Goal: Task Accomplishment & Management: Manage account settings

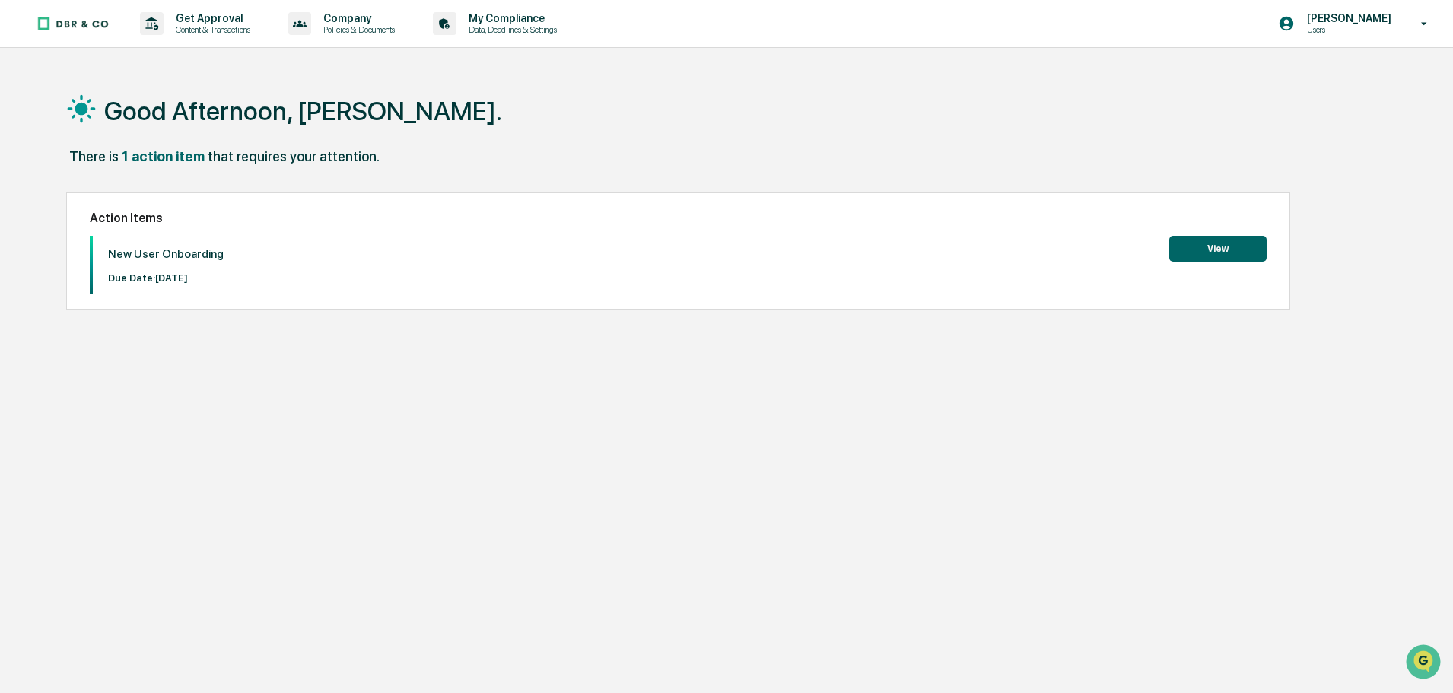
click at [1202, 248] on button "View" at bounding box center [1217, 249] width 97 height 26
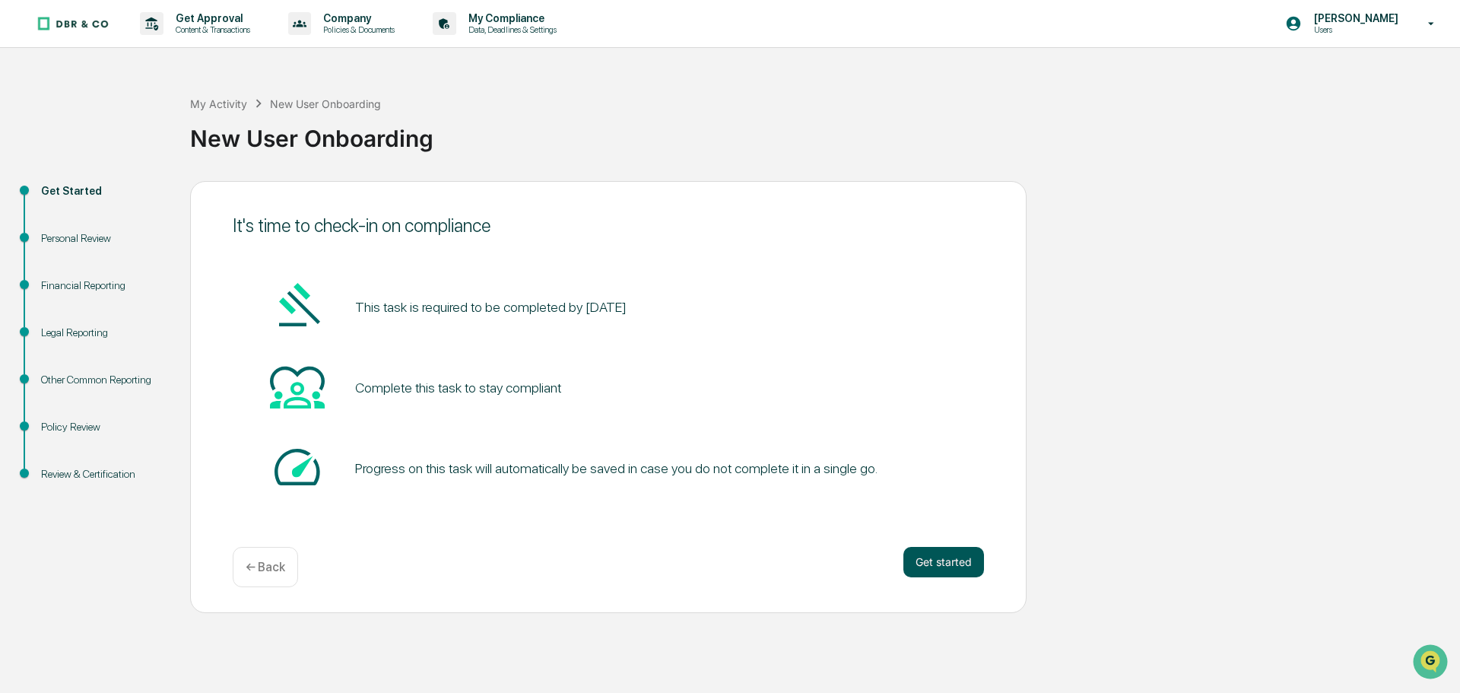
click at [951, 559] on button "Get started" at bounding box center [944, 562] width 81 height 30
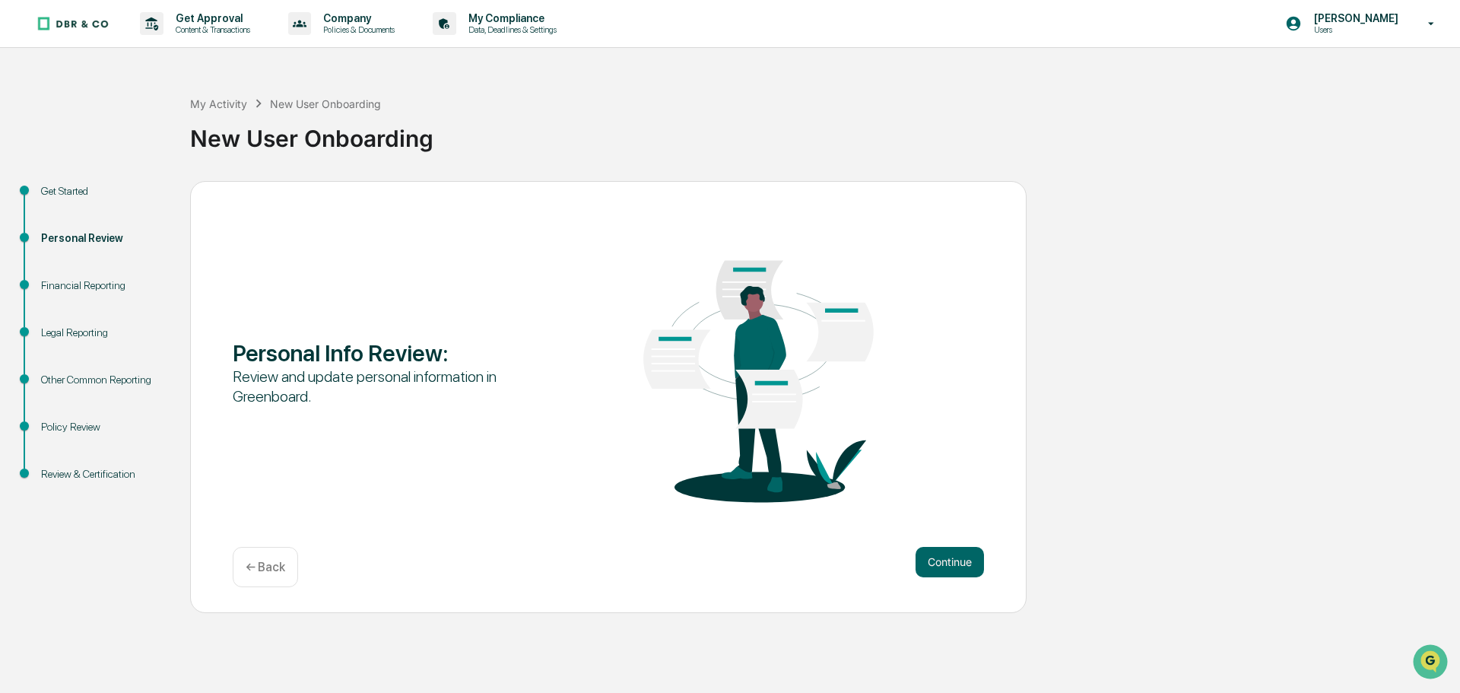
click at [951, 559] on button "Continue" at bounding box center [950, 562] width 68 height 30
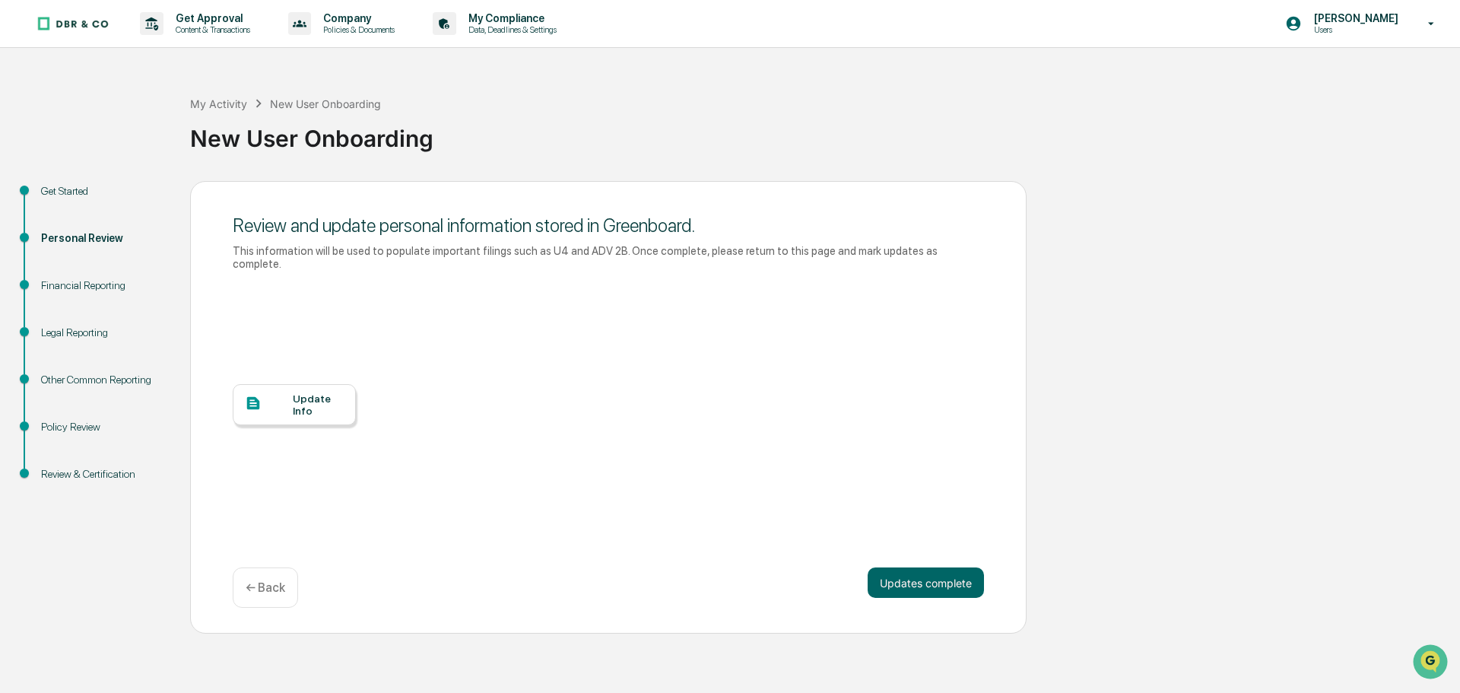
click at [298, 392] on div "Update Info" at bounding box center [318, 404] width 51 height 24
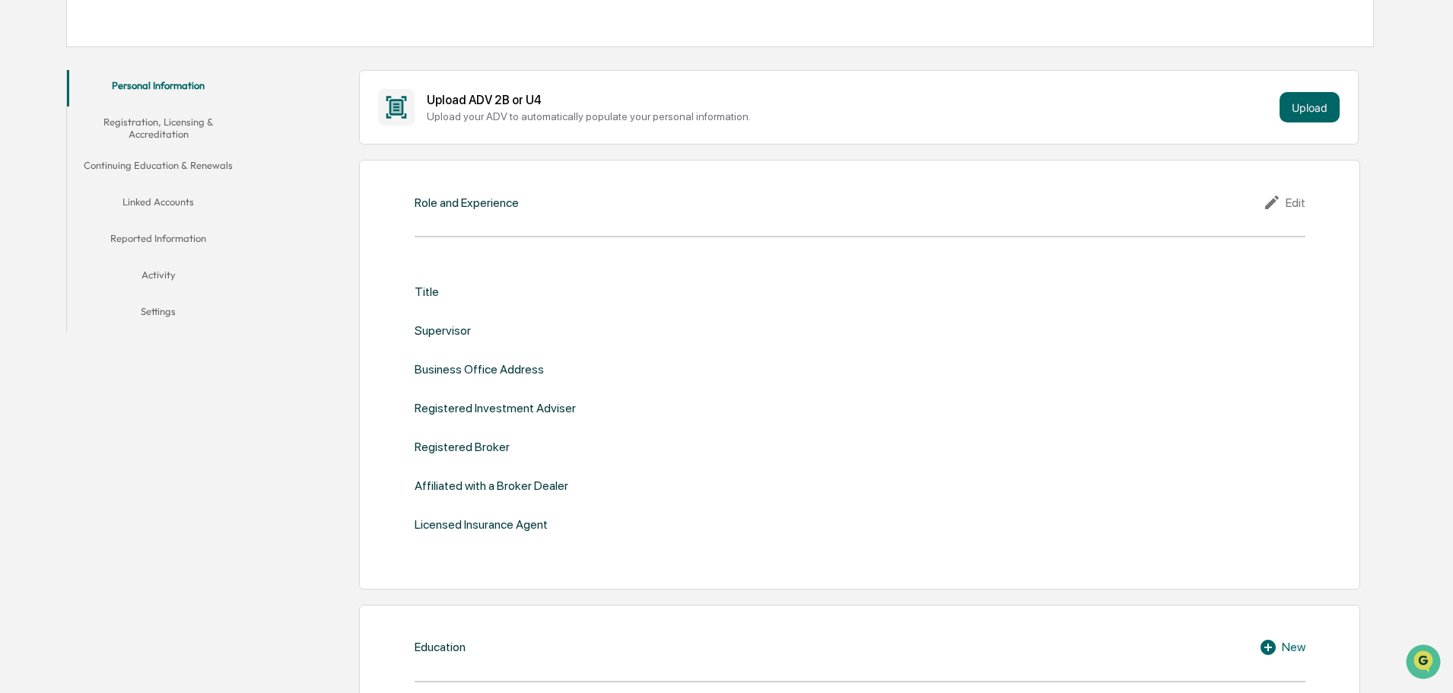
scroll to position [245, 0]
click at [1271, 198] on icon at bounding box center [1274, 200] width 23 height 18
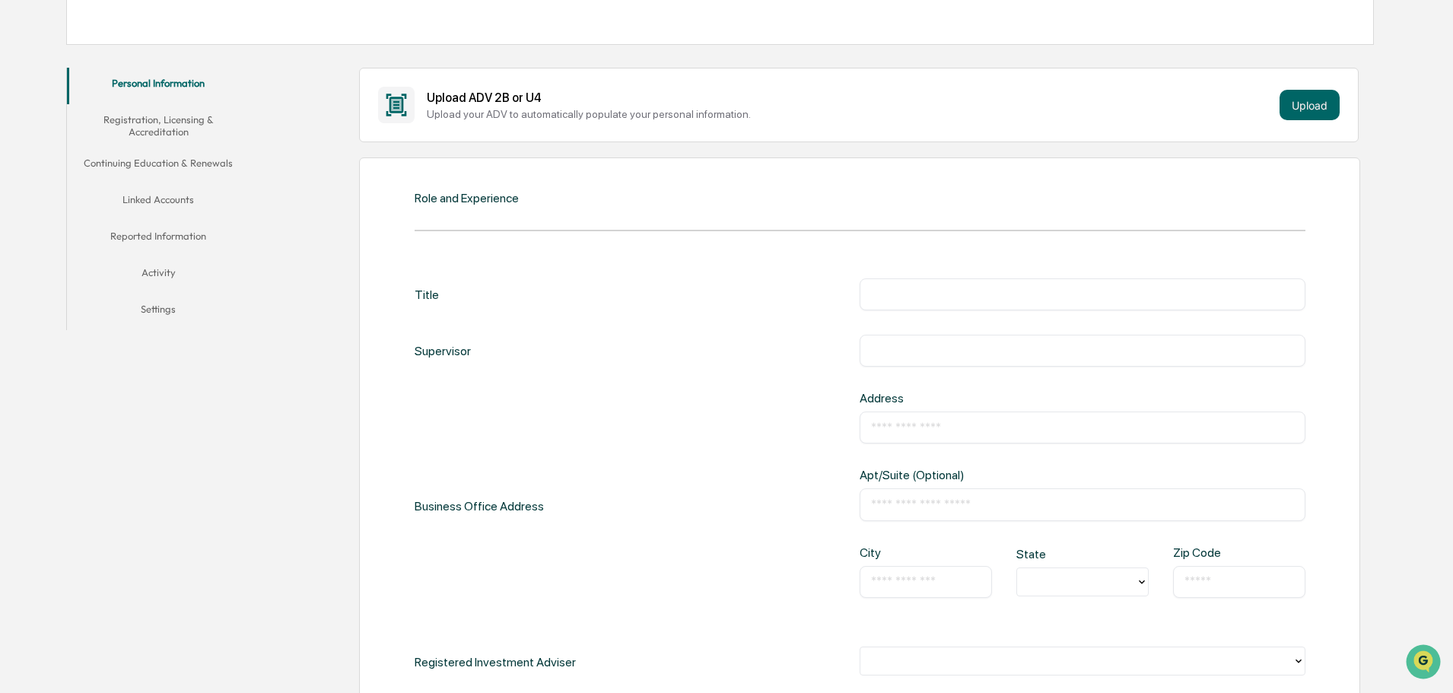
click at [922, 295] on input "text" at bounding box center [1082, 294] width 423 height 15
type input "**********"
click at [873, 350] on input "text" at bounding box center [1082, 350] width 423 height 15
type input "**********"
click at [1027, 420] on input "**********" at bounding box center [1082, 427] width 423 height 15
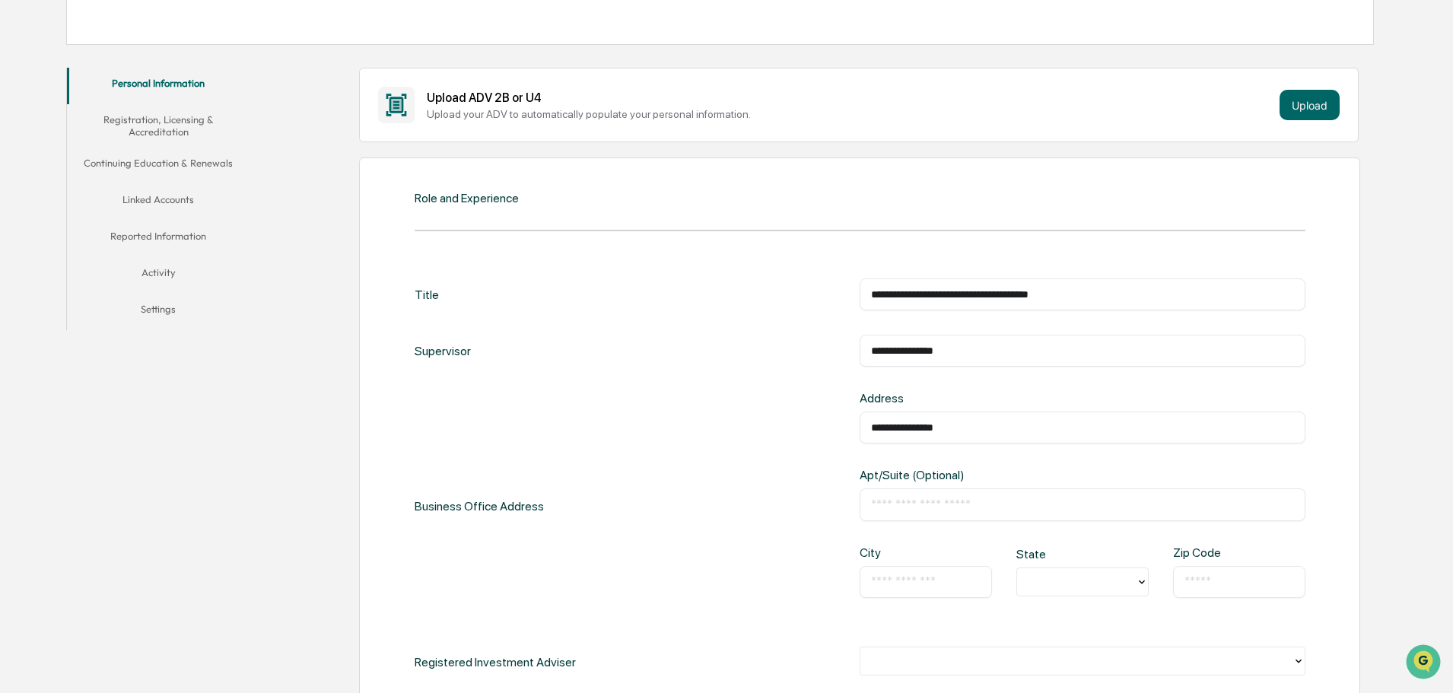
type input "**********"
type input "**"
type input "*"
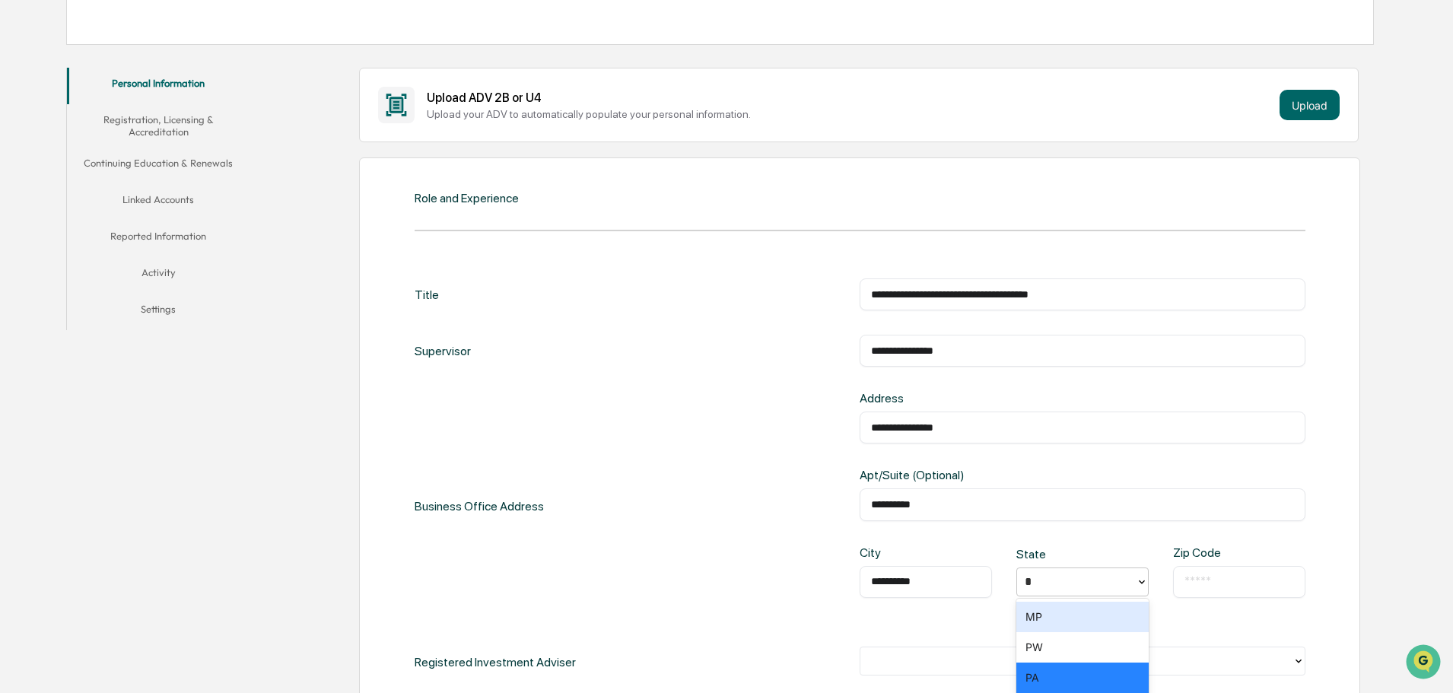
type input "**"
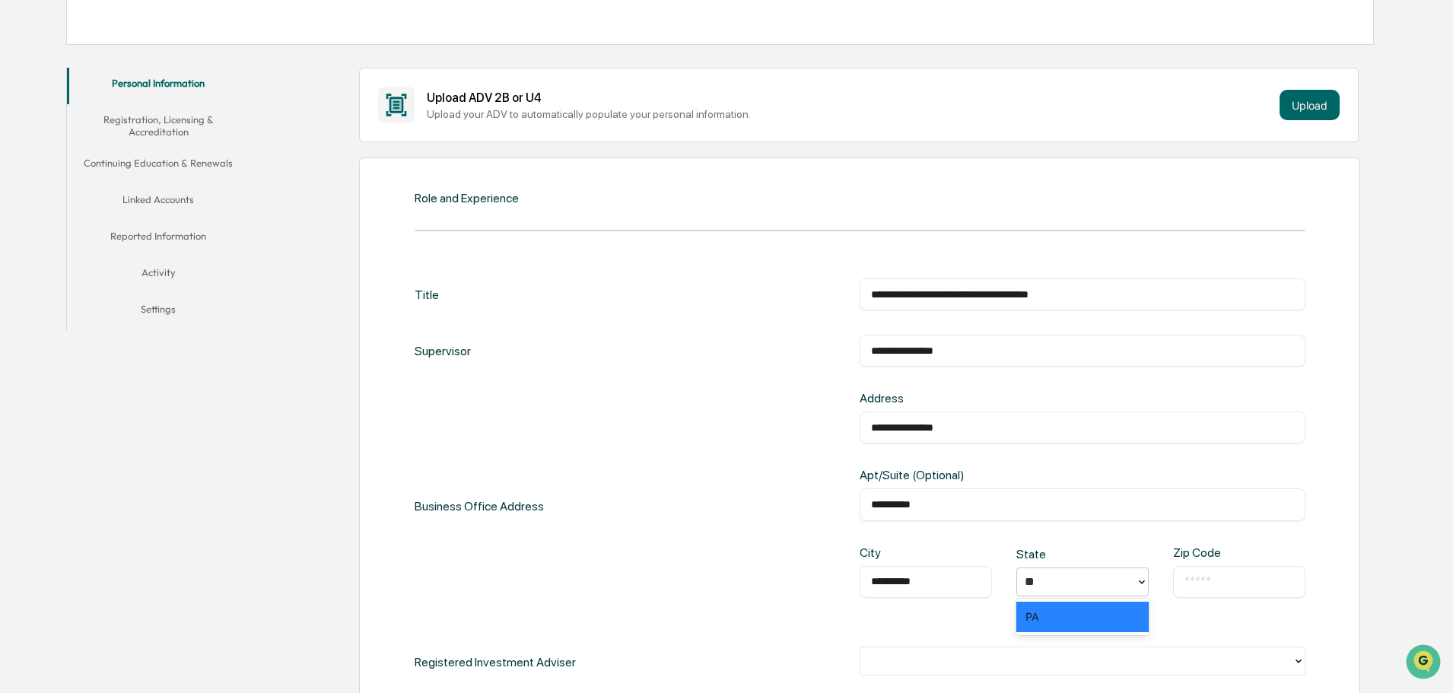
click at [1044, 621] on div "PA" at bounding box center [1082, 617] width 132 height 30
click at [1208, 574] on input "text" at bounding box center [1239, 581] width 110 height 15
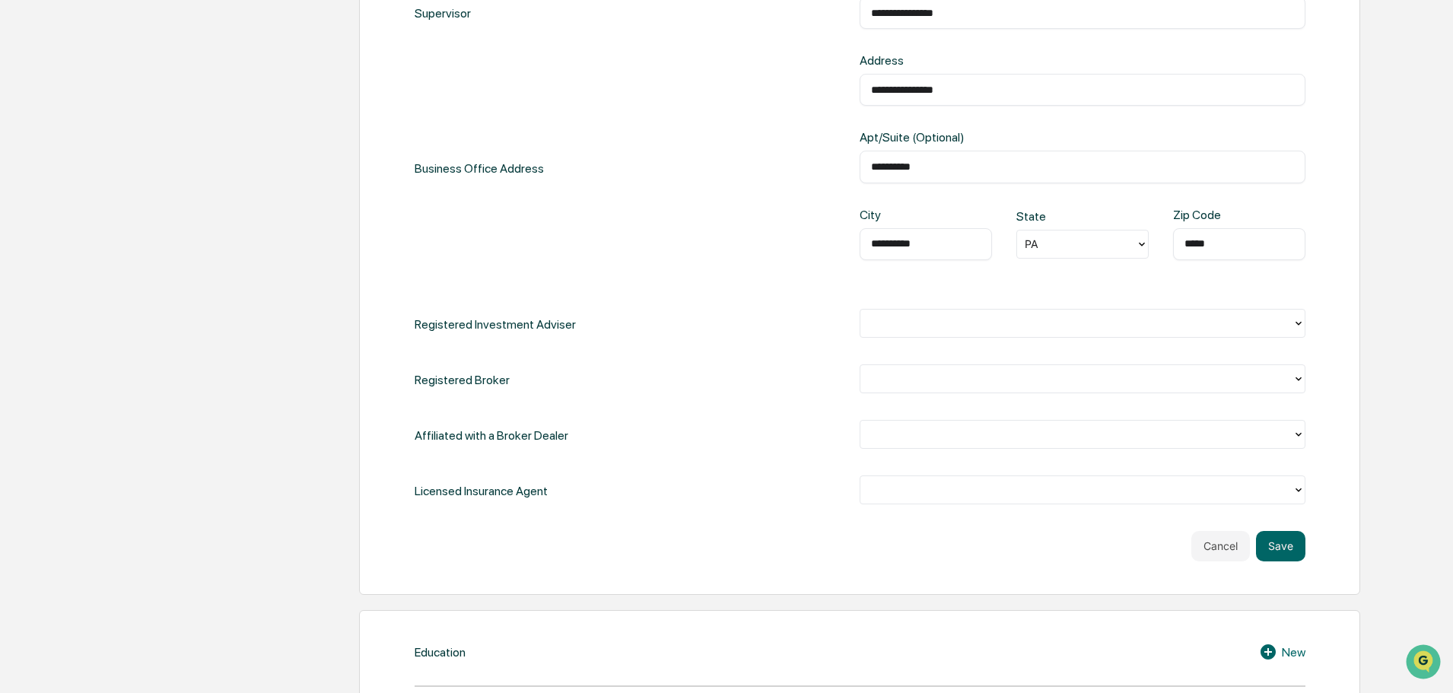
scroll to position [594, 0]
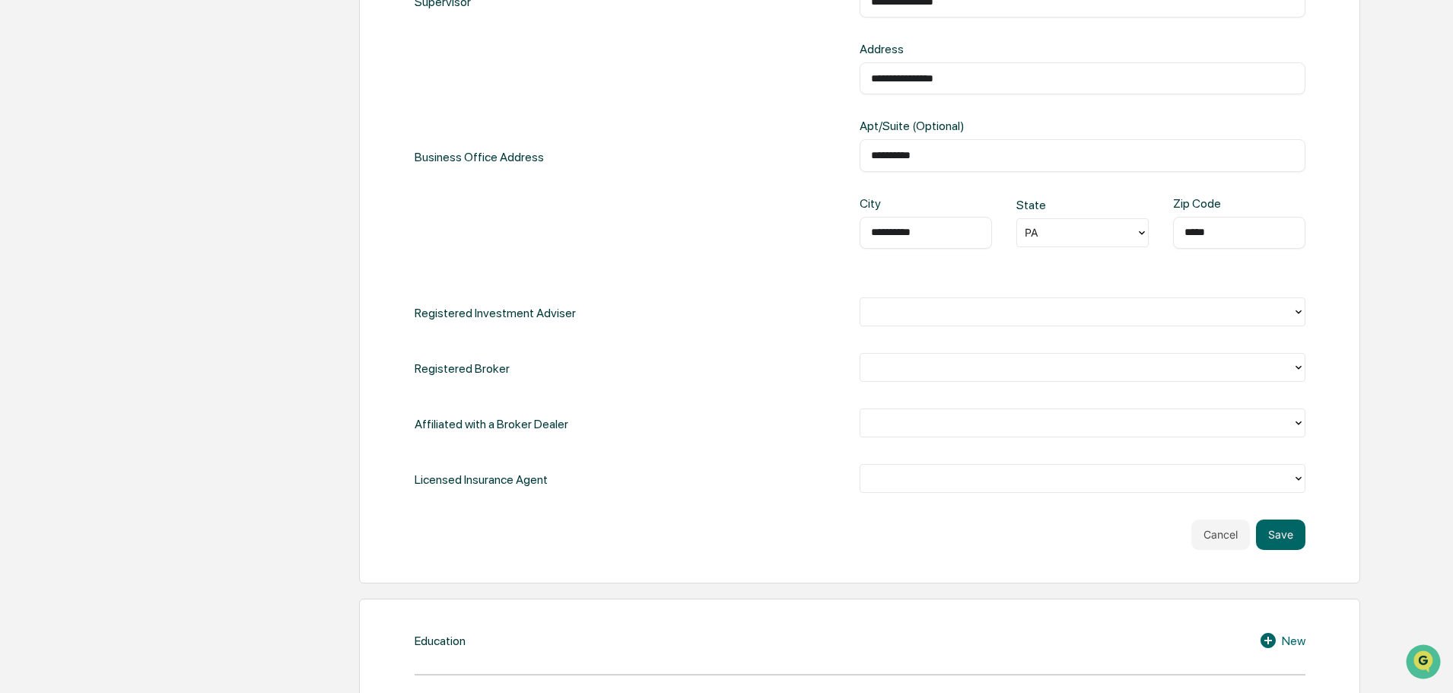
type input "*****"
click at [1298, 310] on icon at bounding box center [1298, 312] width 12 height 12
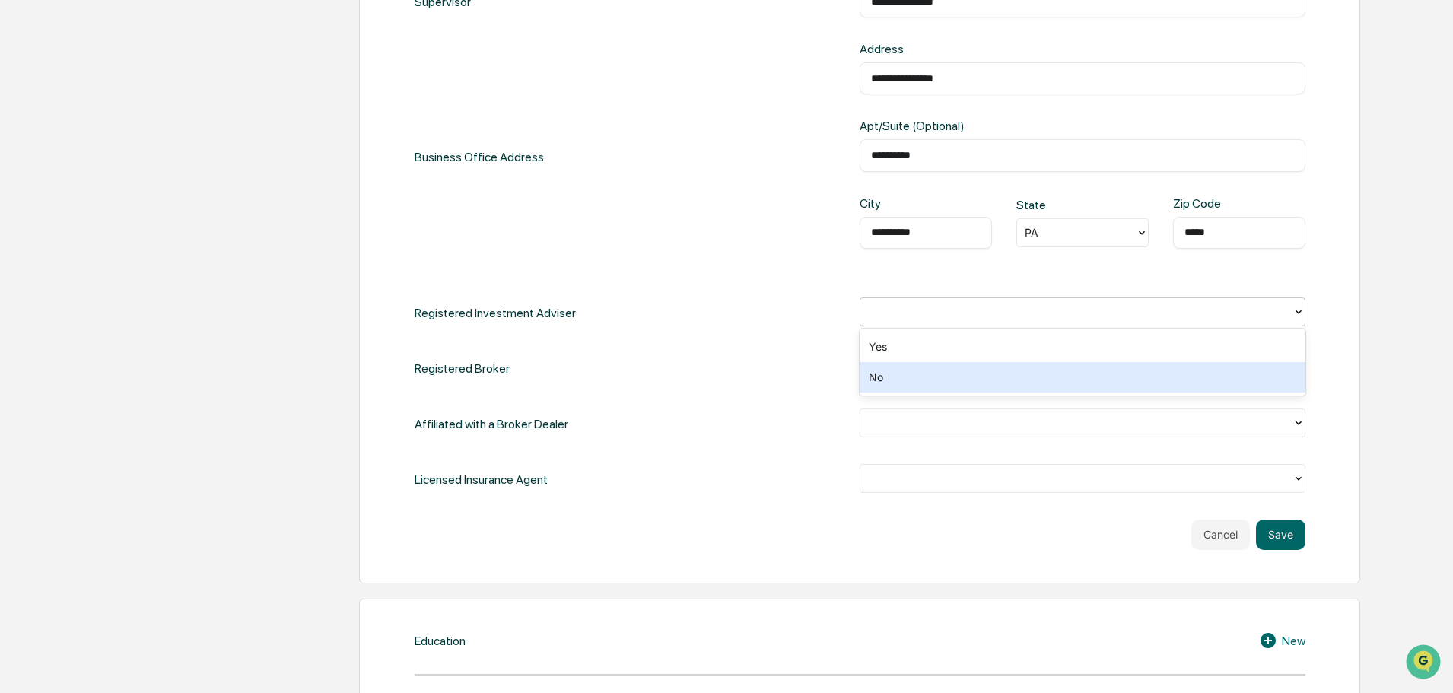
click at [1079, 391] on div "No" at bounding box center [1082, 377] width 446 height 30
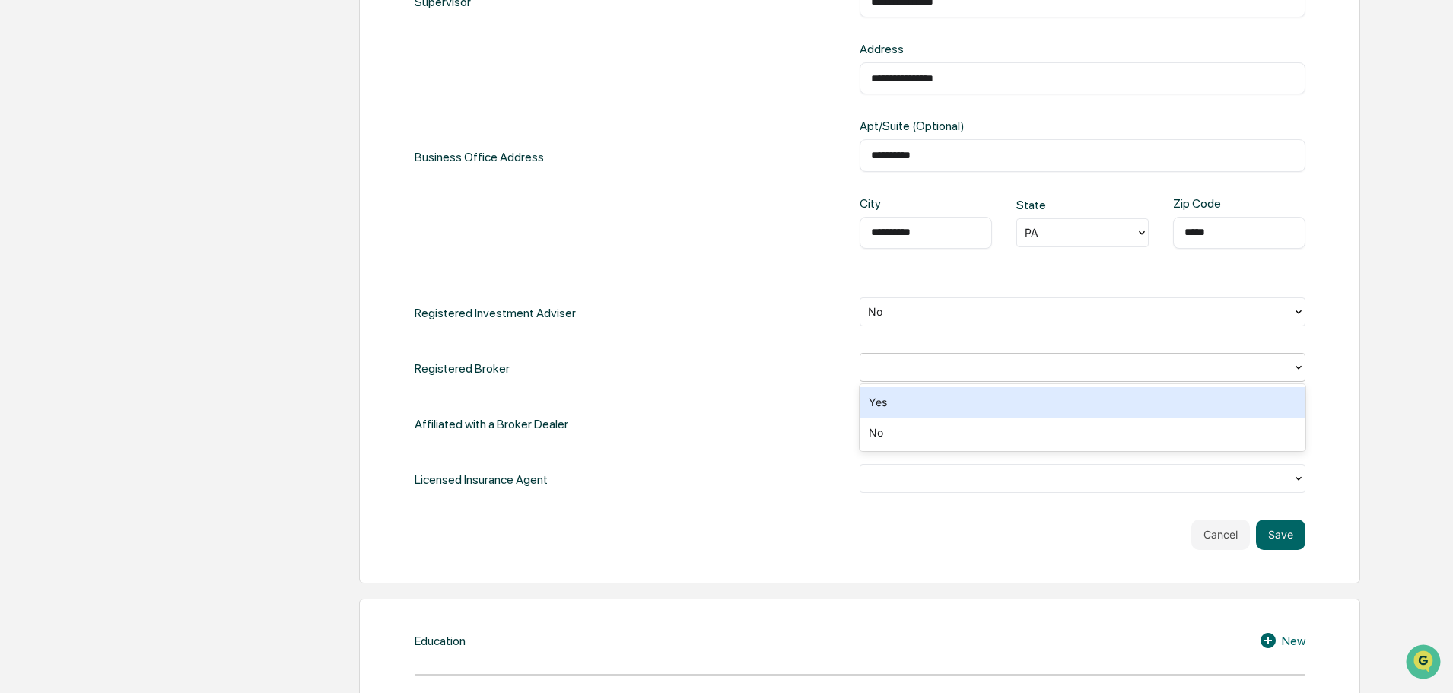
click at [1288, 361] on div at bounding box center [1076, 367] width 432 height 24
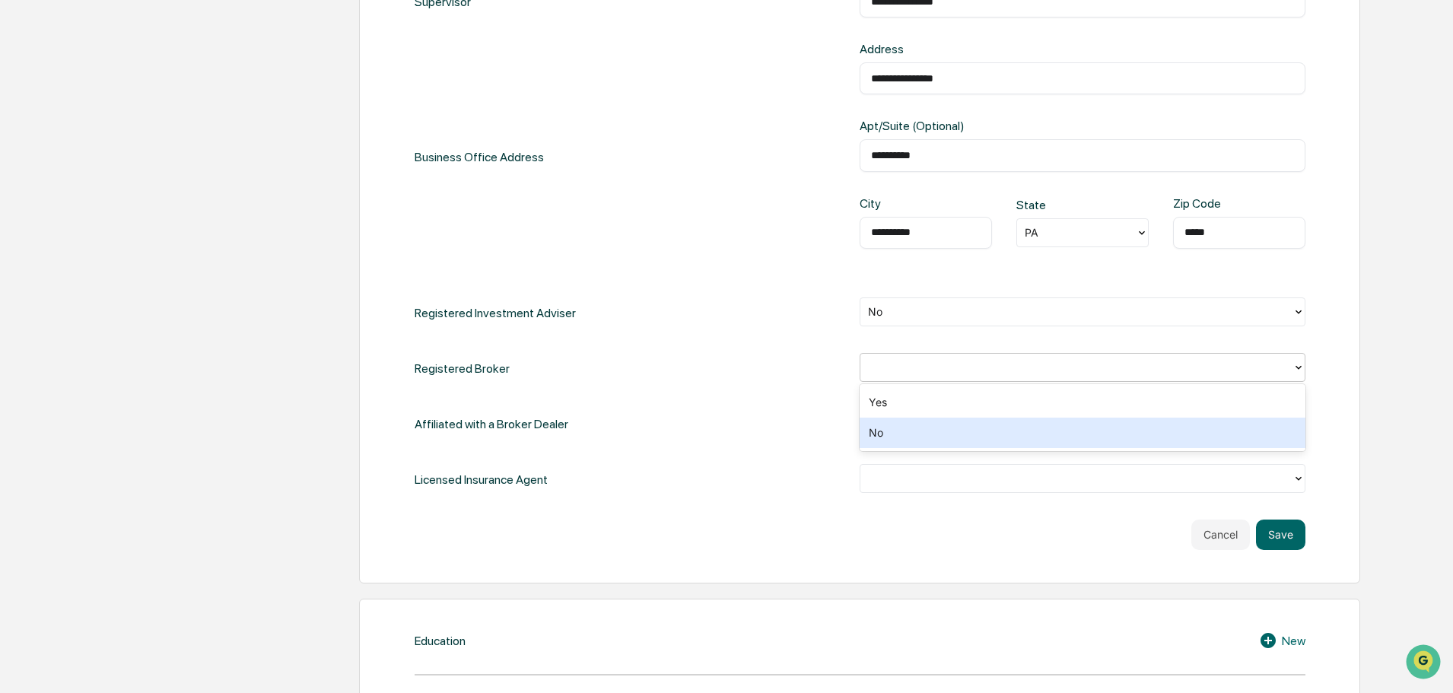
click at [1143, 434] on div "No" at bounding box center [1082, 433] width 446 height 30
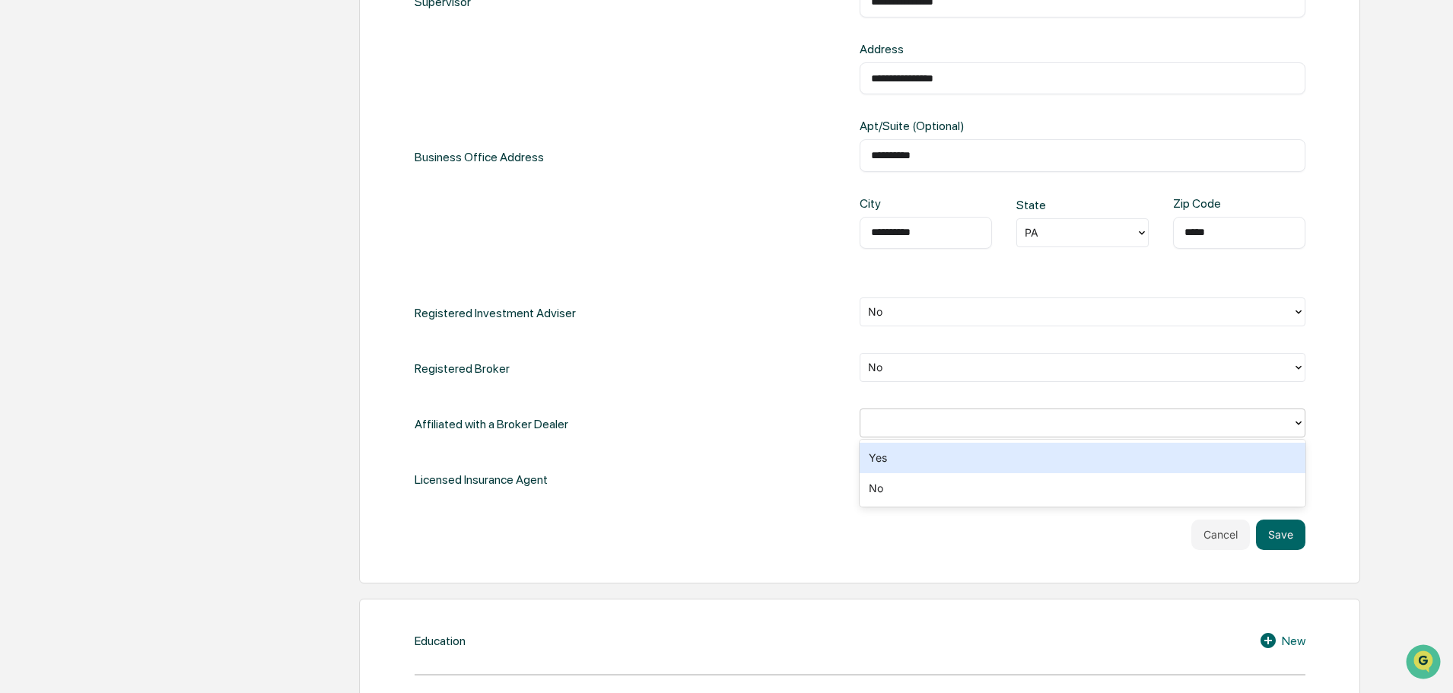
click at [1297, 424] on icon at bounding box center [1298, 423] width 12 height 12
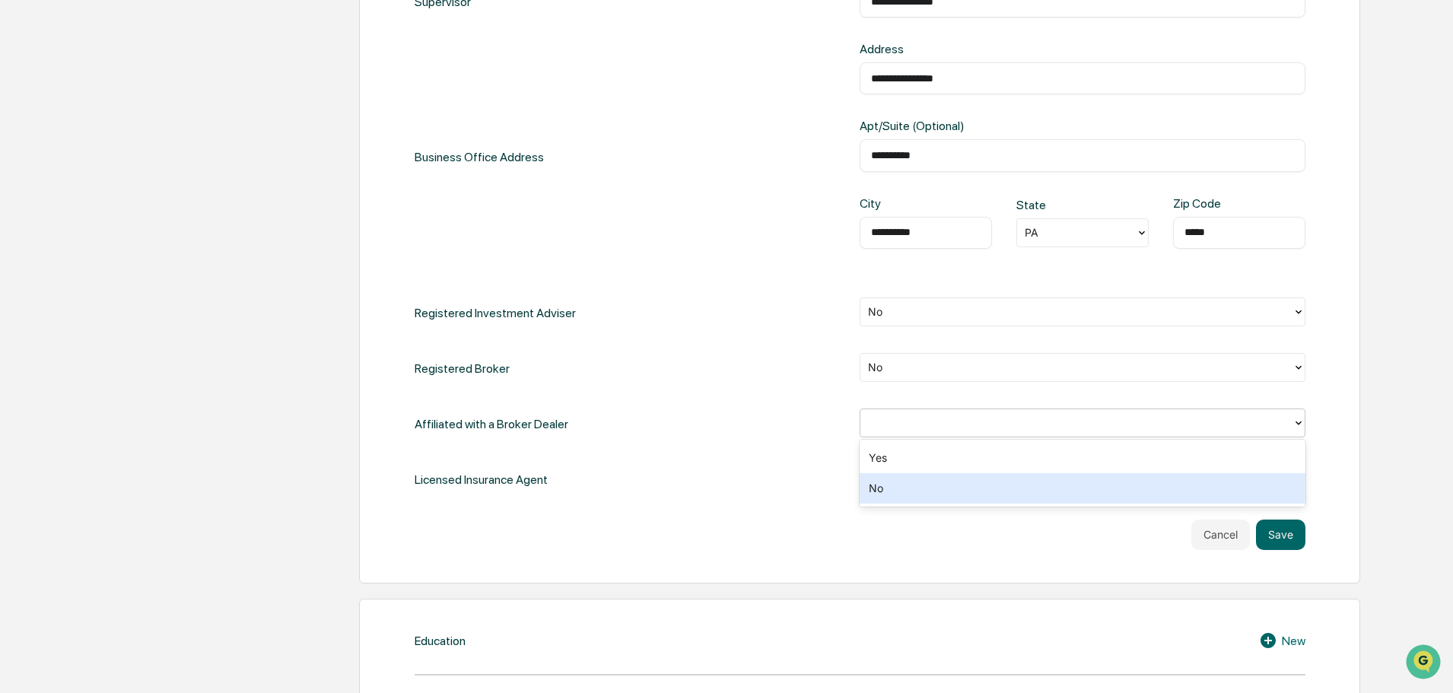
click at [1207, 491] on div "No" at bounding box center [1082, 488] width 446 height 30
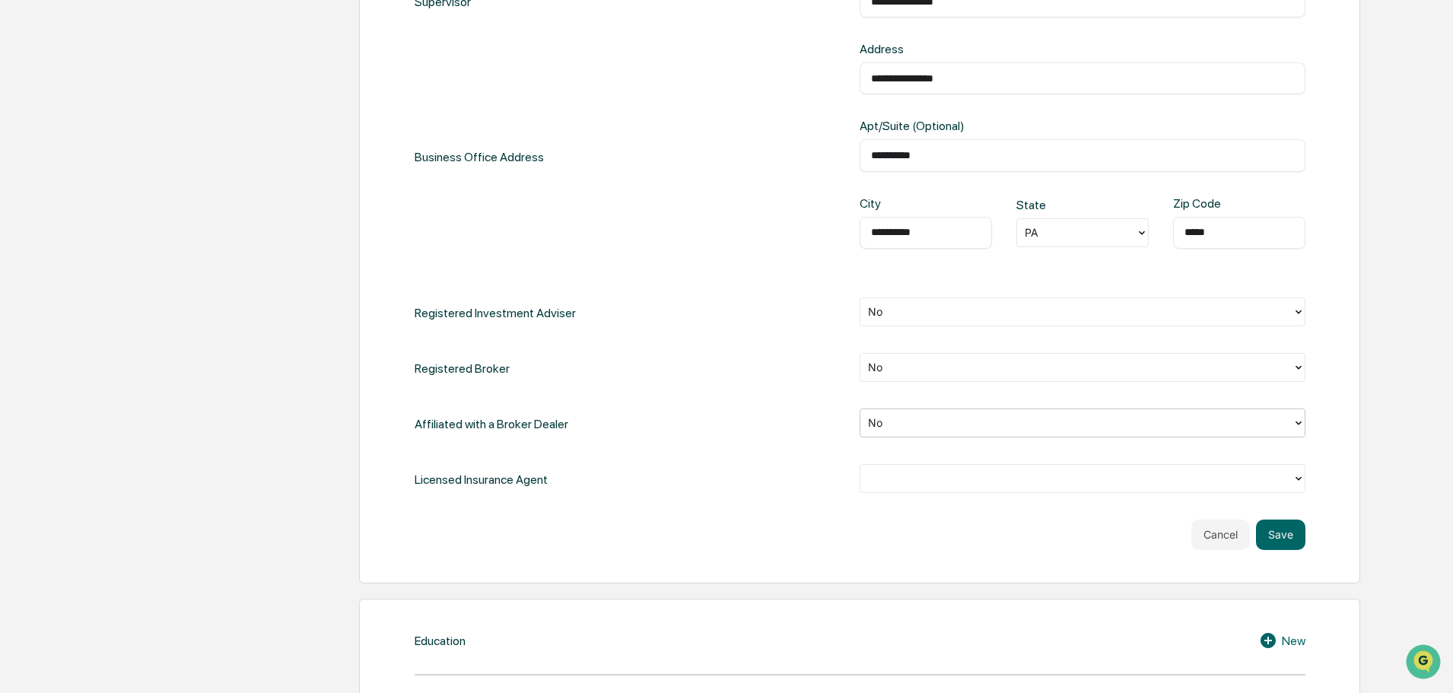
click at [1299, 480] on icon at bounding box center [1298, 478] width 12 height 12
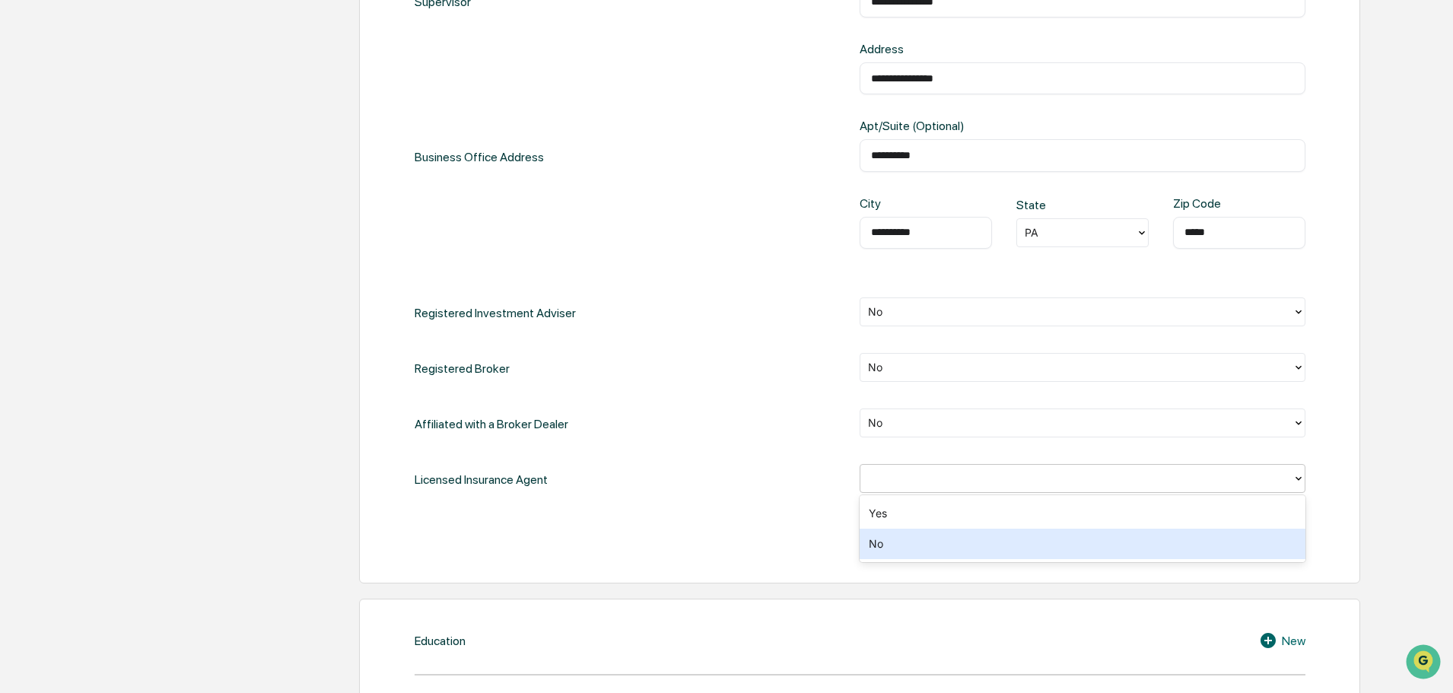
click at [1158, 548] on div "No" at bounding box center [1082, 544] width 446 height 30
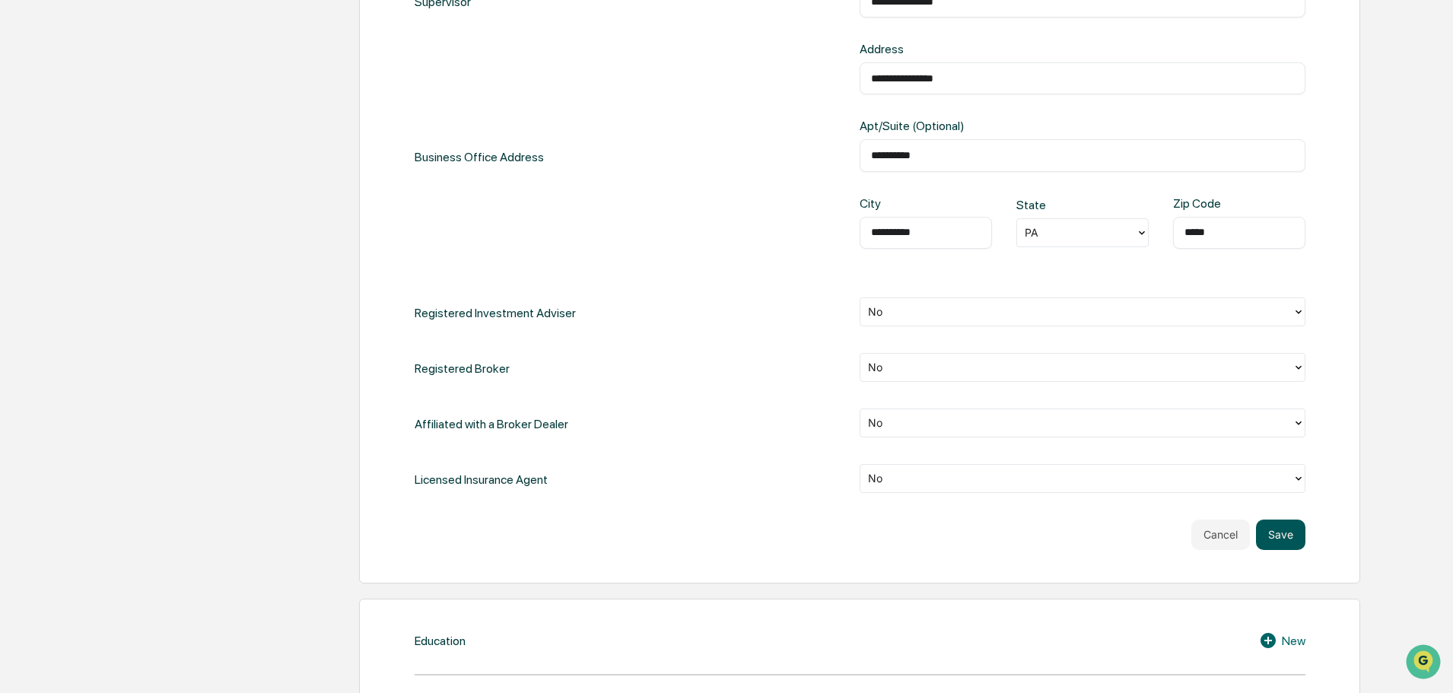
click at [1279, 539] on button "Save" at bounding box center [1280, 534] width 49 height 30
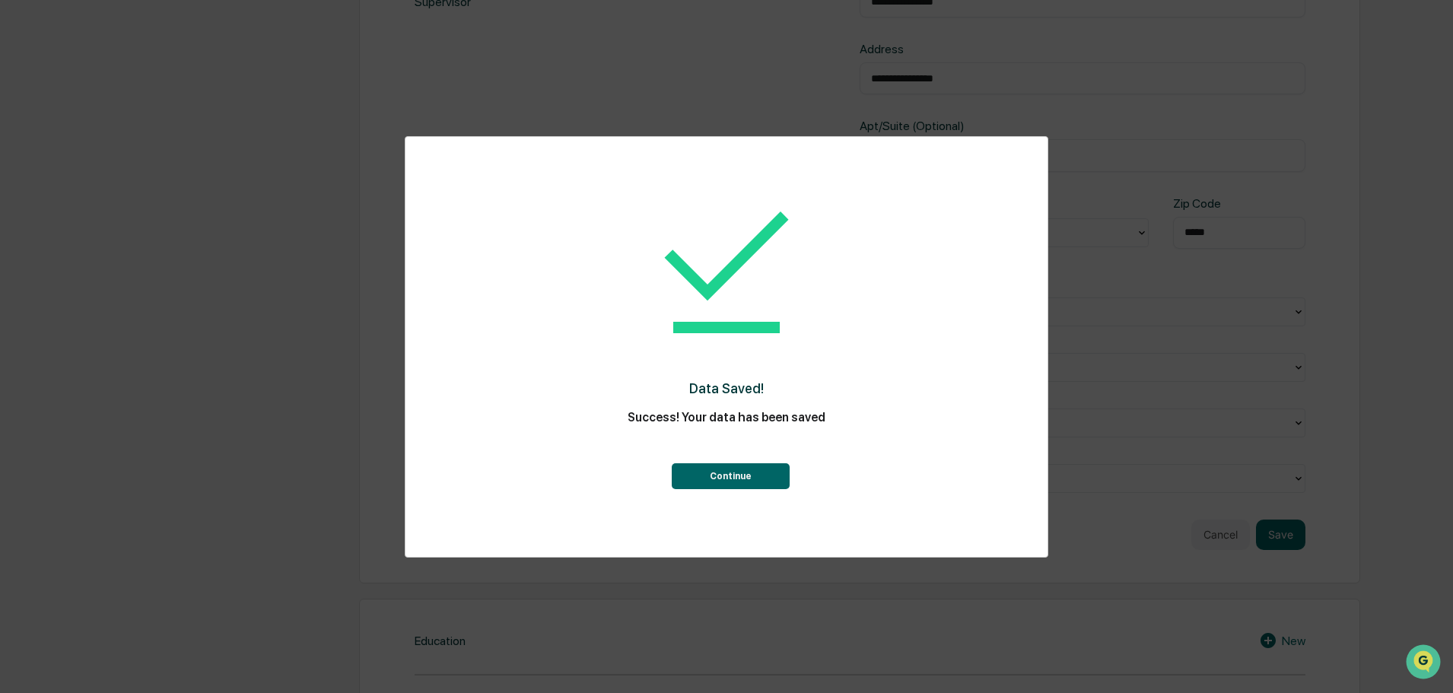
click at [734, 490] on div "Data Saved! Success! Your data has been saved Continue" at bounding box center [726, 335] width 581 height 367
click at [741, 466] on button "Continue" at bounding box center [731, 476] width 118 height 26
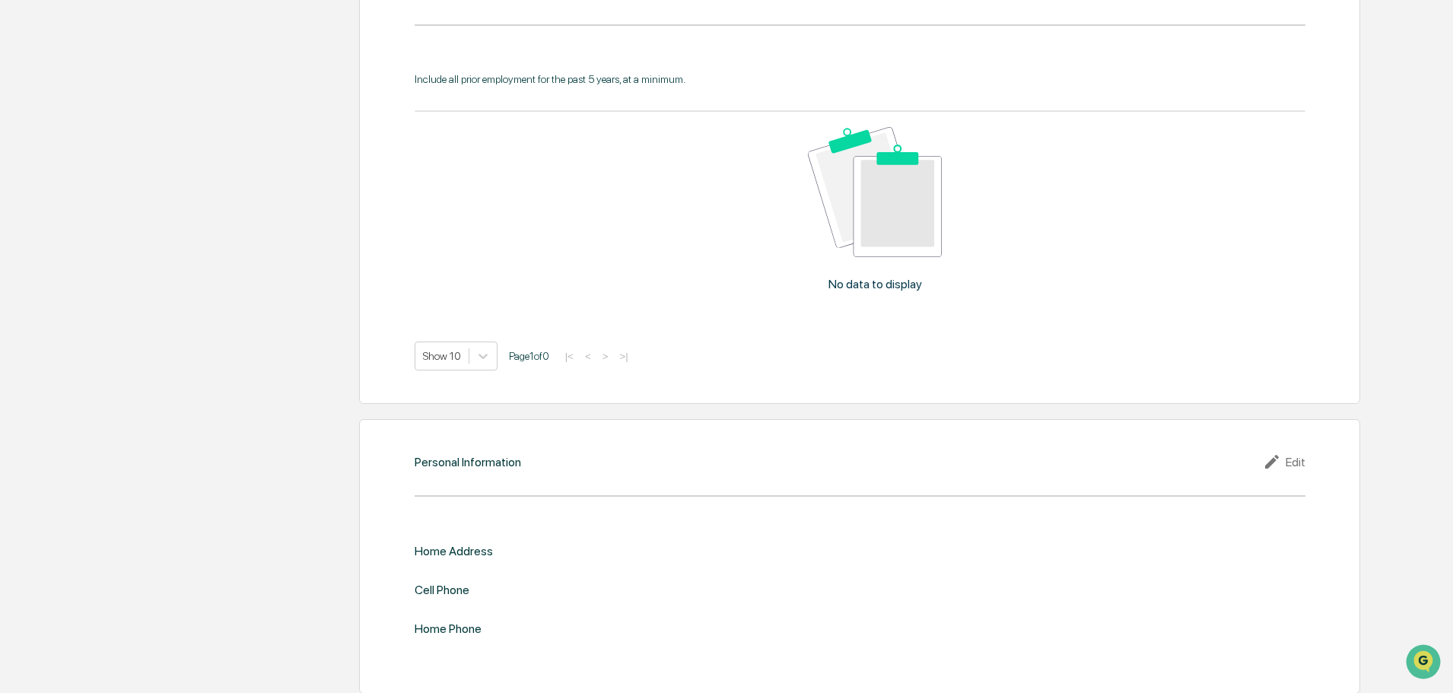
scroll to position [1378, 0]
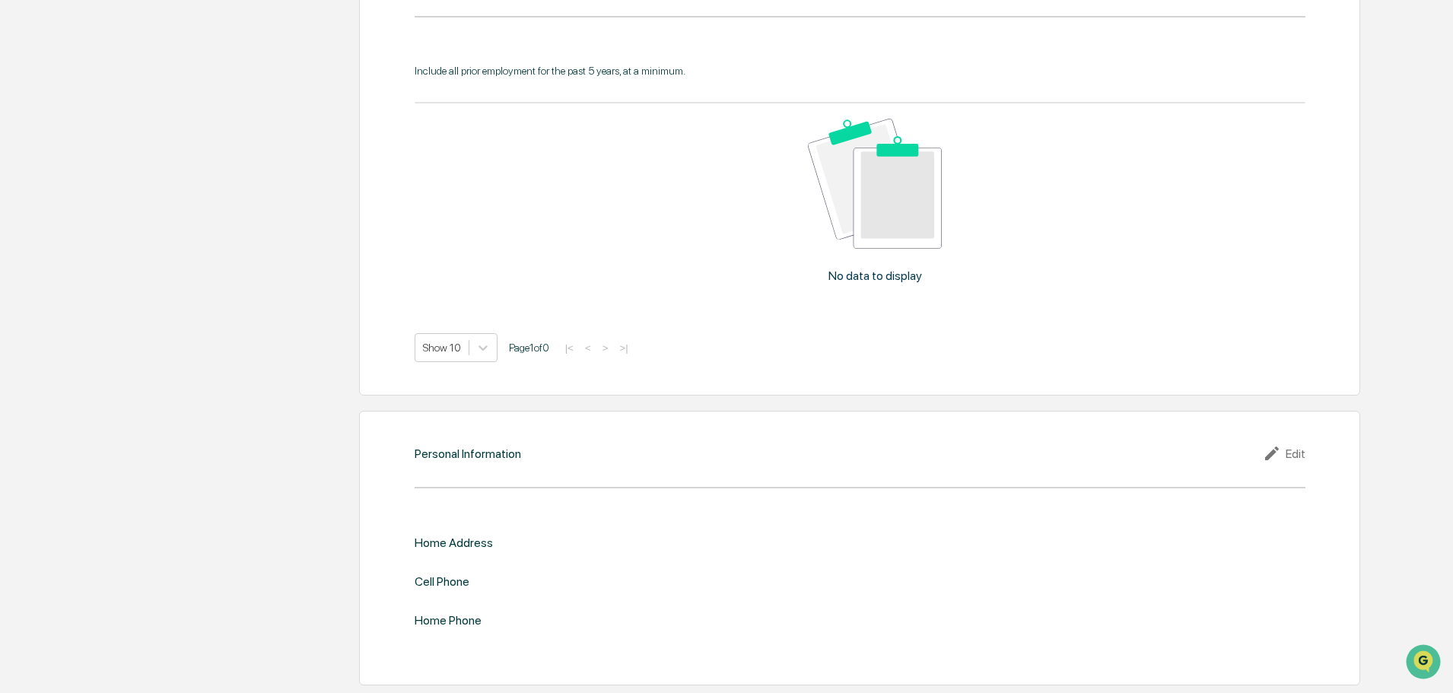
click at [1293, 450] on div "Edit" at bounding box center [1284, 453] width 43 height 18
click at [899, 578] on div "​" at bounding box center [1082, 568] width 446 height 32
click at [902, 557] on div "​" at bounding box center [1082, 568] width 446 height 32
click at [894, 570] on input "text" at bounding box center [1082, 568] width 423 height 15
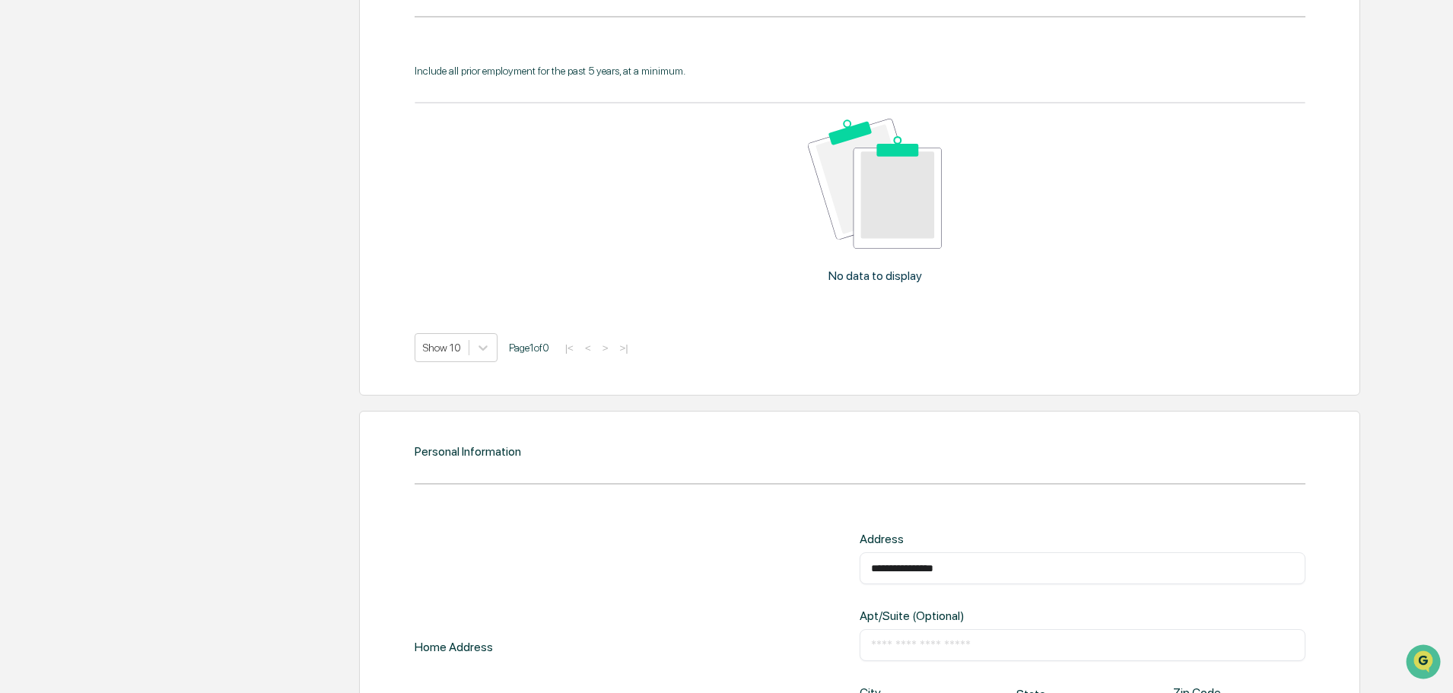
type input "**********"
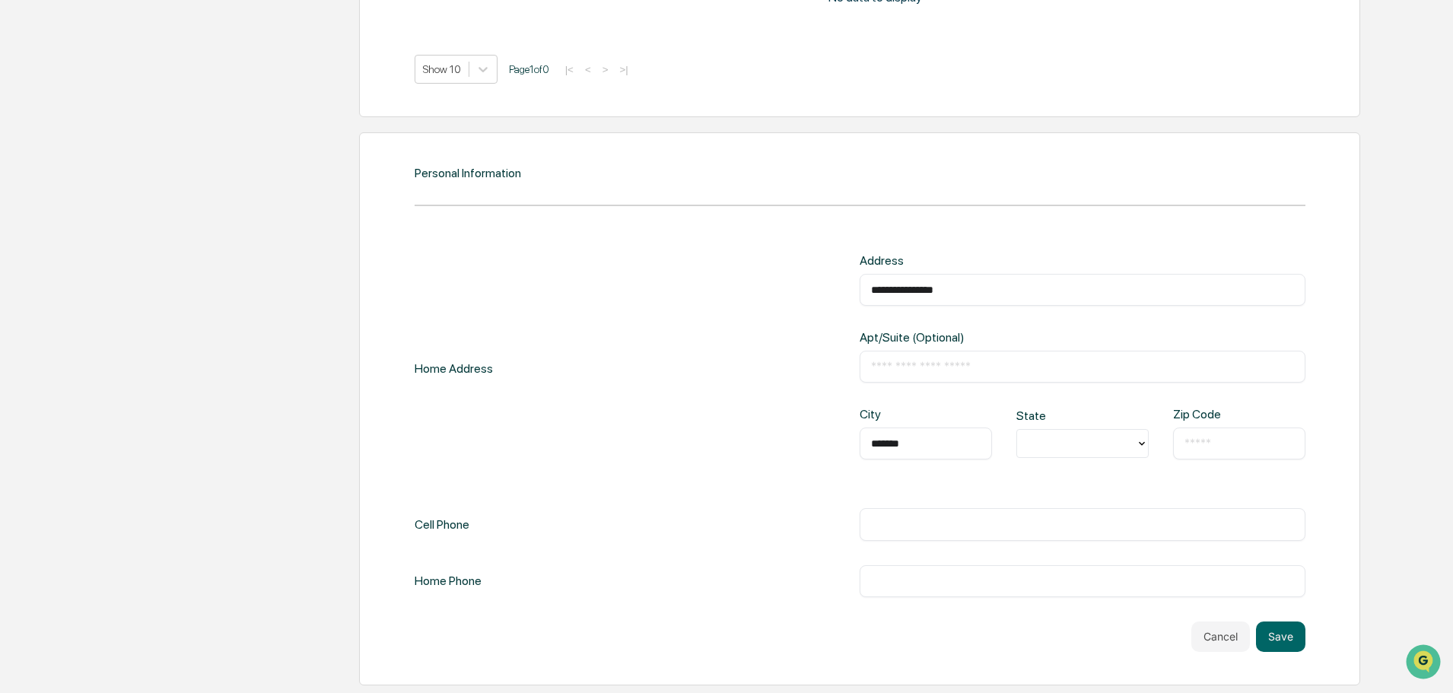
type input "*******"
type input "**"
click at [1037, 491] on div "PA" at bounding box center [1082, 478] width 132 height 30
type input "*****"
click at [903, 513] on div "​" at bounding box center [1082, 524] width 446 height 32
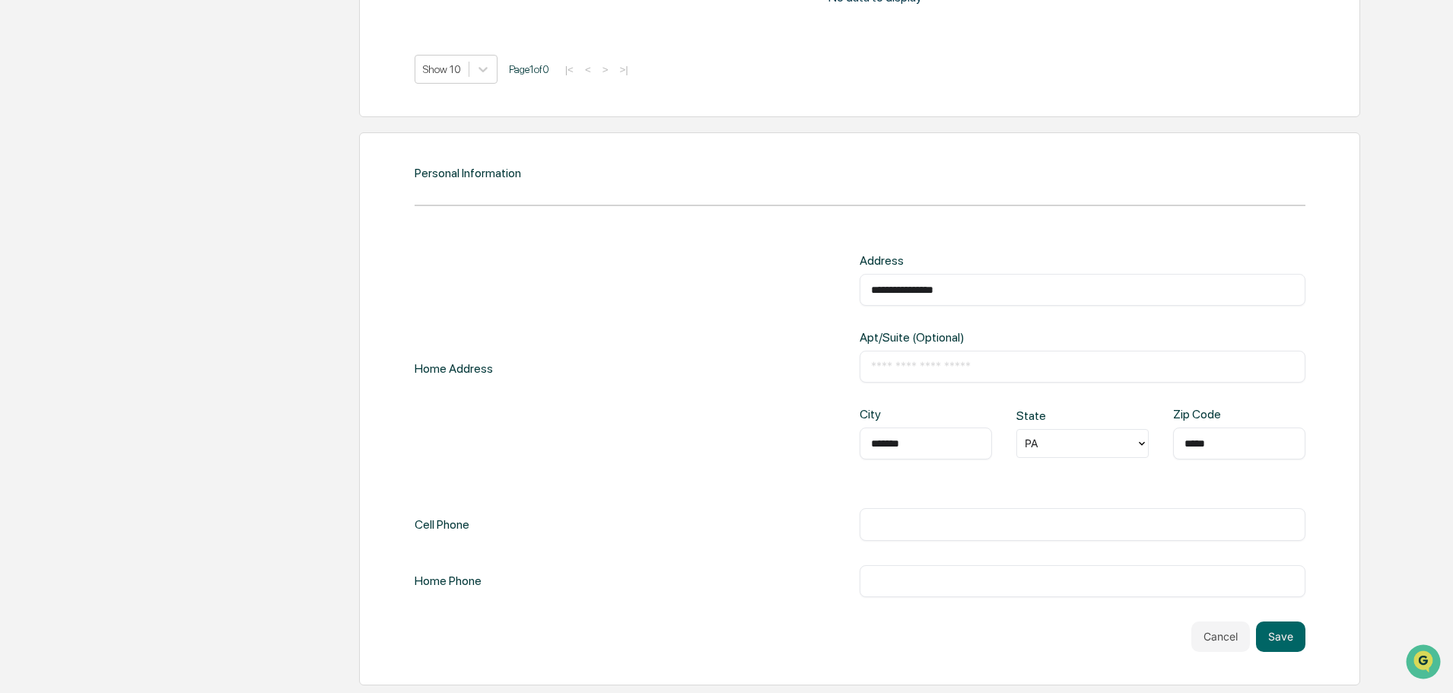
click at [901, 523] on input "text" at bounding box center [1082, 523] width 423 height 15
type input "**********"
click at [1282, 634] on button "Save" at bounding box center [1280, 636] width 49 height 30
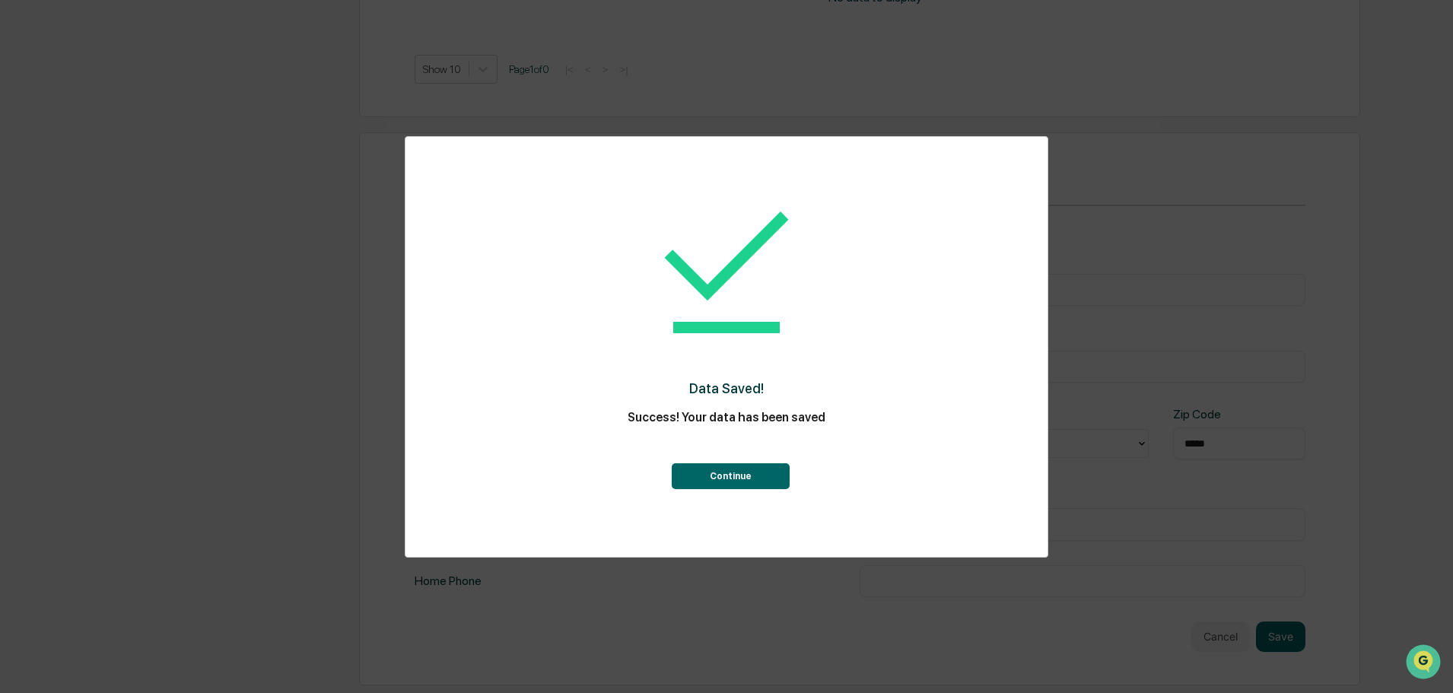
click at [713, 475] on button "Continue" at bounding box center [731, 476] width 118 height 26
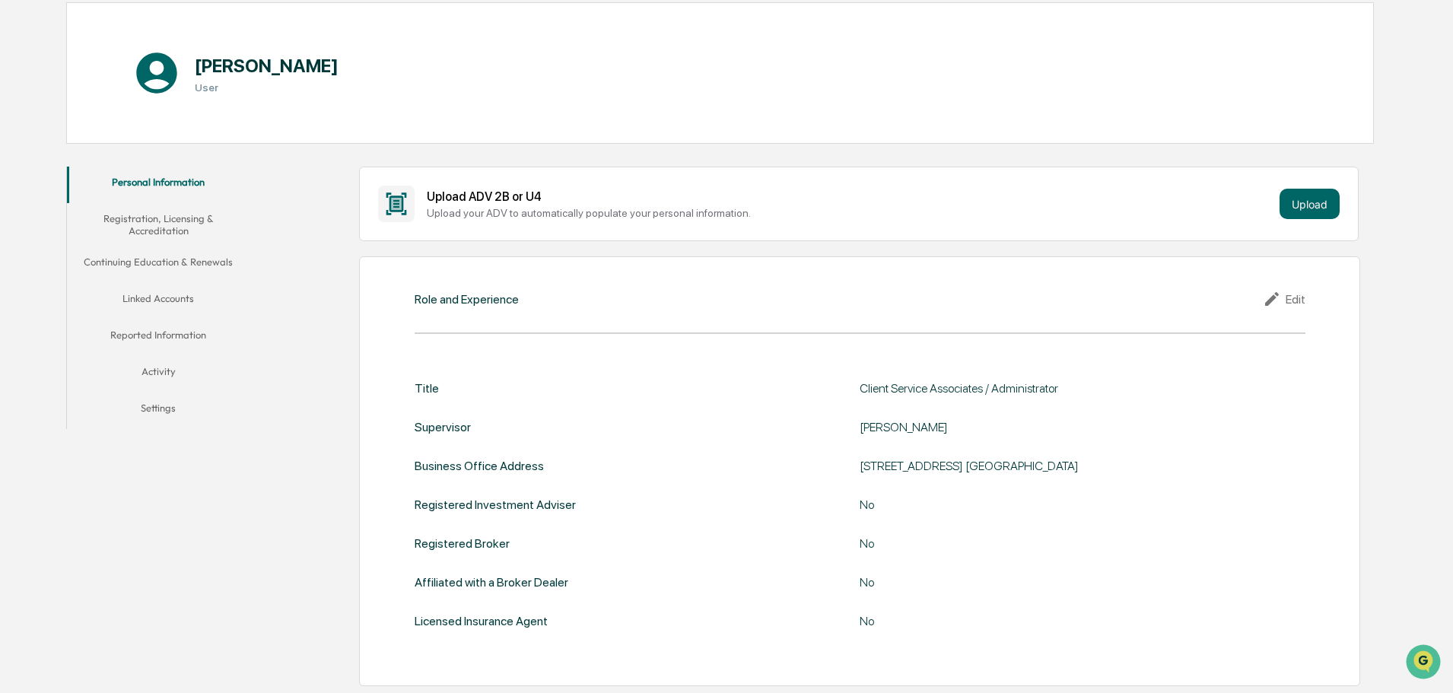
scroll to position [148, 0]
click at [1292, 202] on button "Upload" at bounding box center [1309, 201] width 60 height 30
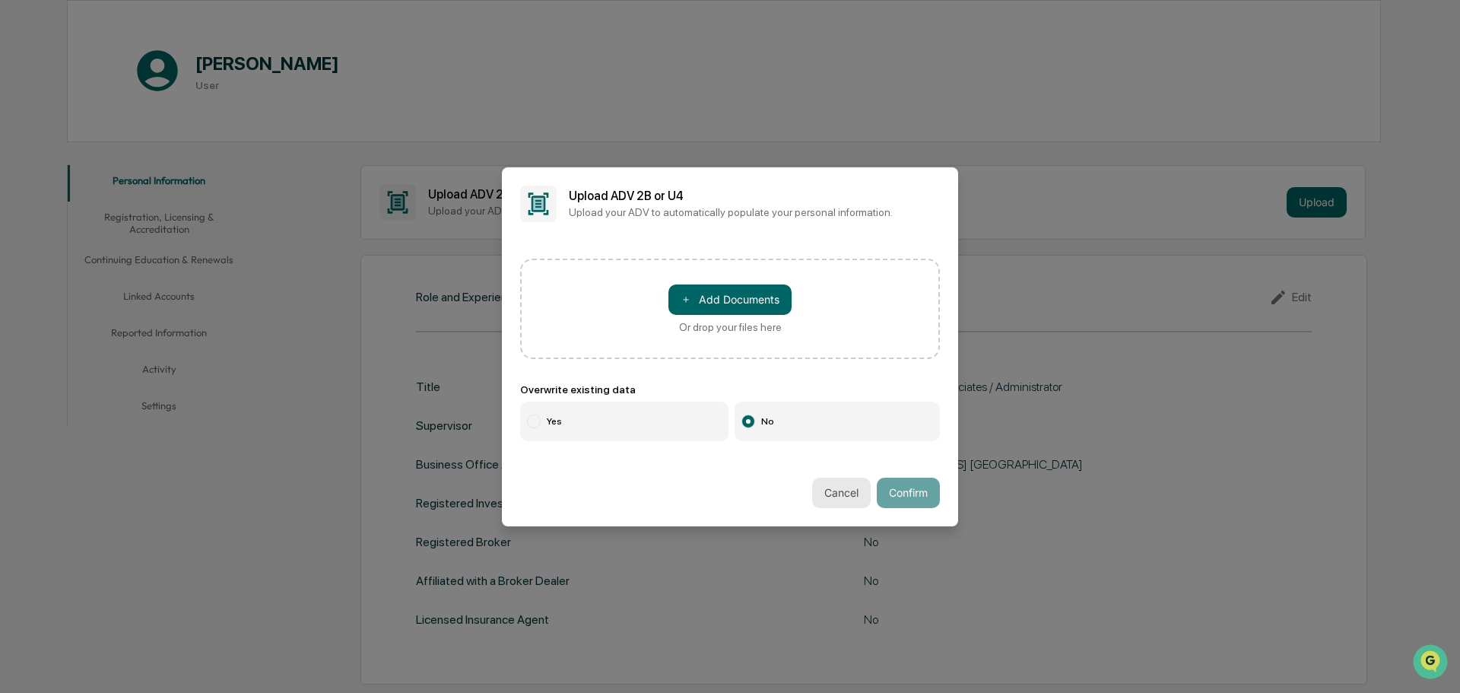
click at [829, 485] on button "Cancel" at bounding box center [841, 493] width 59 height 30
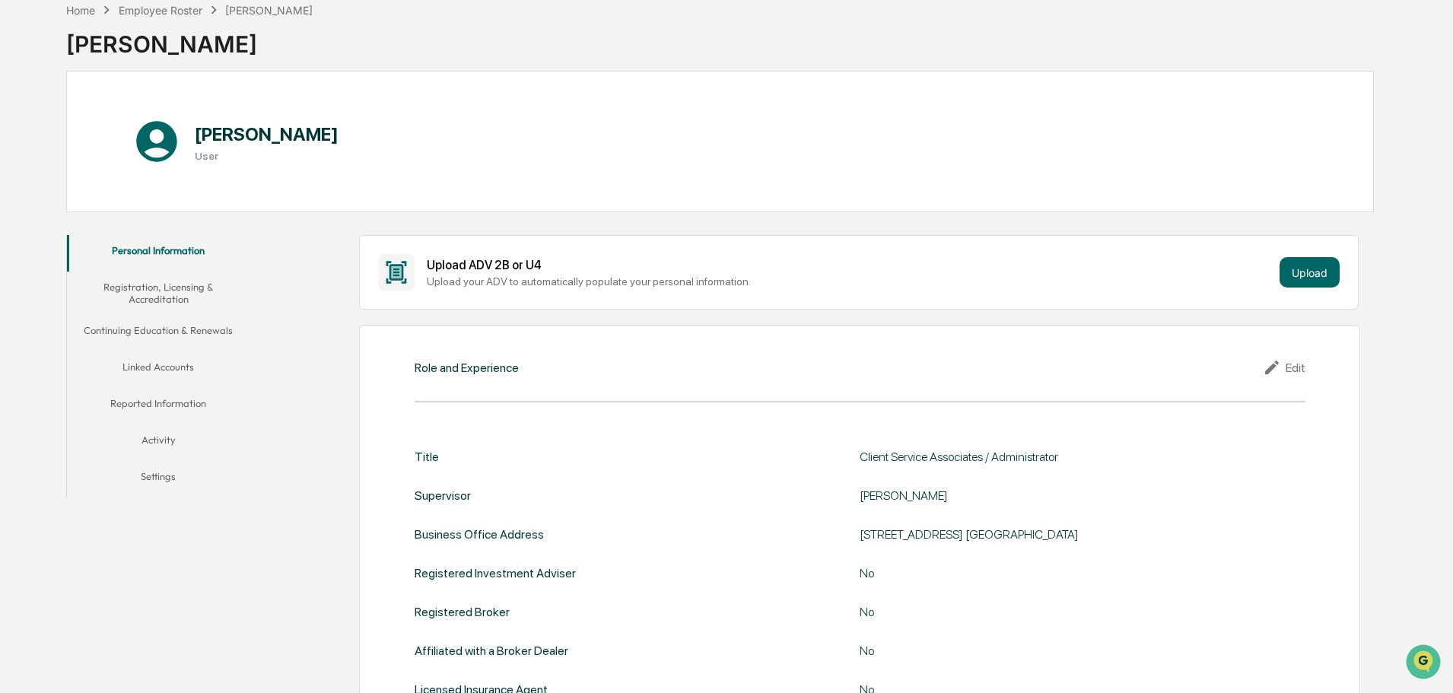
scroll to position [0, 0]
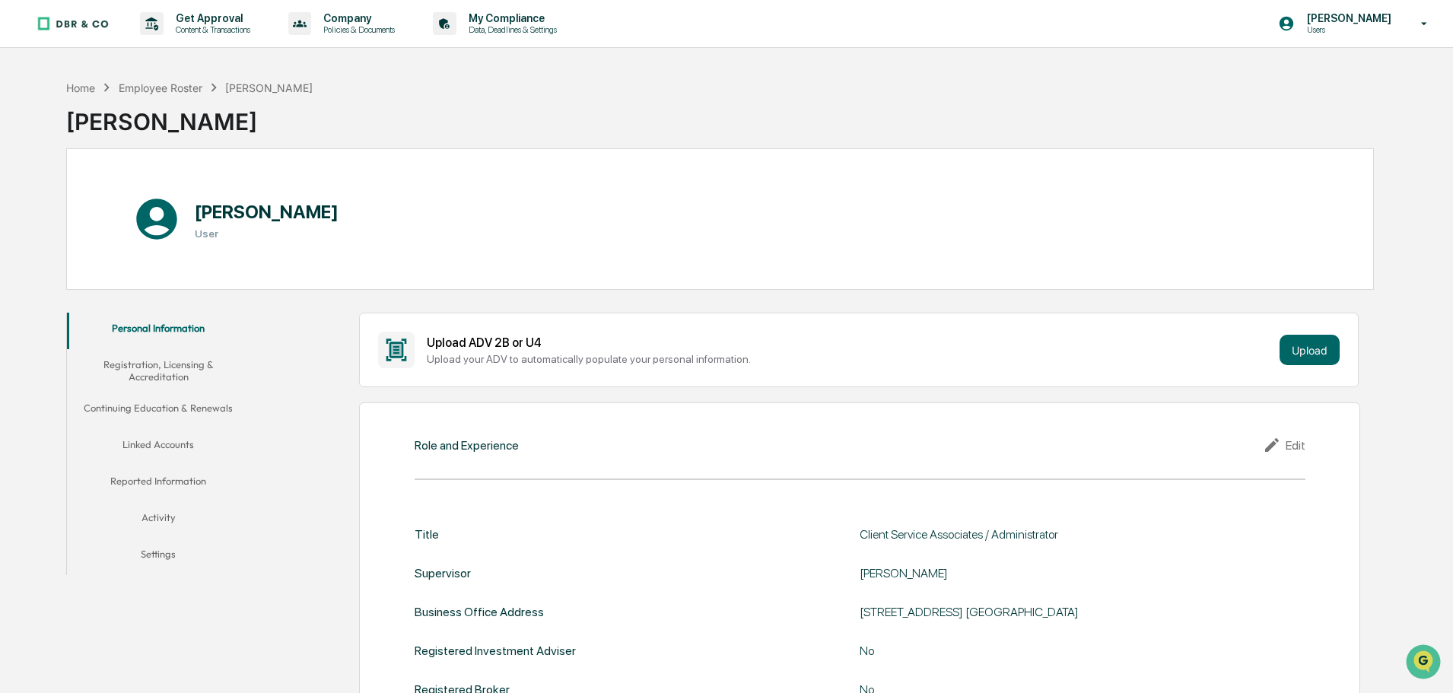
click at [168, 370] on button "Registration, Licensing & Accreditation" at bounding box center [158, 370] width 183 height 43
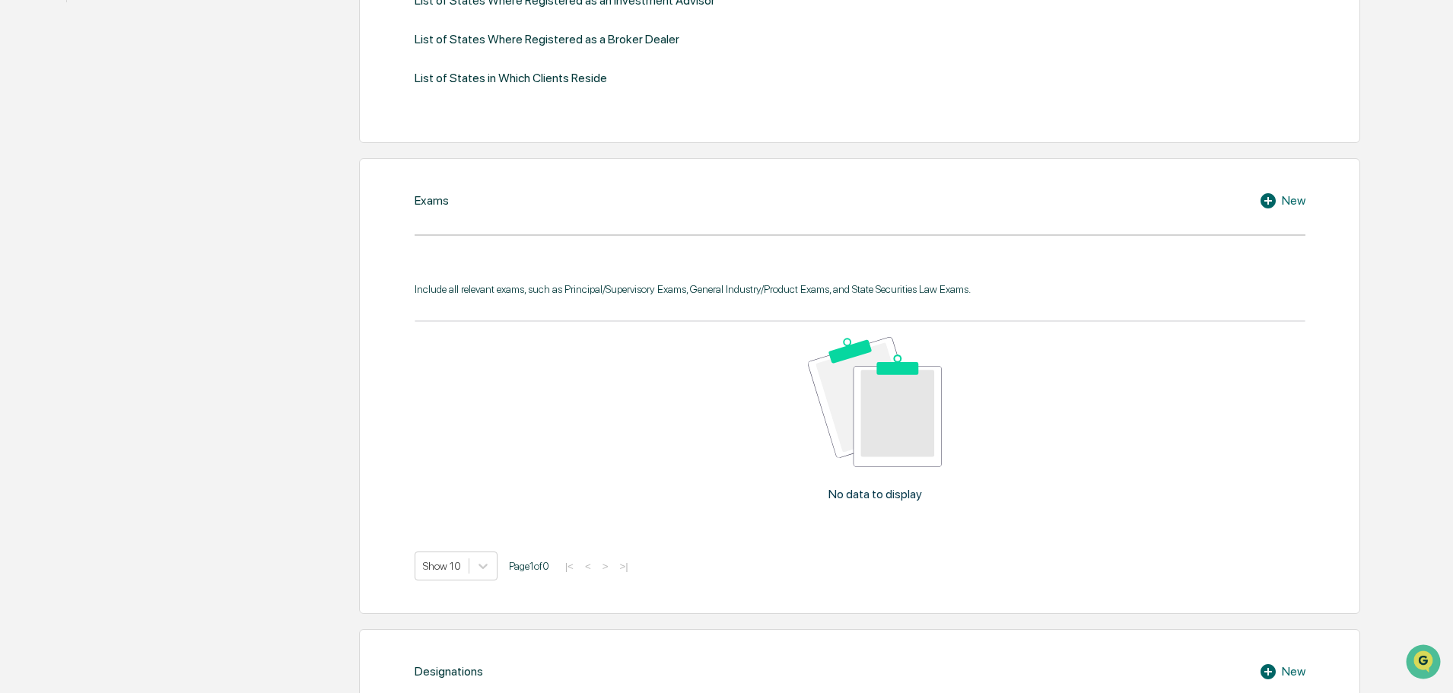
scroll to position [576, 0]
click at [1269, 193] on icon at bounding box center [1267, 197] width 15 height 15
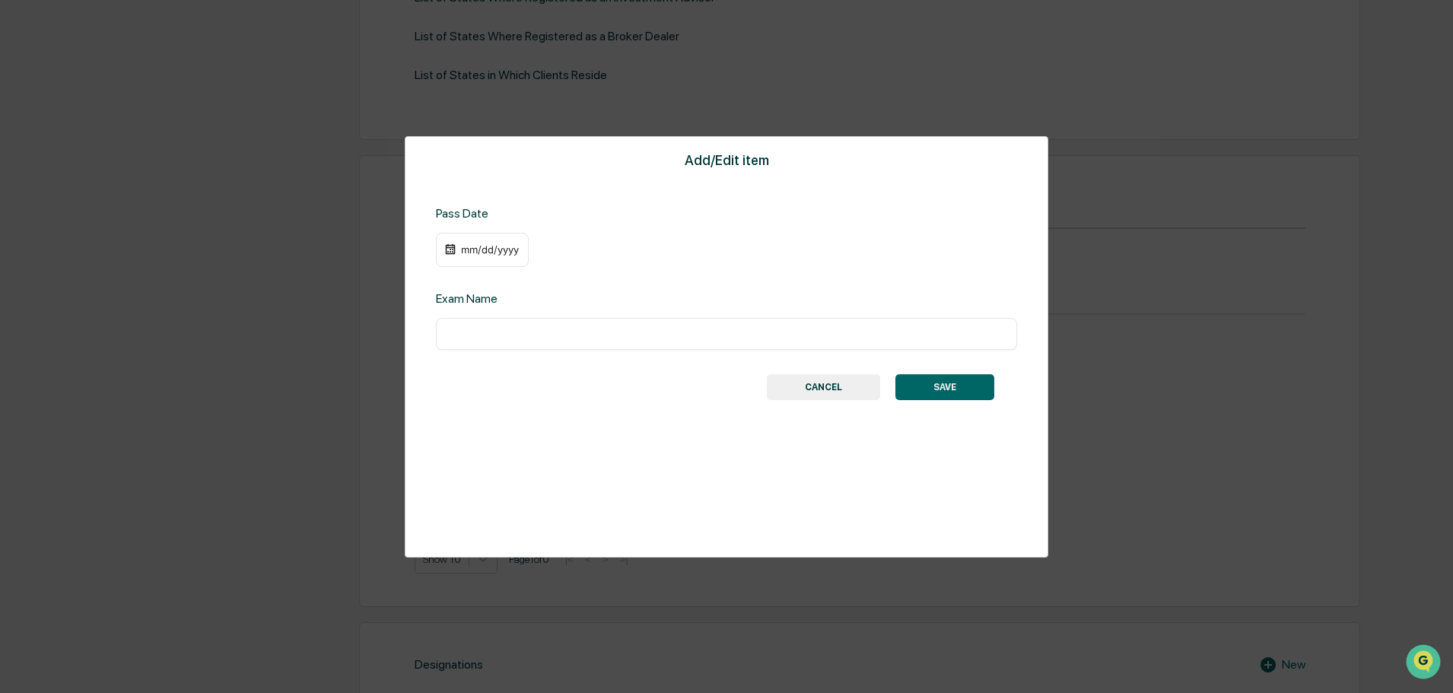
click at [853, 383] on button "CANCEL" at bounding box center [823, 387] width 113 height 26
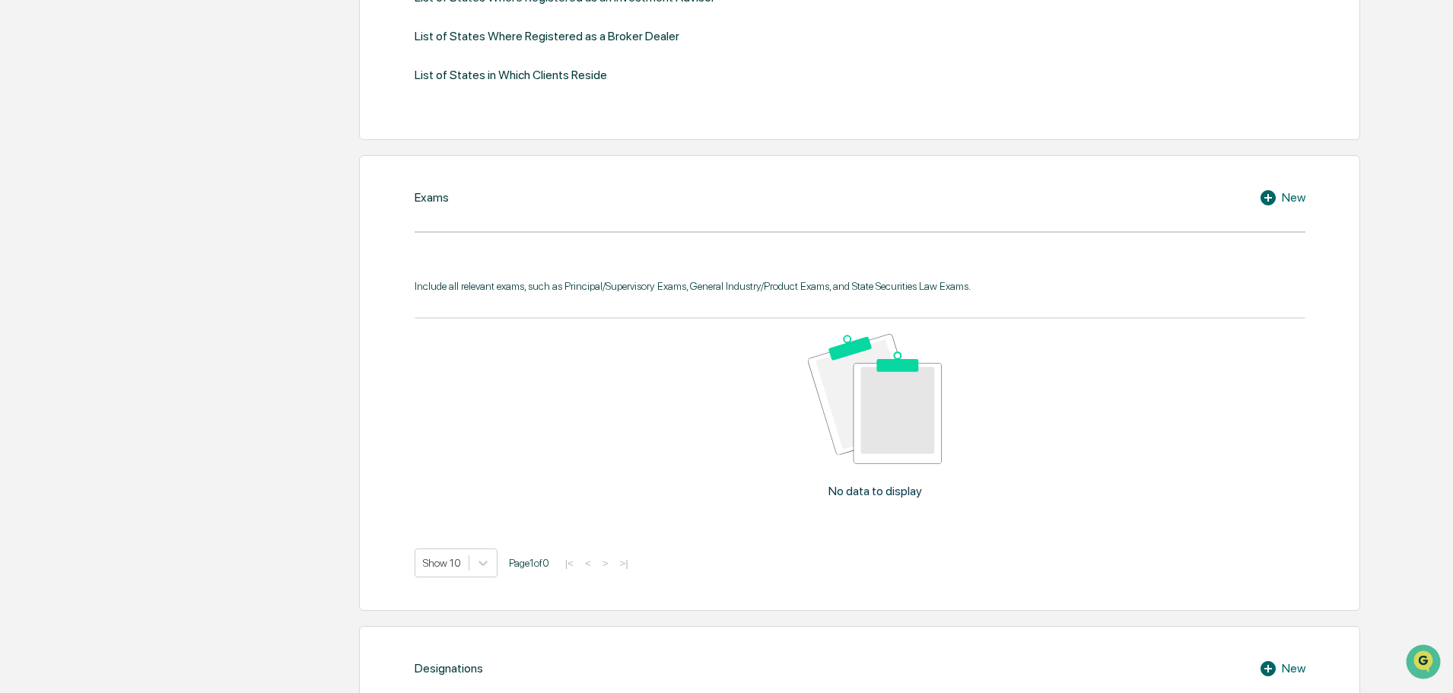
click at [1264, 196] on icon at bounding box center [1267, 197] width 15 height 15
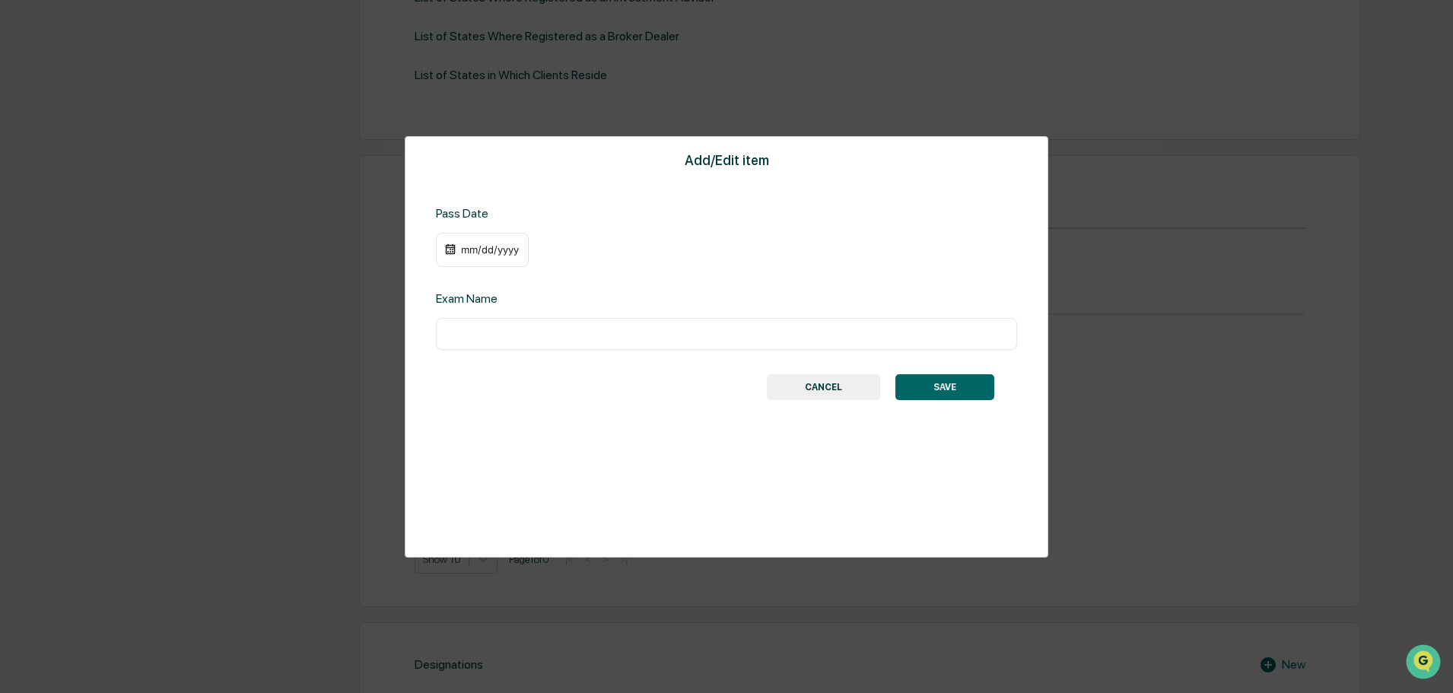
click at [489, 335] on input "text" at bounding box center [726, 333] width 558 height 15
type input "**********"
click at [948, 384] on button "SAVE" at bounding box center [944, 387] width 99 height 26
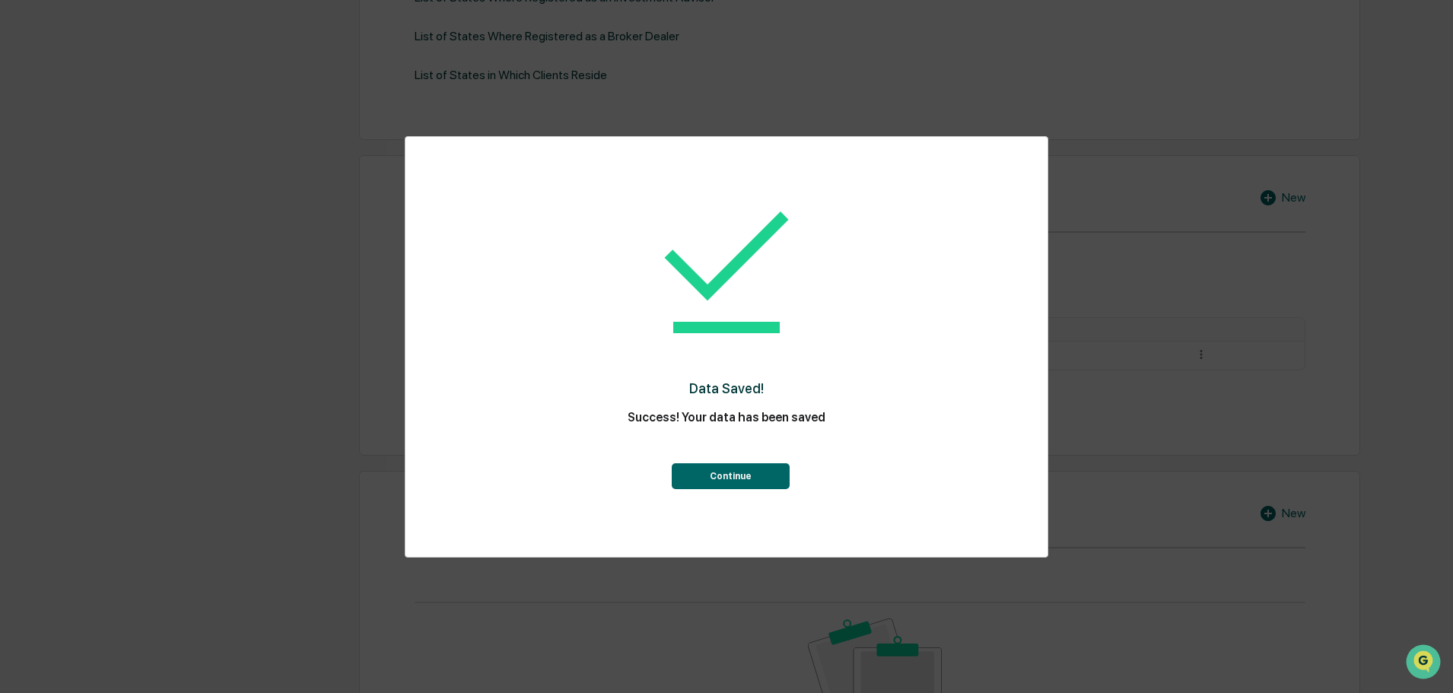
click at [733, 486] on button "Continue" at bounding box center [731, 476] width 118 height 26
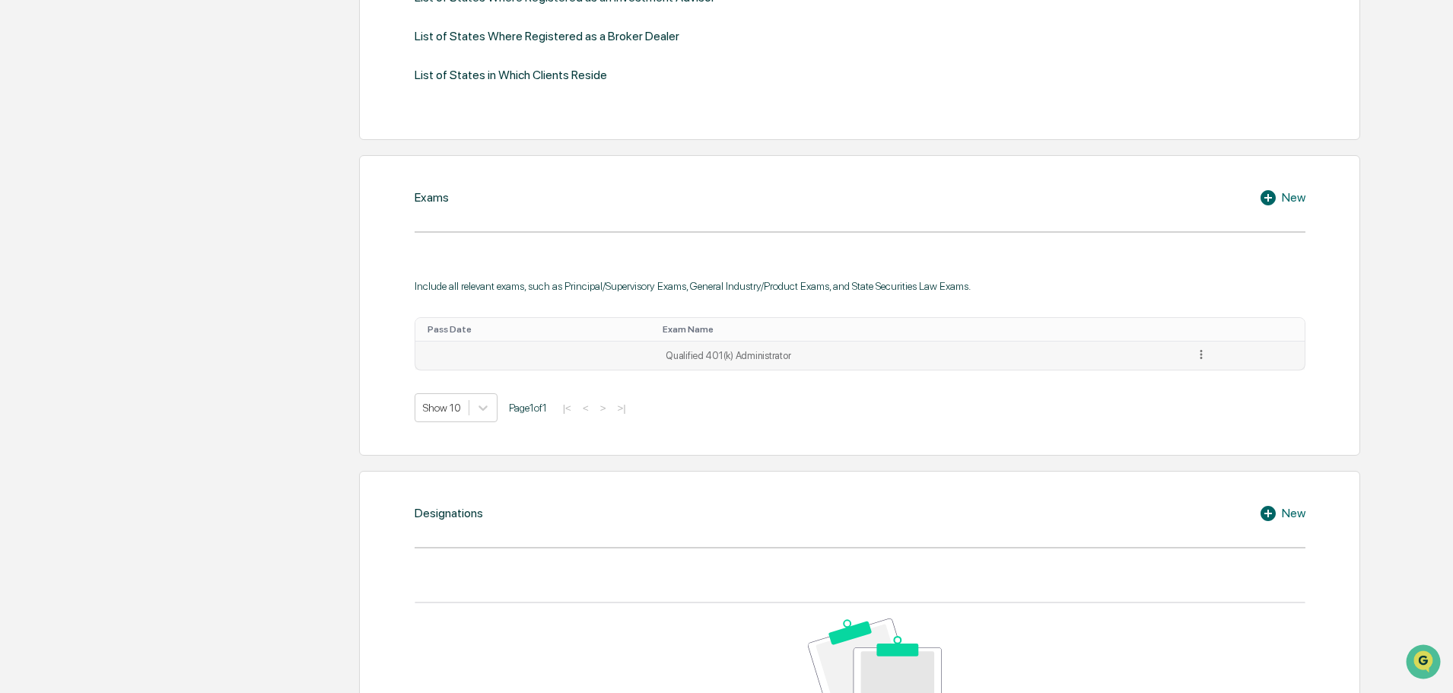
click at [693, 364] on td "Qualified 401(k) Administrator" at bounding box center [920, 356] width 529 height 29
click at [1194, 355] on icon at bounding box center [1201, 355] width 14 height 14
click at [1174, 368] on div "Edit" at bounding box center [1183, 376] width 49 height 24
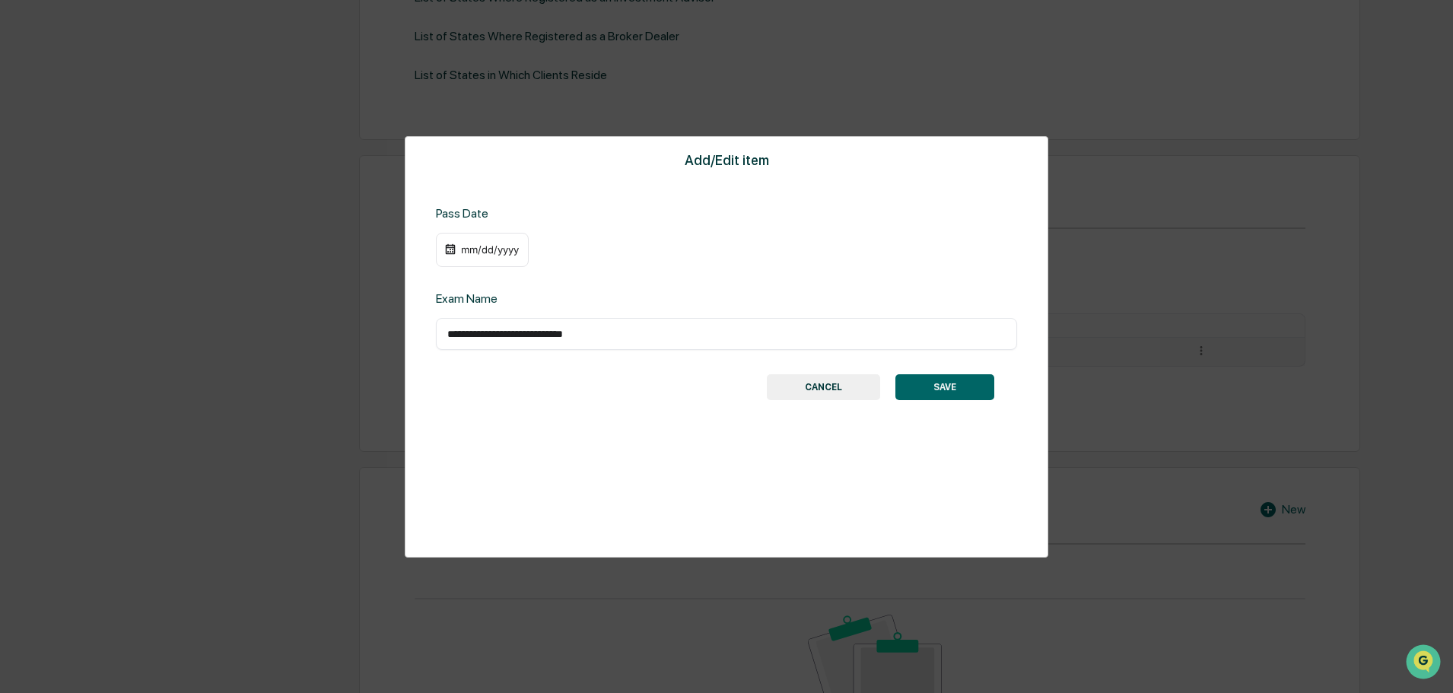
click at [467, 243] on div "mm/dd/yyyy" at bounding box center [489, 249] width 61 height 12
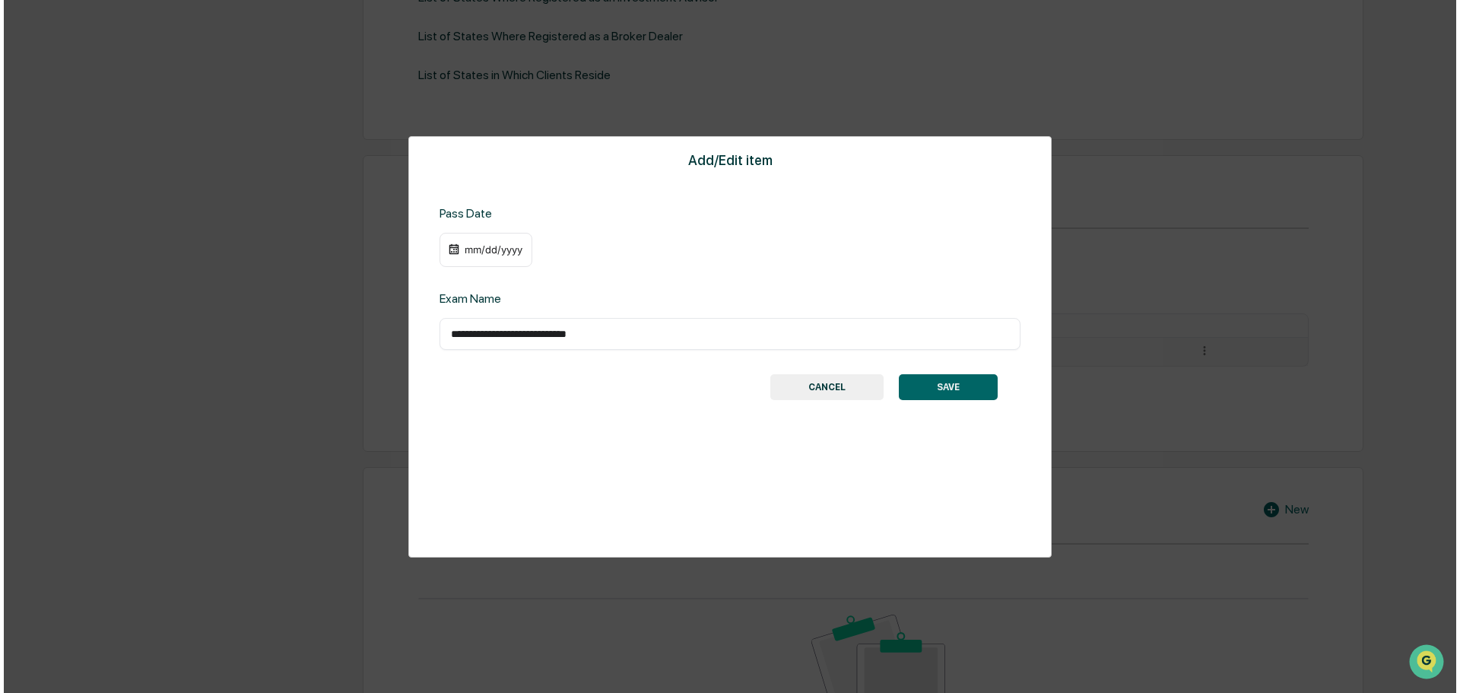
scroll to position [577, 0]
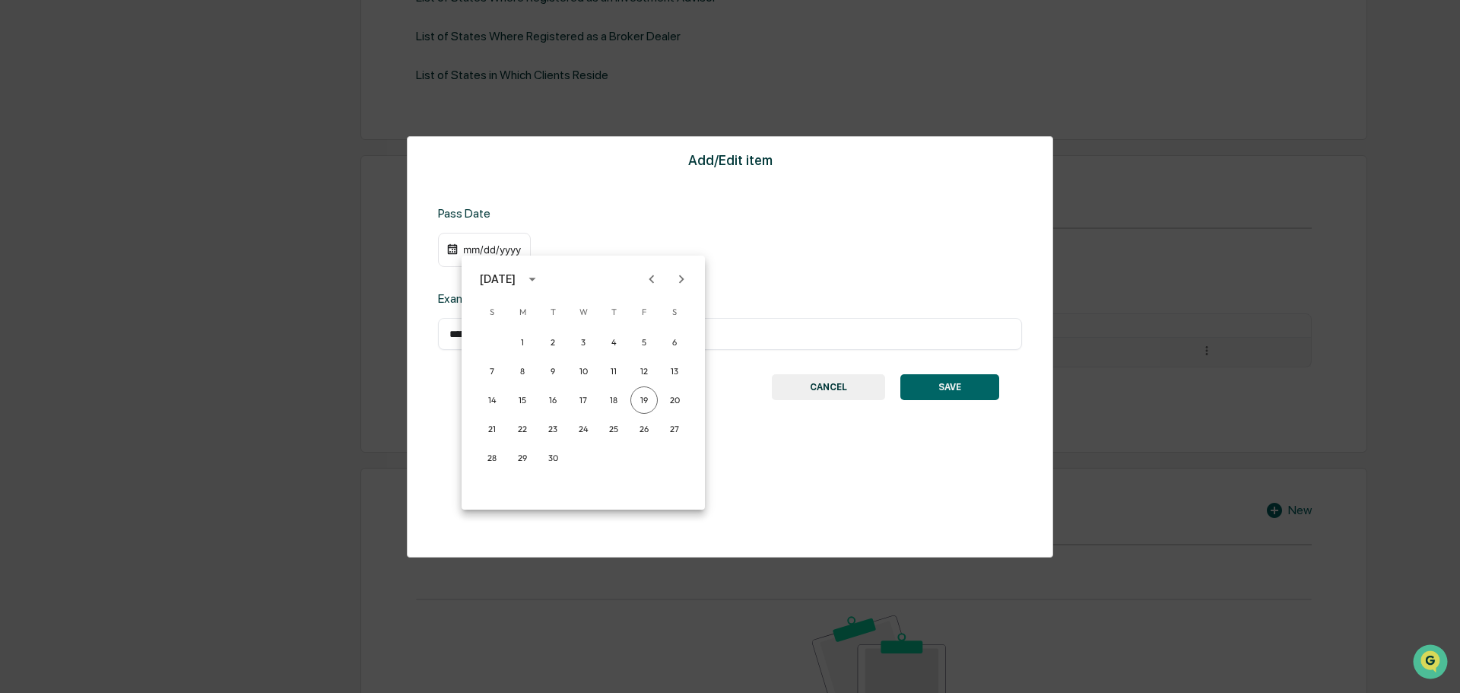
click at [472, 249] on div at bounding box center [730, 346] width 1460 height 693
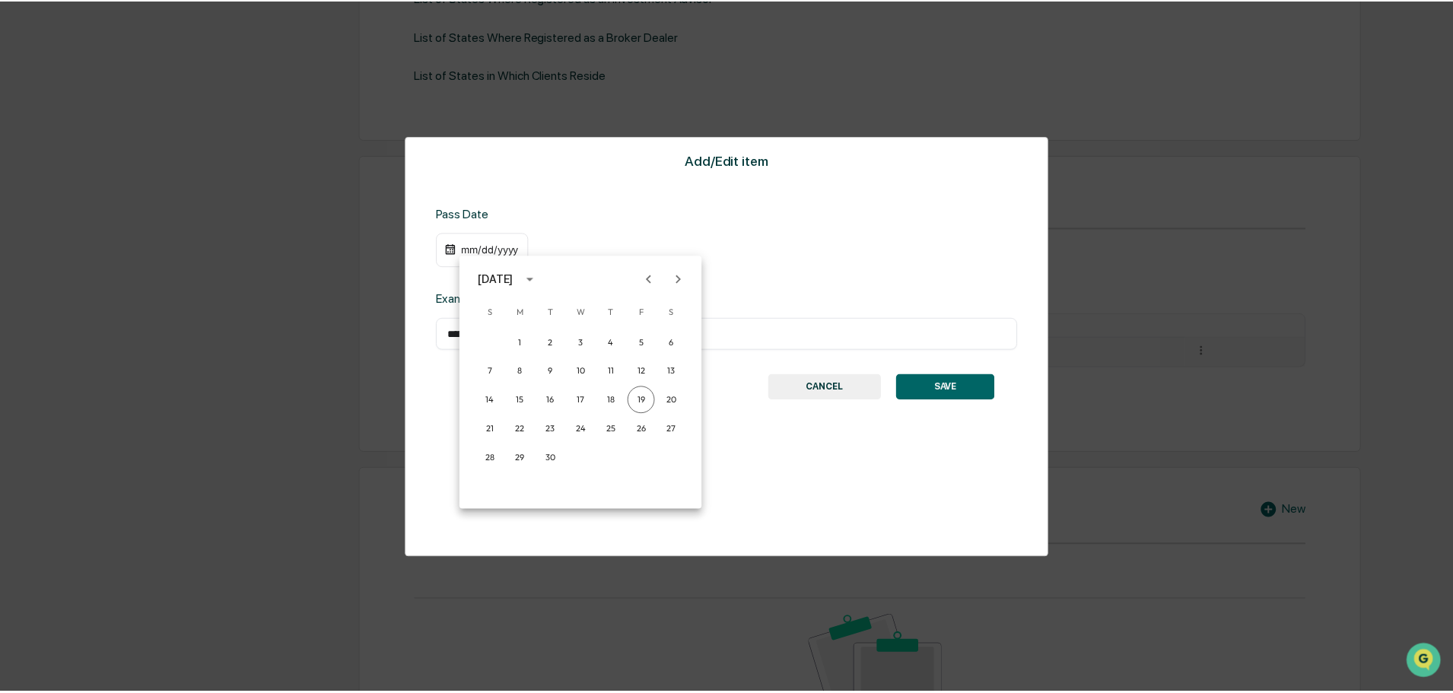
scroll to position [576, 0]
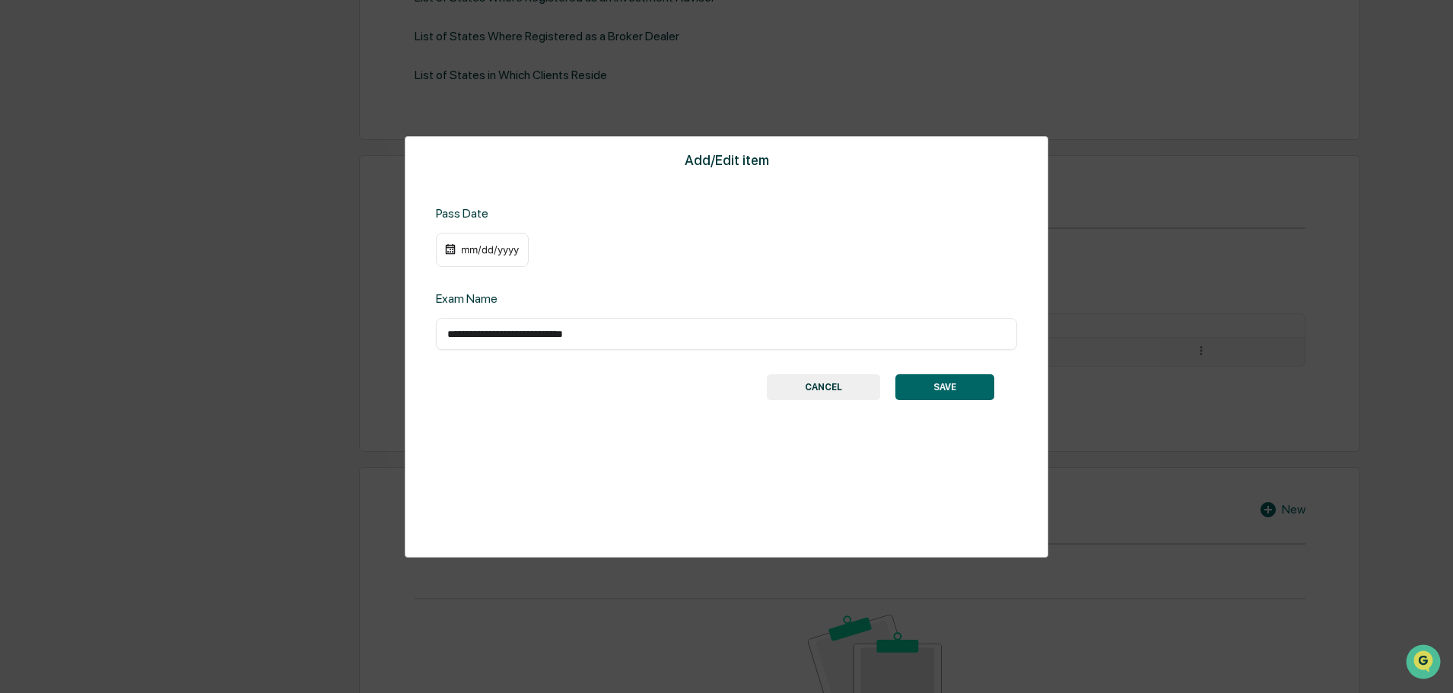
click at [472, 249] on div "mm/dd/yyyy" at bounding box center [489, 249] width 61 height 12
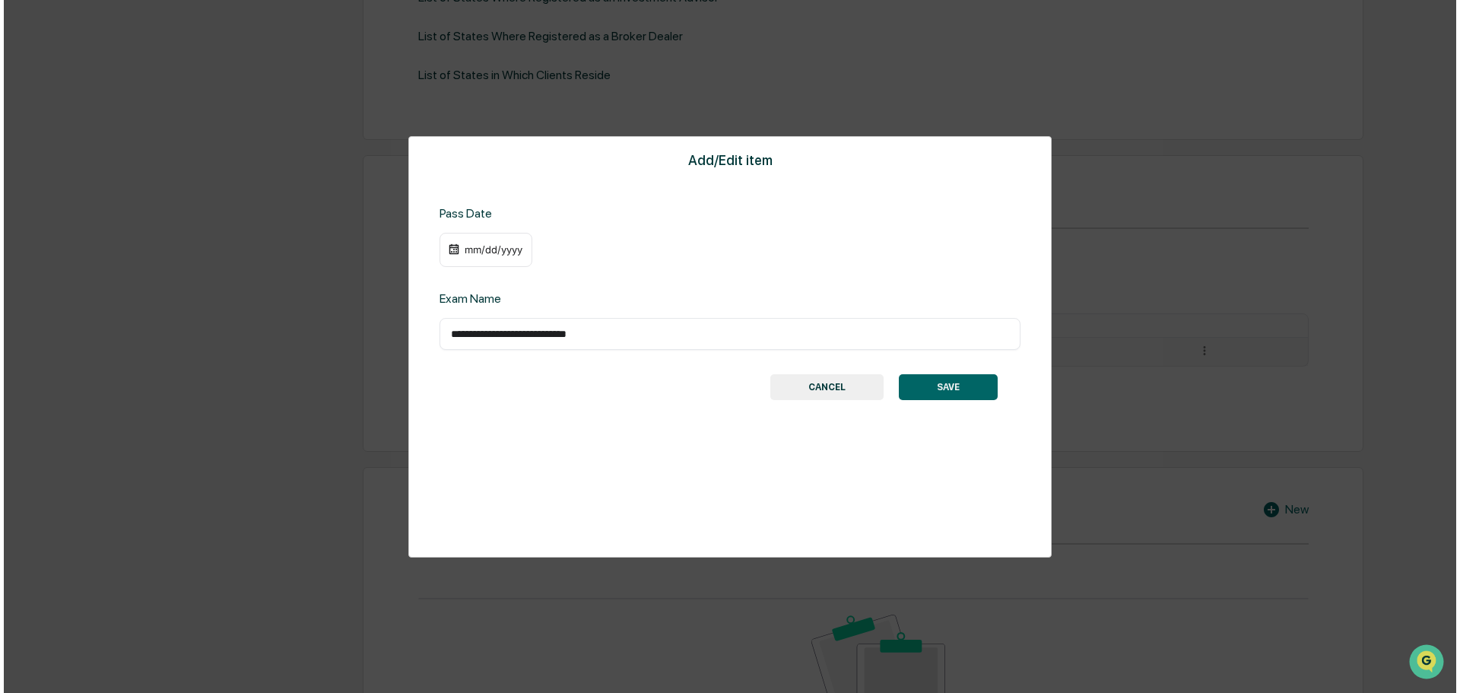
scroll to position [577, 0]
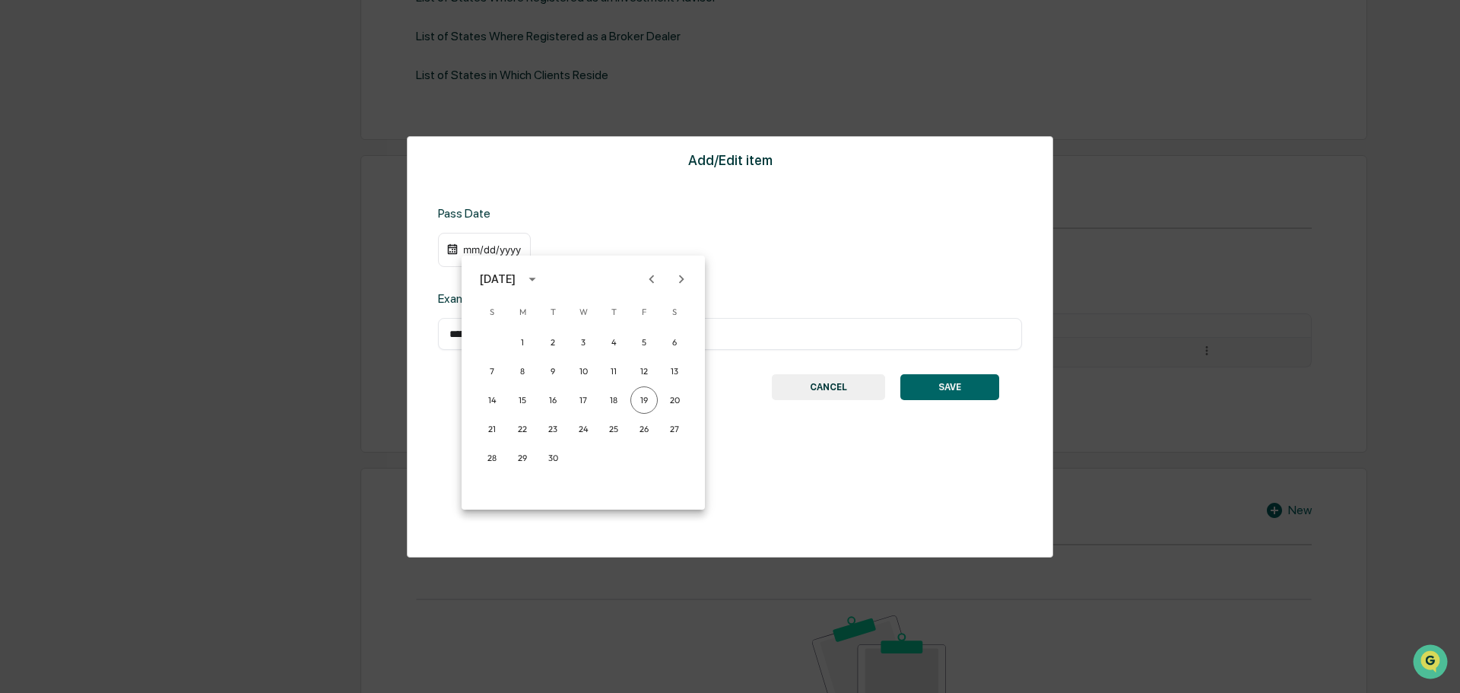
click at [511, 271] on div "September 2025" at bounding box center [498, 279] width 36 height 17
click at [652, 364] on button "2022" at bounding box center [662, 366] width 55 height 27
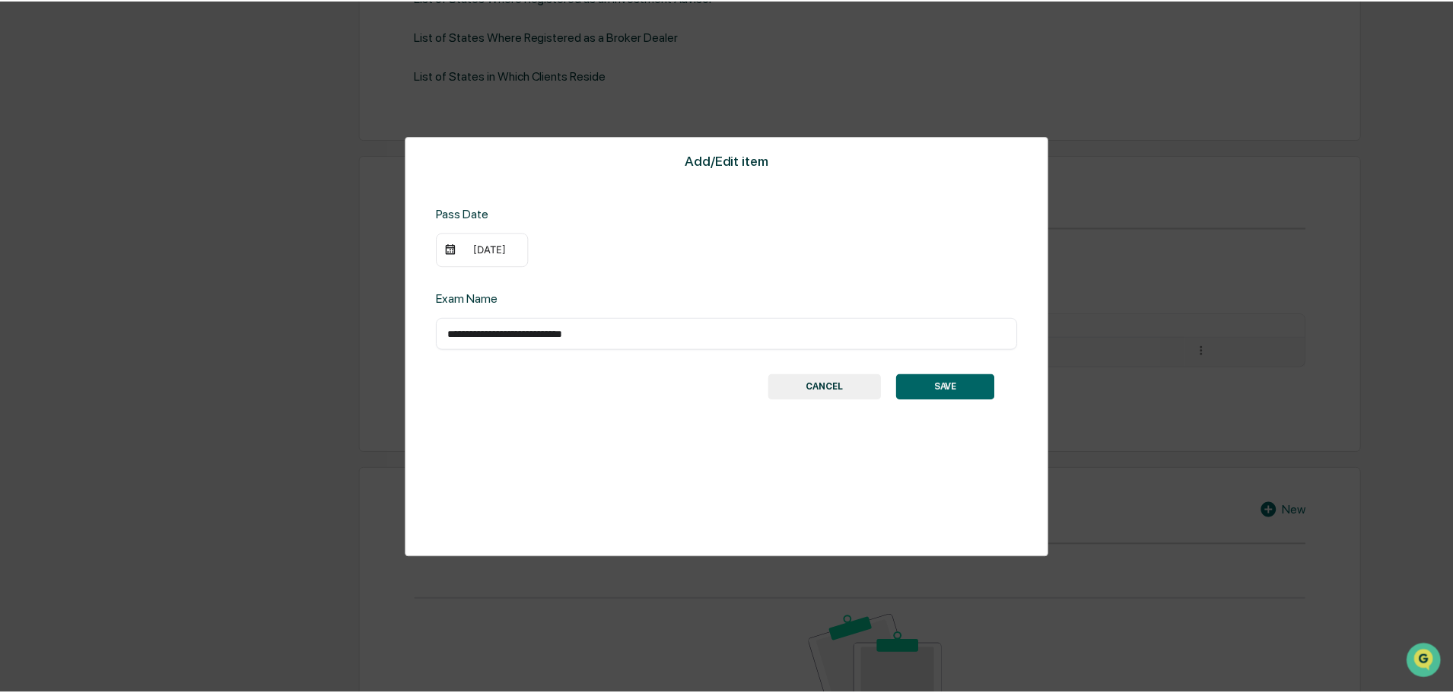
scroll to position [576, 0]
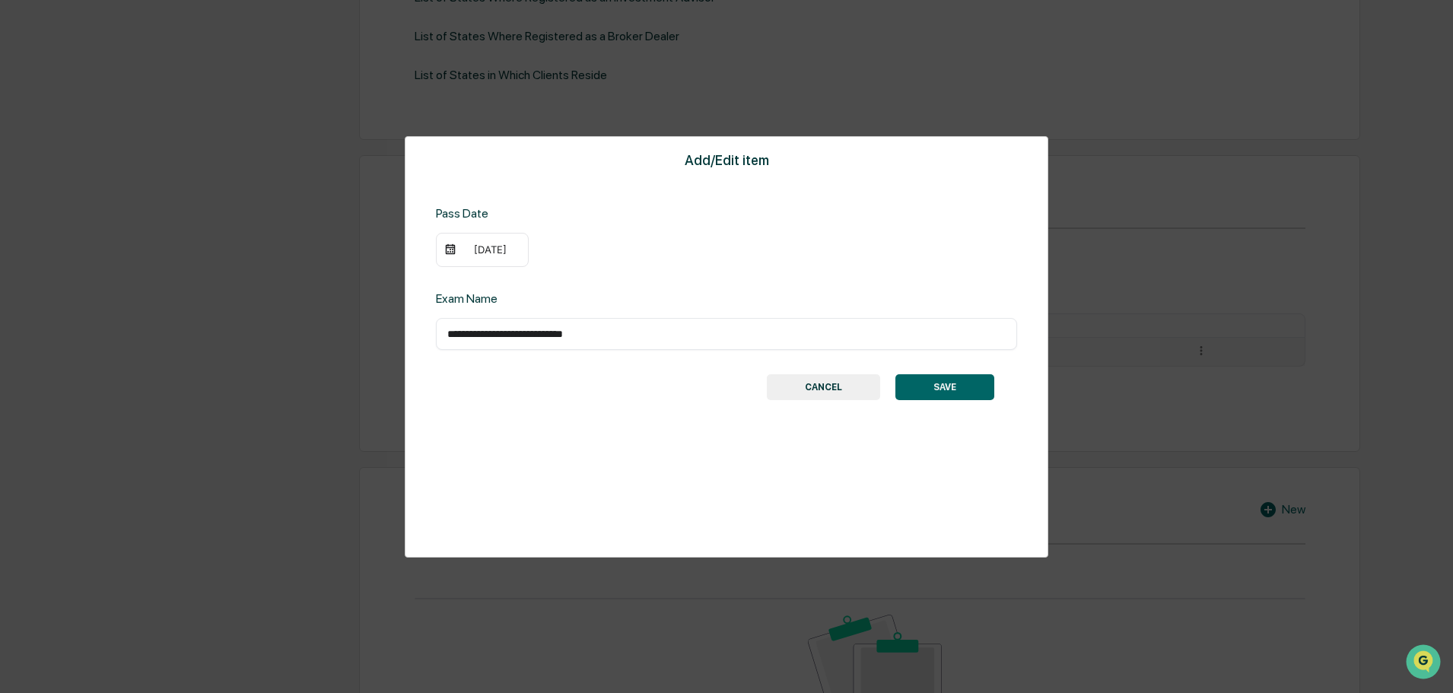
click at [505, 247] on div "09/19/2022" at bounding box center [489, 249] width 61 height 12
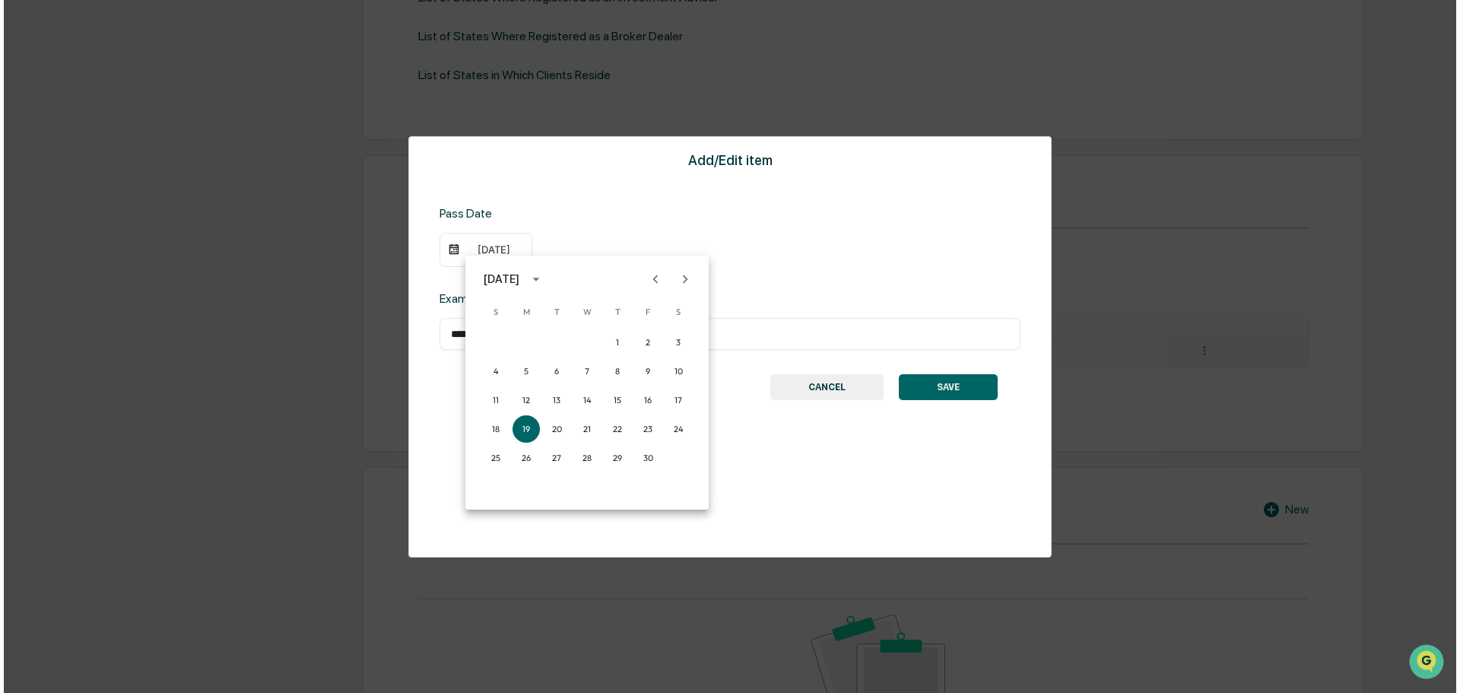
scroll to position [577, 0]
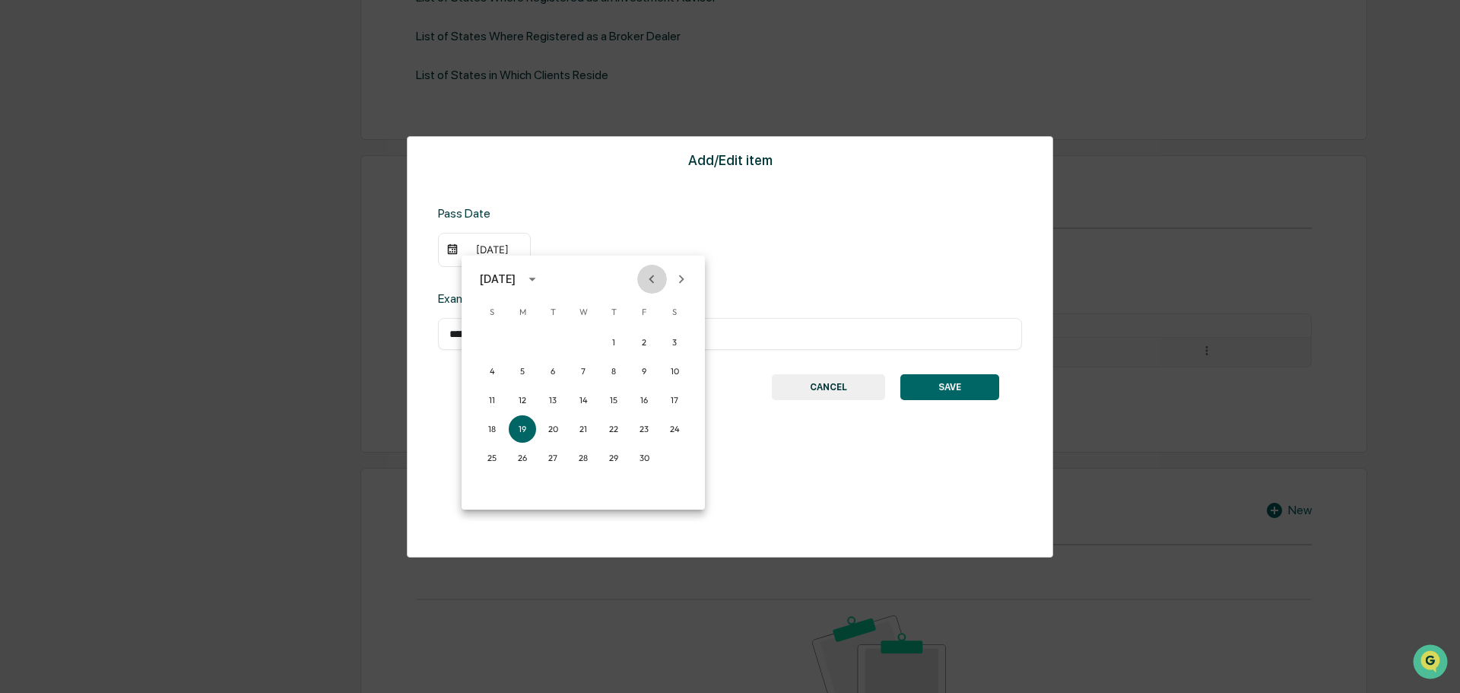
click at [653, 275] on icon "Previous month" at bounding box center [651, 279] width 17 height 17
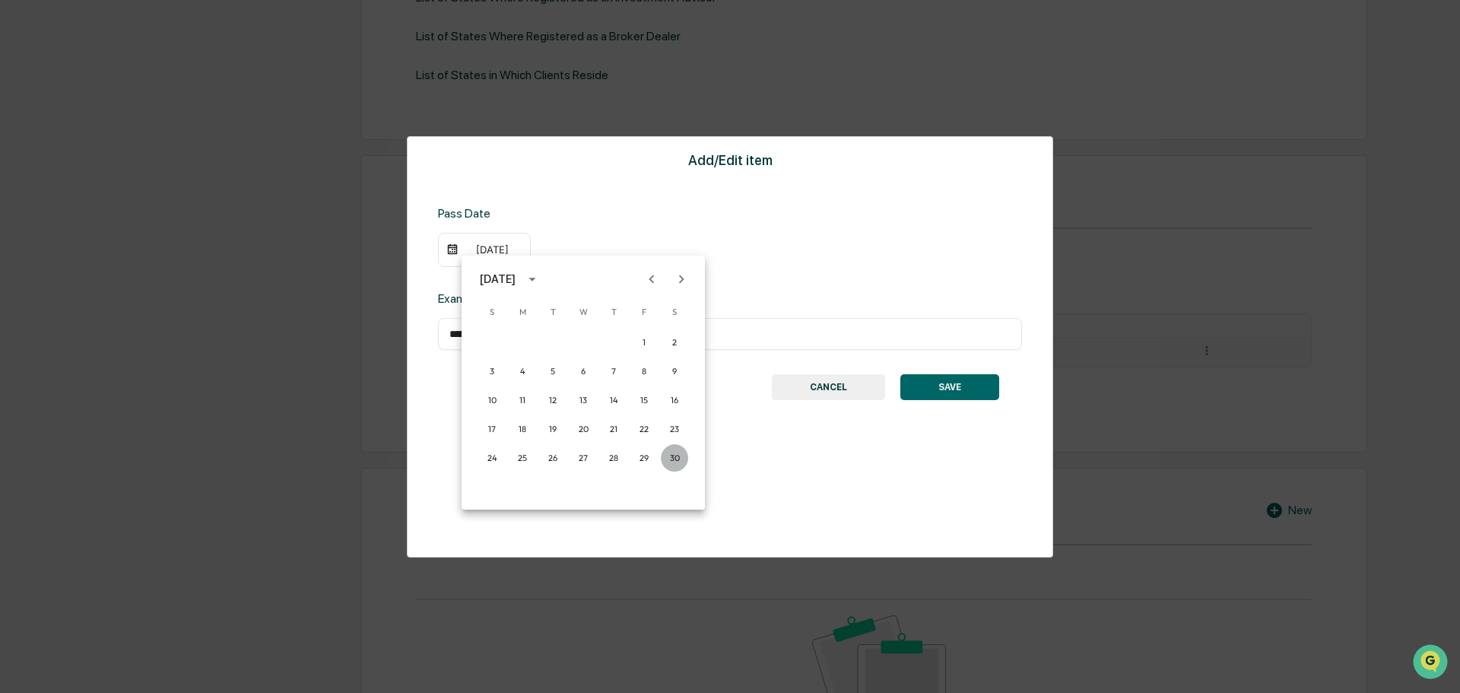
click at [680, 457] on button "30" at bounding box center [674, 457] width 27 height 27
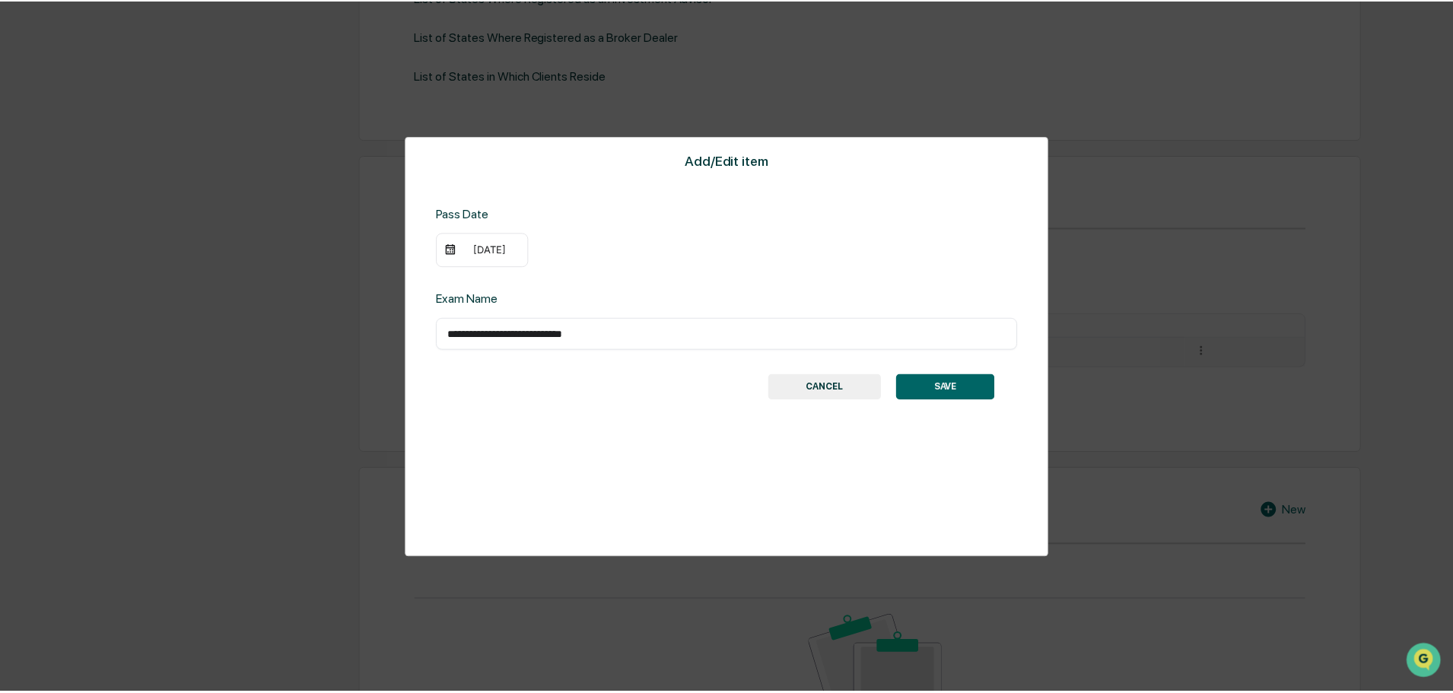
scroll to position [576, 0]
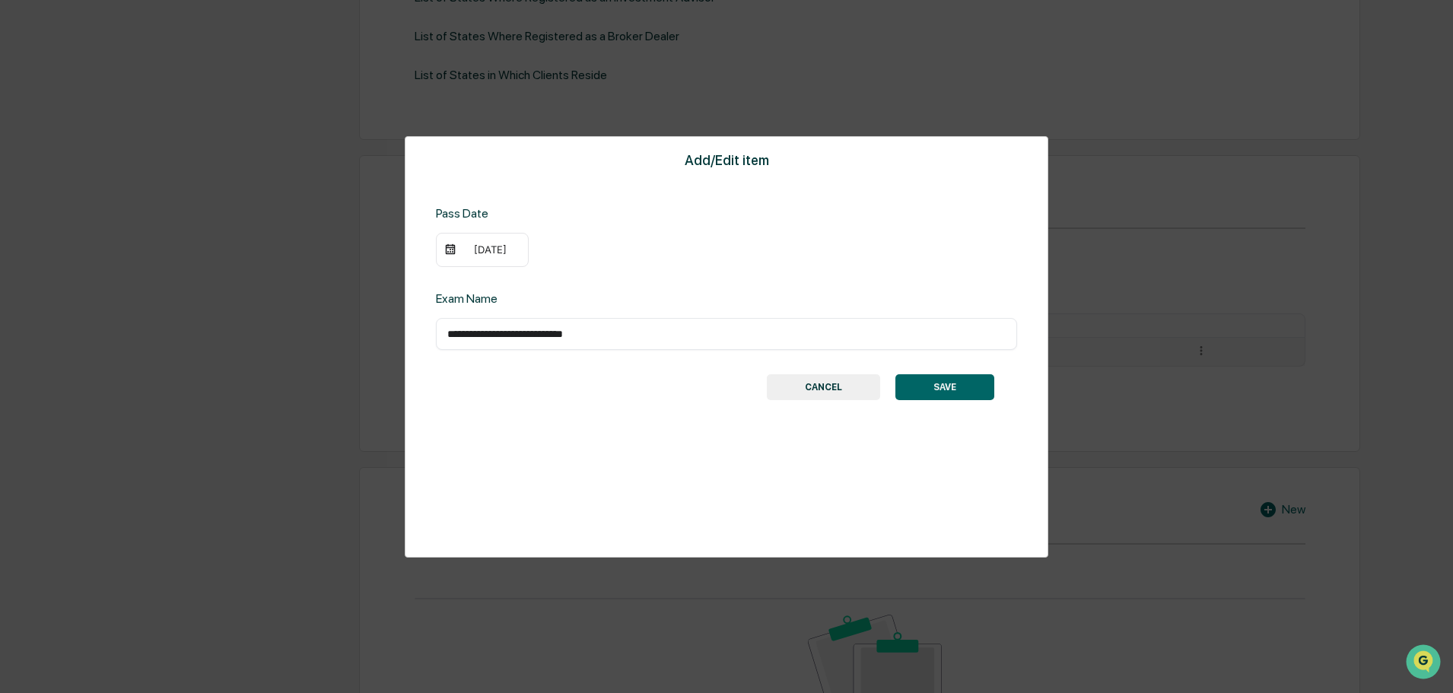
click at [939, 391] on button "SAVE" at bounding box center [944, 387] width 99 height 26
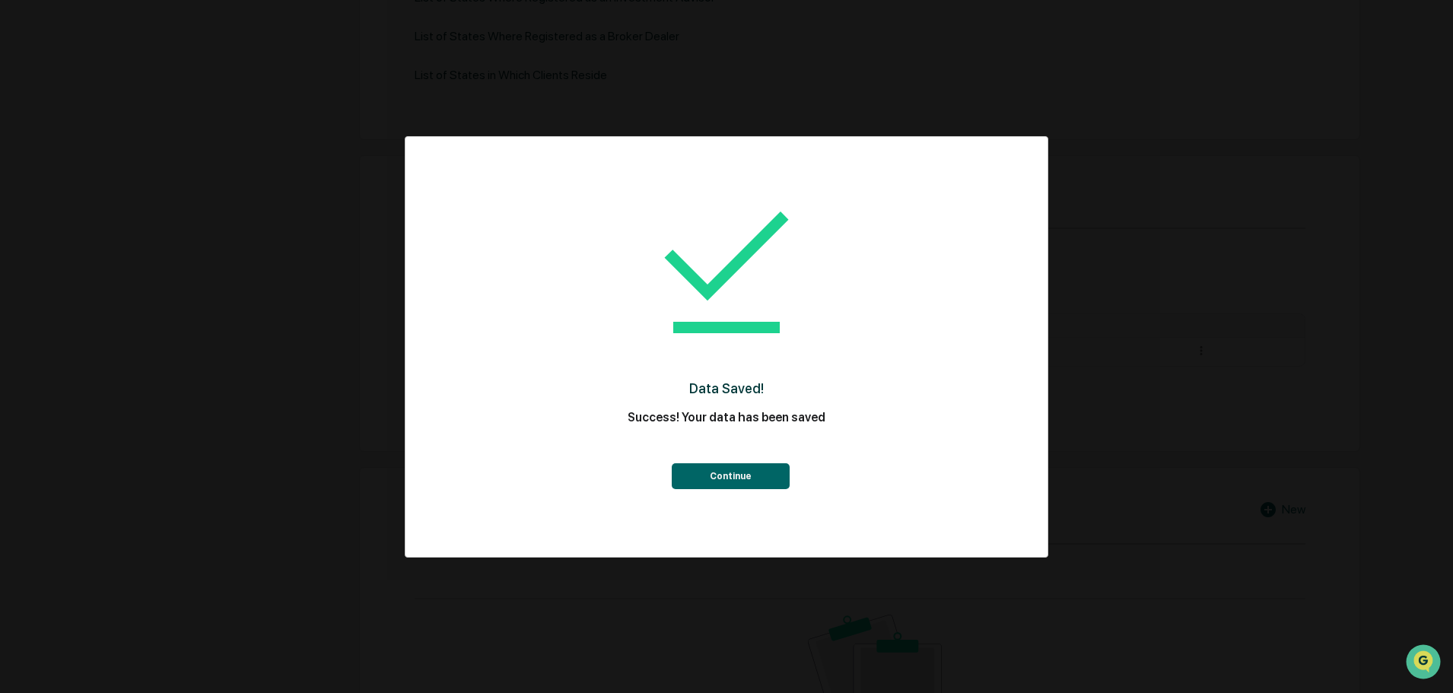
click at [704, 462] on div "Continue" at bounding box center [726, 461] width 581 height 55
click at [708, 475] on button "Continue" at bounding box center [731, 476] width 118 height 26
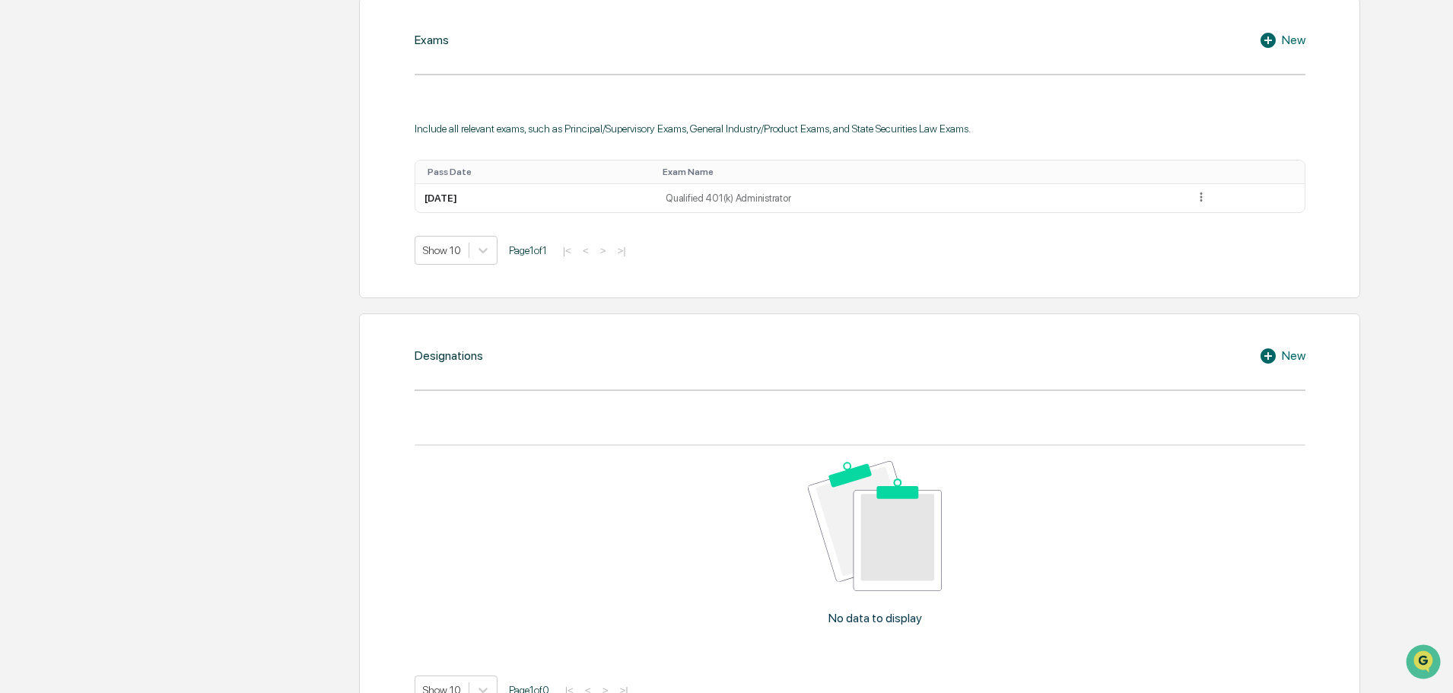
scroll to position [742, 0]
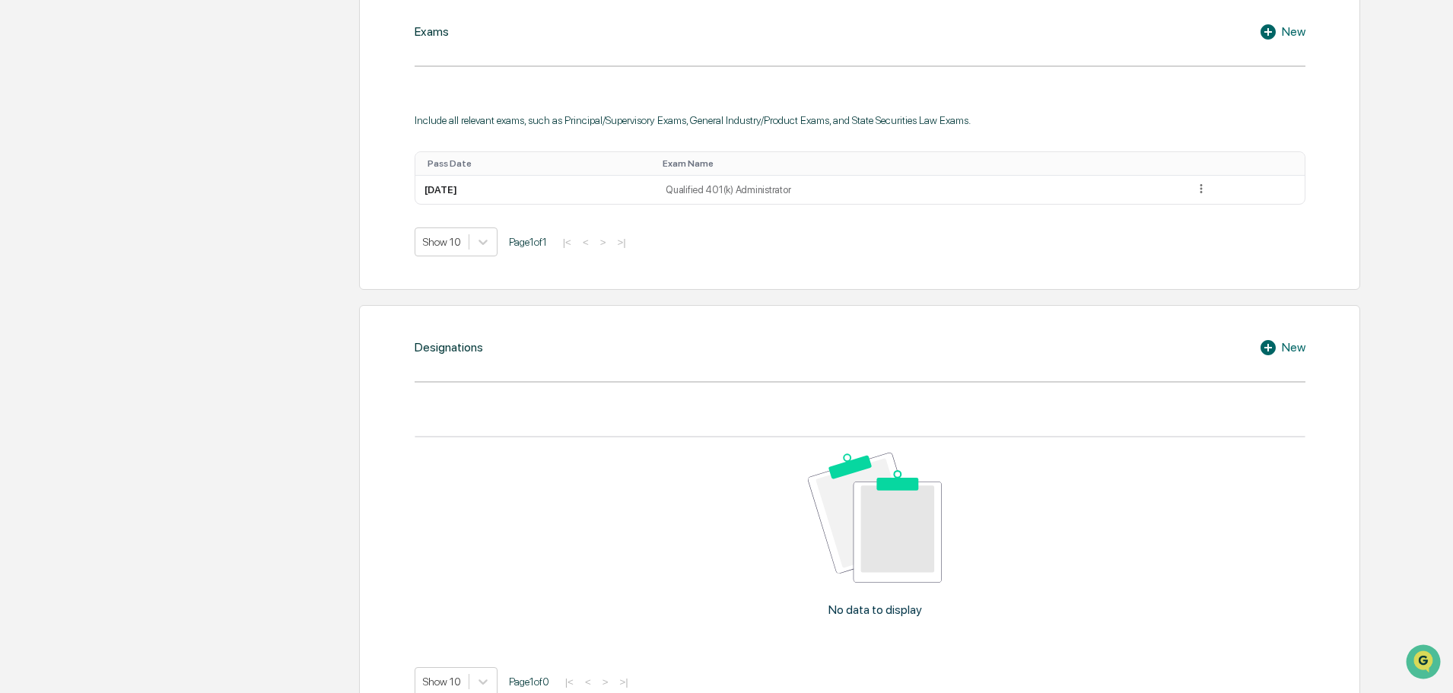
click at [1269, 351] on icon at bounding box center [1267, 347] width 15 height 15
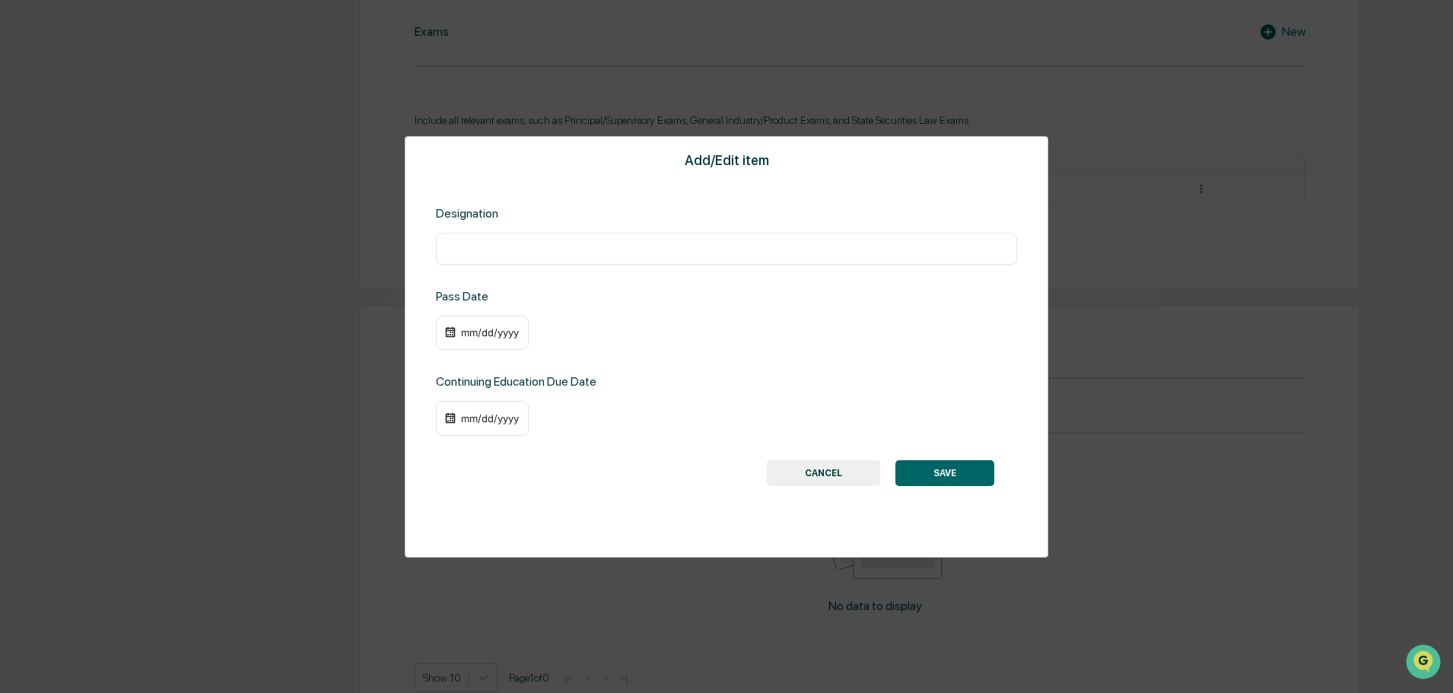
click at [470, 339] on div "mm/dd/yyyy" at bounding box center [482, 333] width 93 height 35
click at [485, 248] on input "text" at bounding box center [726, 248] width 558 height 15
type input "**********"
click at [463, 333] on div "mm/dd/yyyy" at bounding box center [489, 332] width 61 height 12
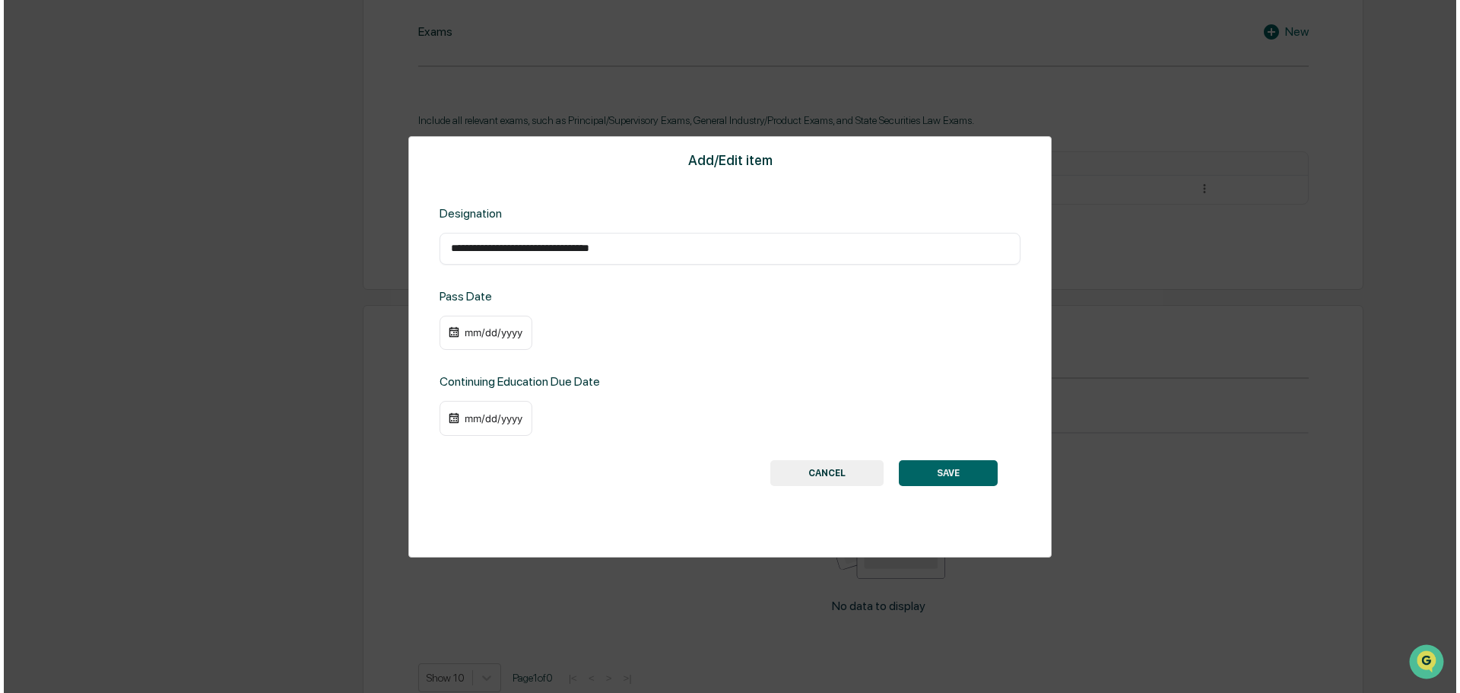
scroll to position [742, 0]
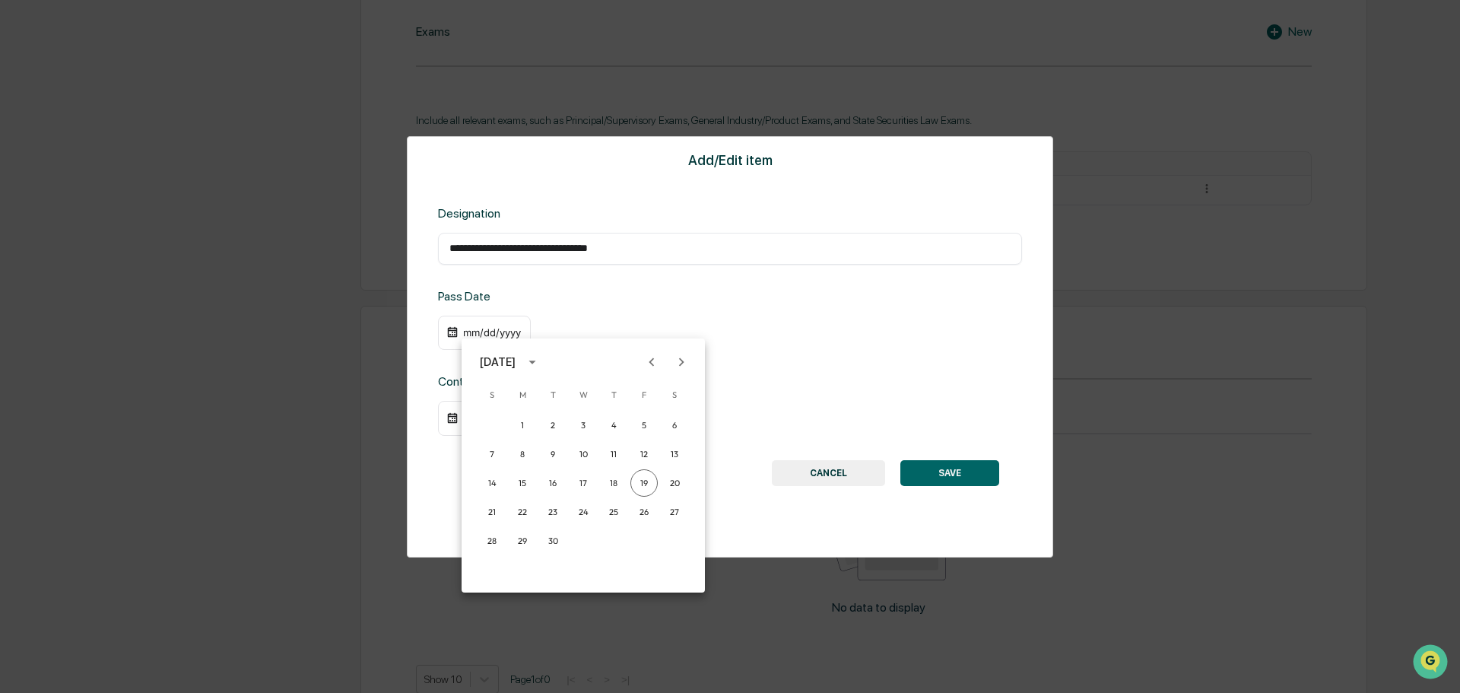
click at [516, 359] on div "September 2025" at bounding box center [498, 362] width 36 height 17
click at [650, 448] on button "2022" at bounding box center [662, 449] width 55 height 27
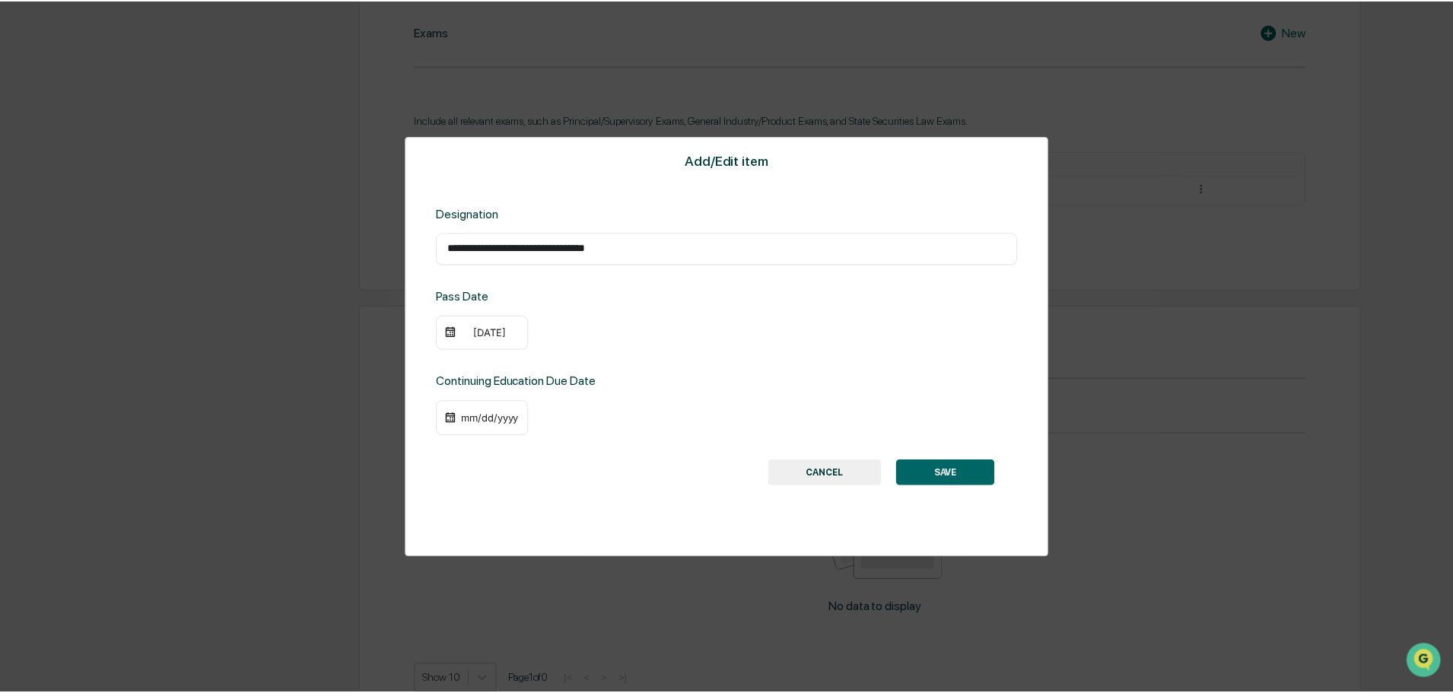
scroll to position [742, 0]
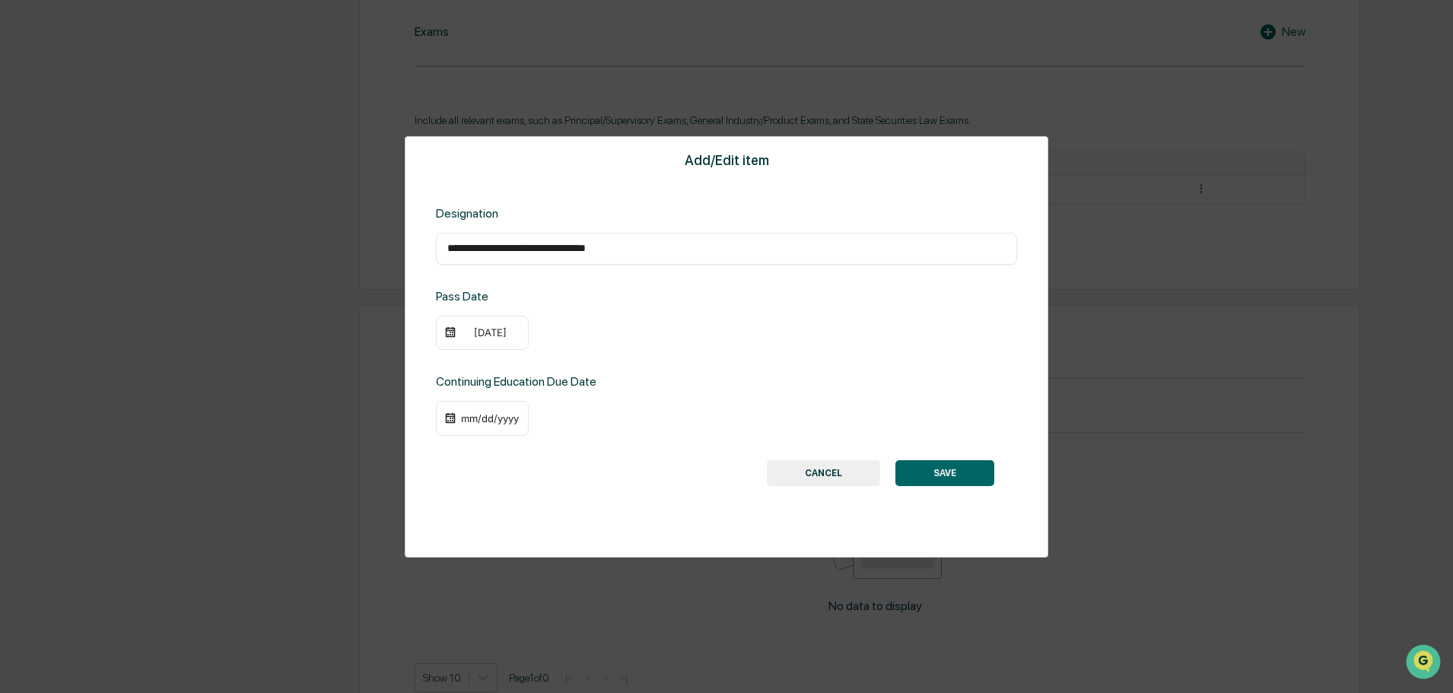
click at [495, 346] on div "09/19/2022" at bounding box center [482, 333] width 93 height 35
click at [497, 332] on div "09/19/2022" at bounding box center [489, 332] width 61 height 12
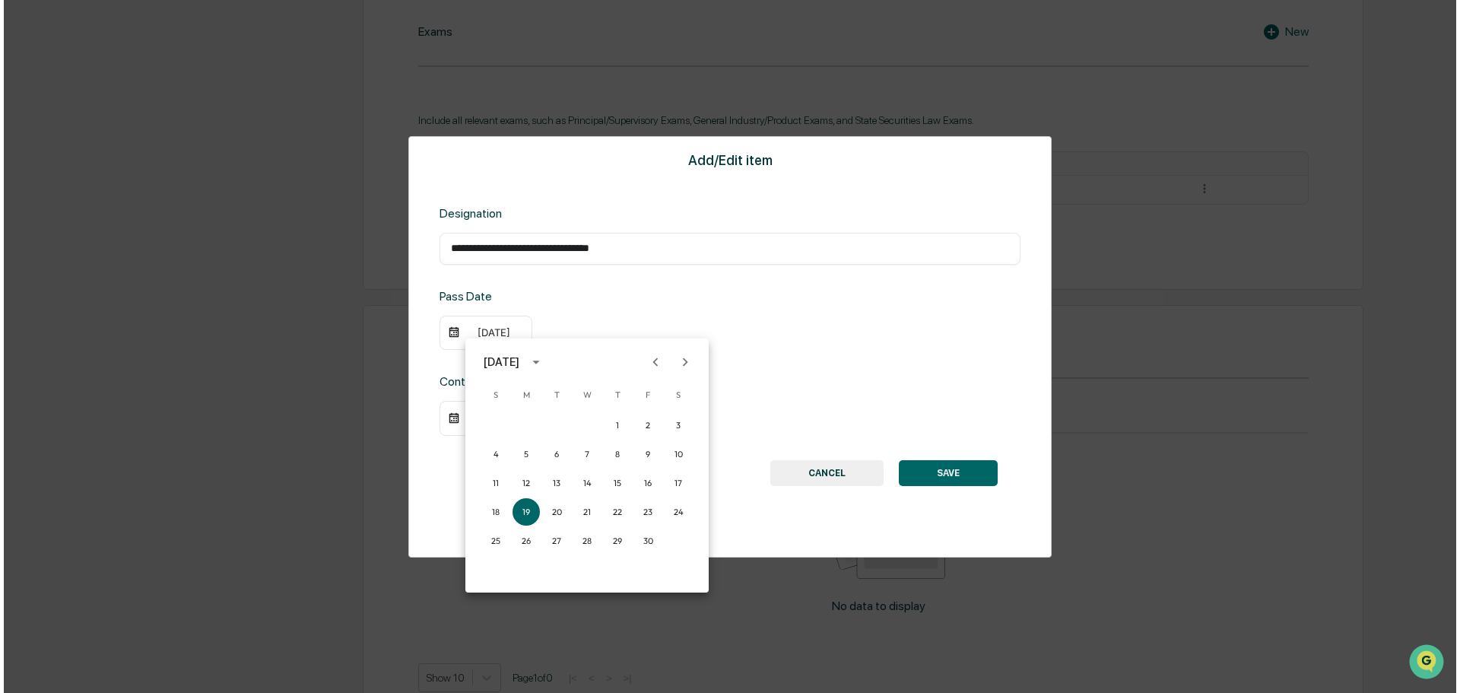
scroll to position [742, 0]
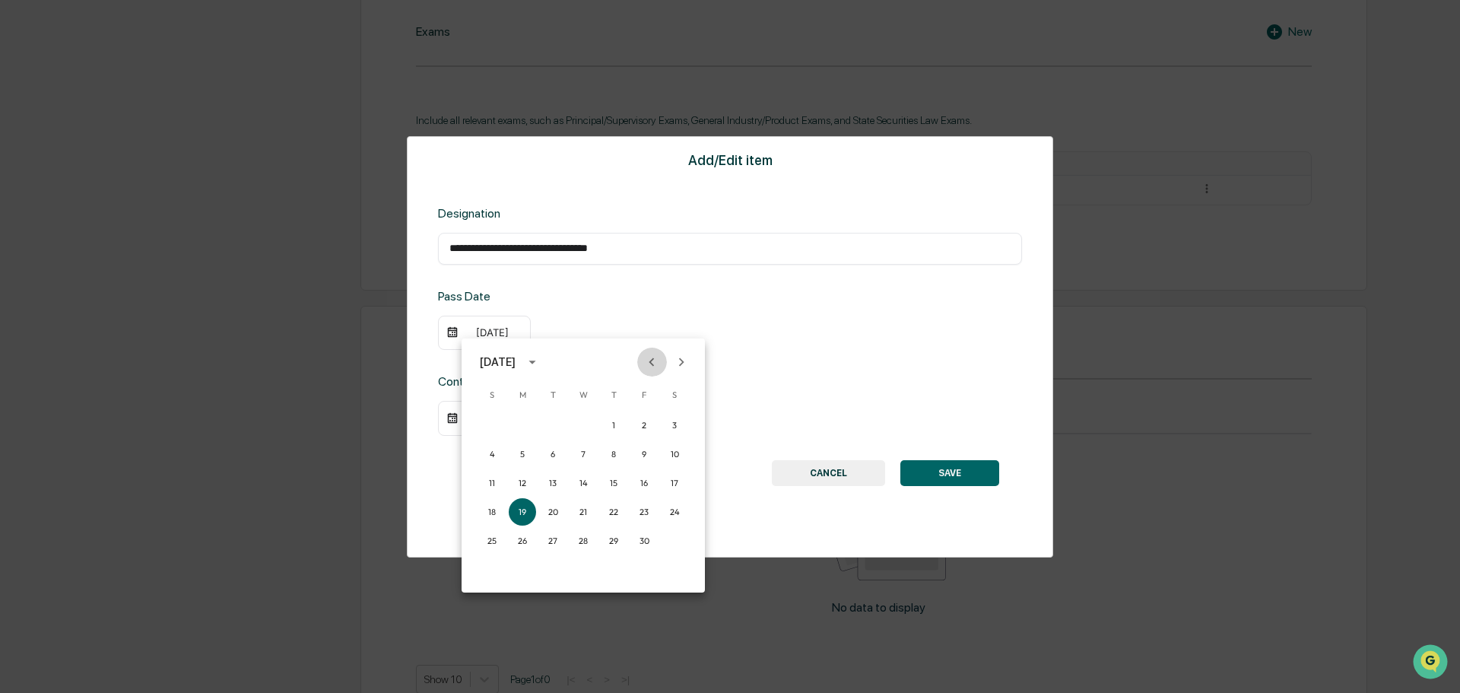
click at [650, 360] on icon "Previous month" at bounding box center [651, 362] width 17 height 17
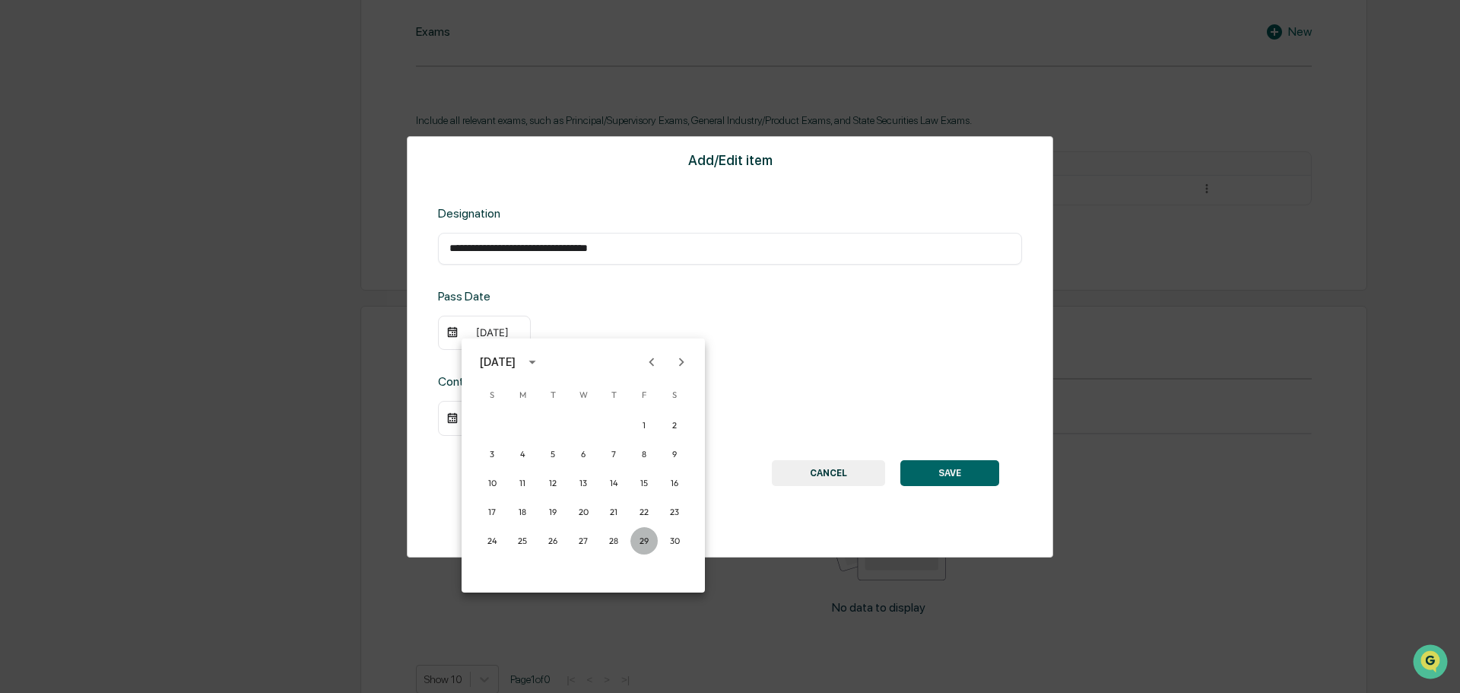
click at [644, 537] on button "29" at bounding box center [644, 540] width 27 height 27
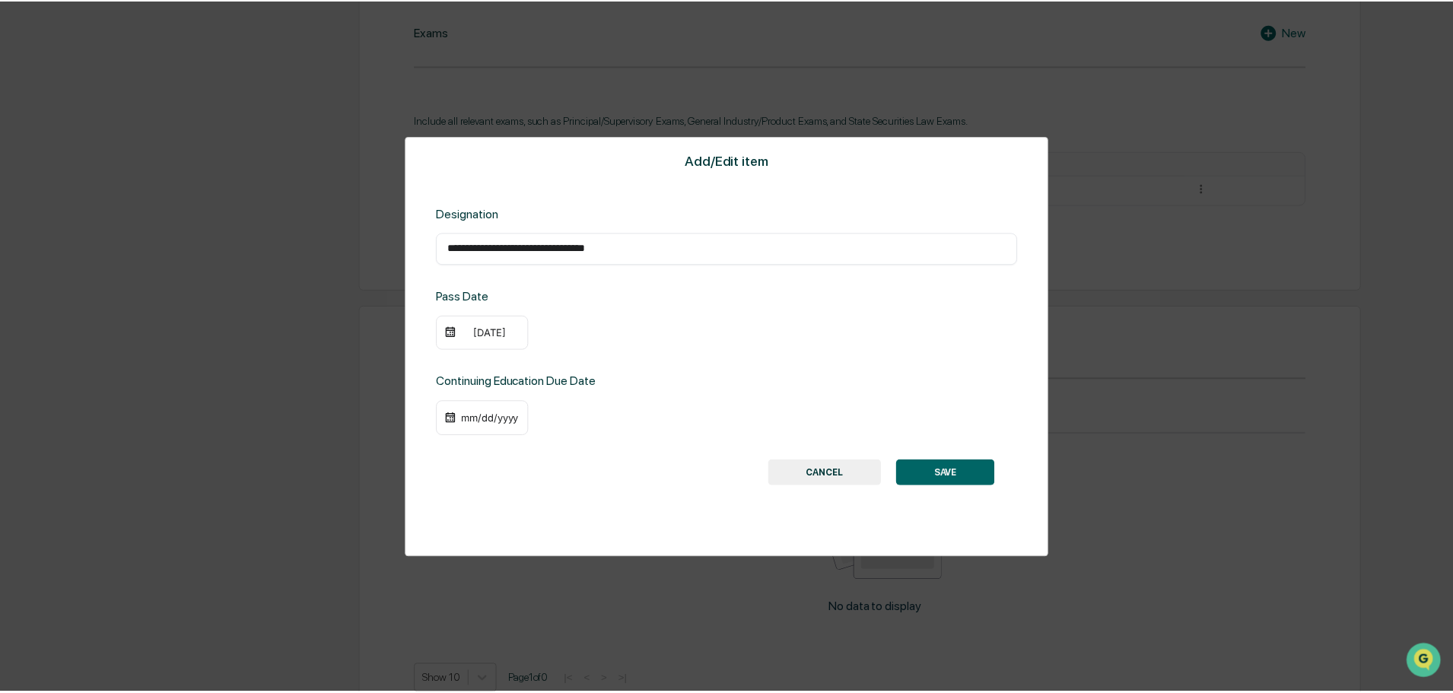
scroll to position [742, 0]
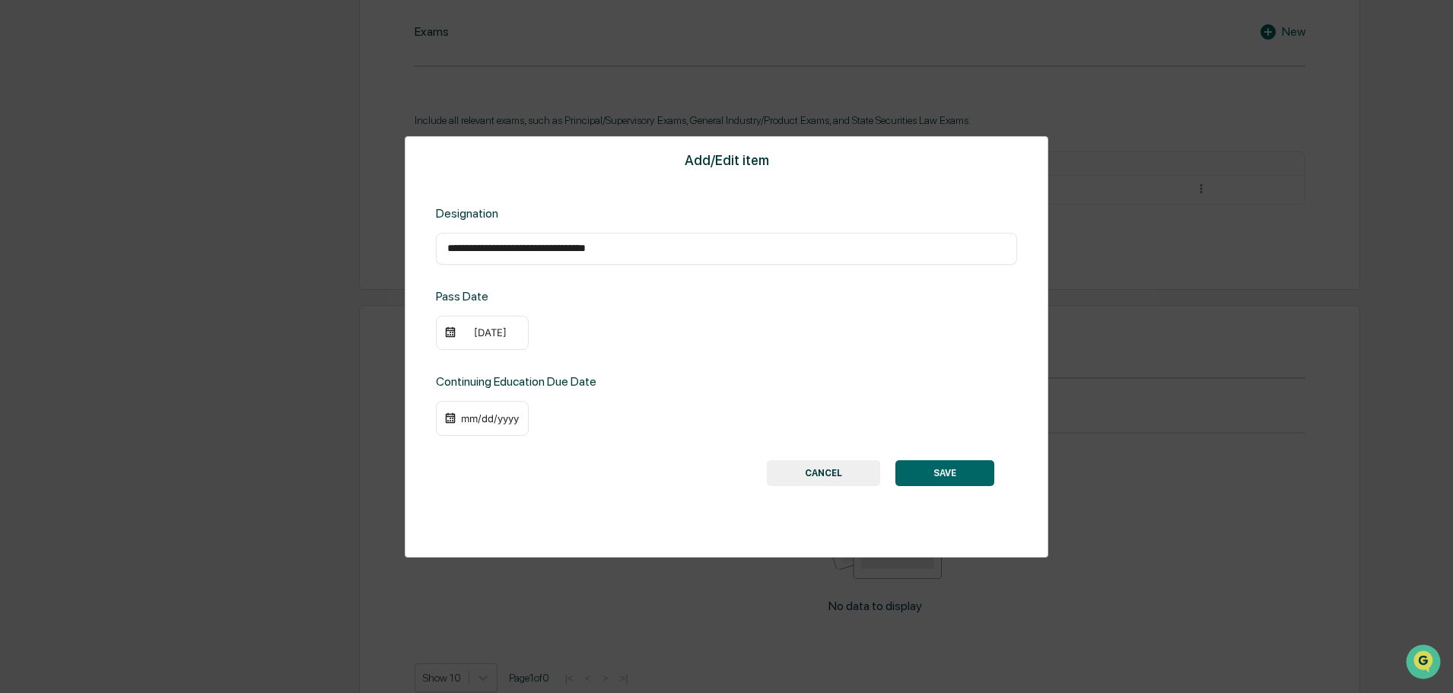
click at [450, 415] on img at bounding box center [450, 418] width 12 height 12
click at [462, 418] on div "mm/dd/yyyy" at bounding box center [489, 418] width 61 height 12
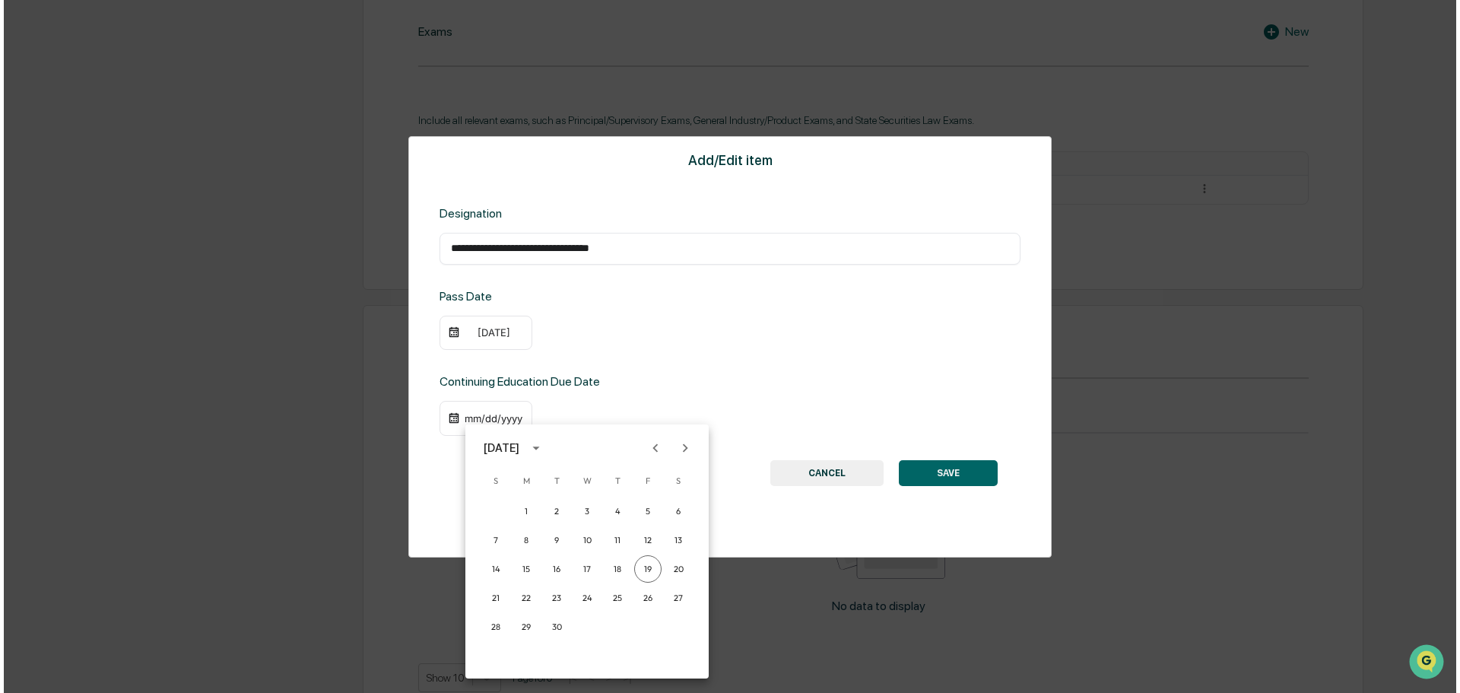
scroll to position [742, 0]
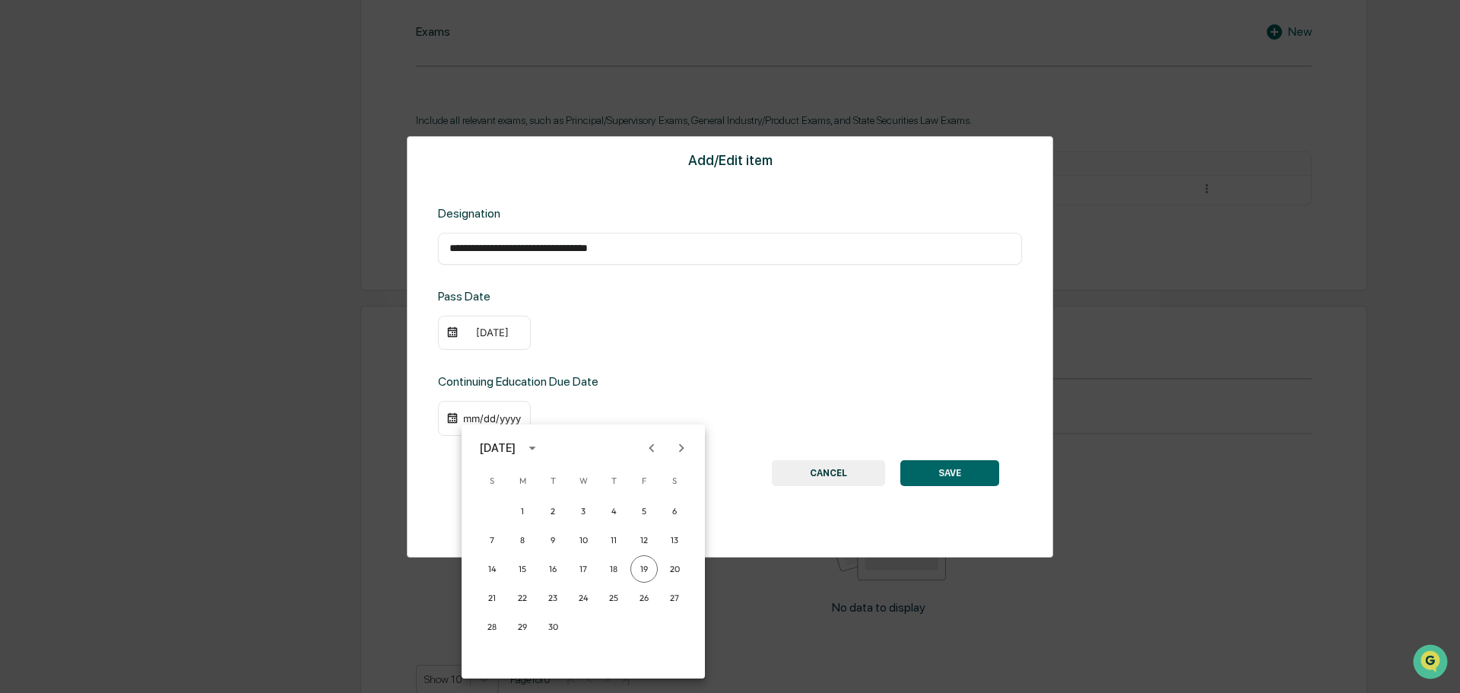
click at [516, 441] on div "September 2025" at bounding box center [498, 448] width 36 height 17
click at [503, 608] on button "2026" at bounding box center [504, 608] width 55 height 27
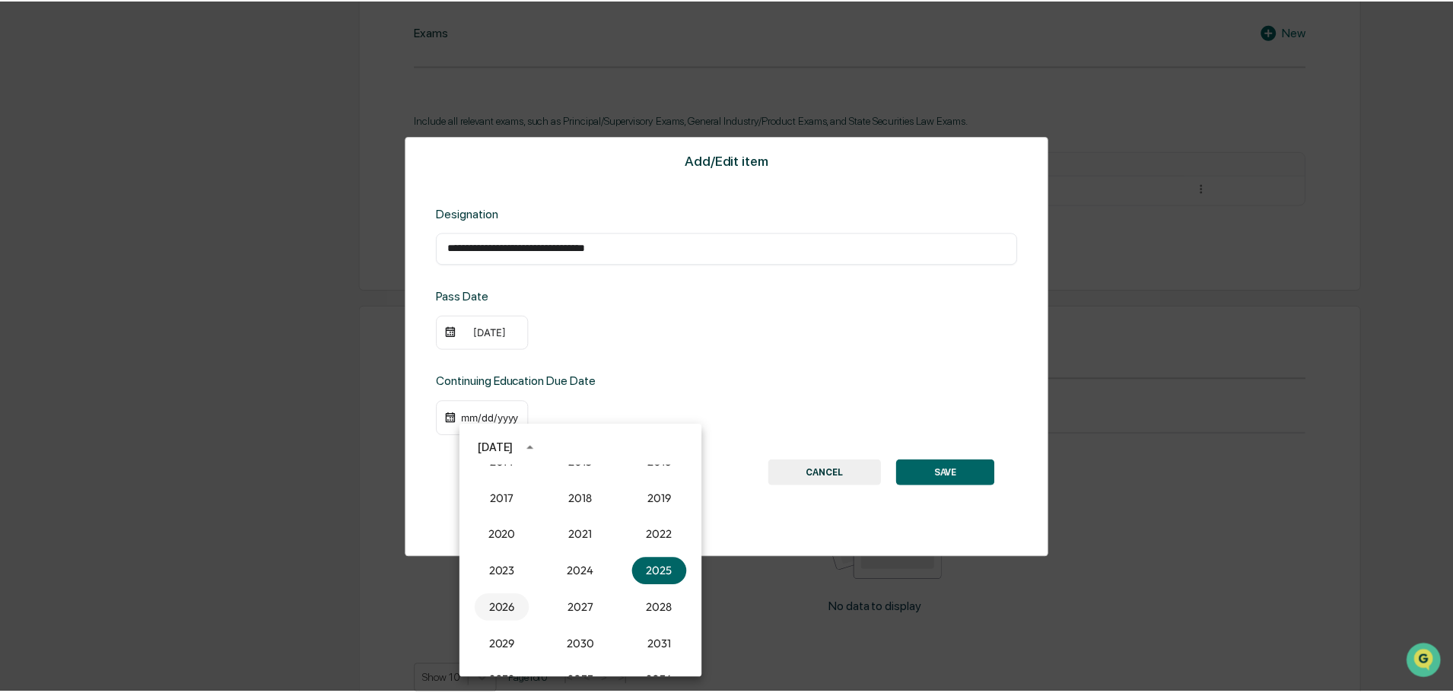
scroll to position [742, 0]
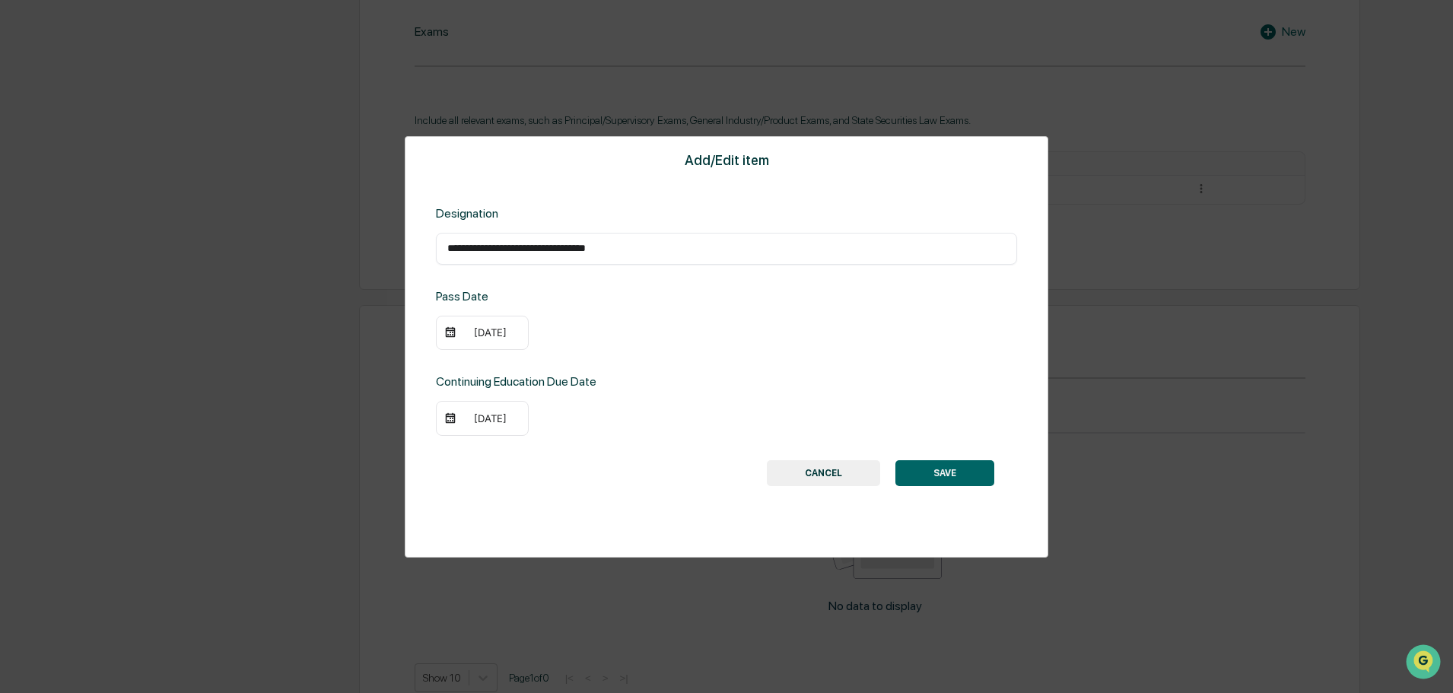
click at [470, 415] on div "09/19/2026" at bounding box center [489, 418] width 61 height 12
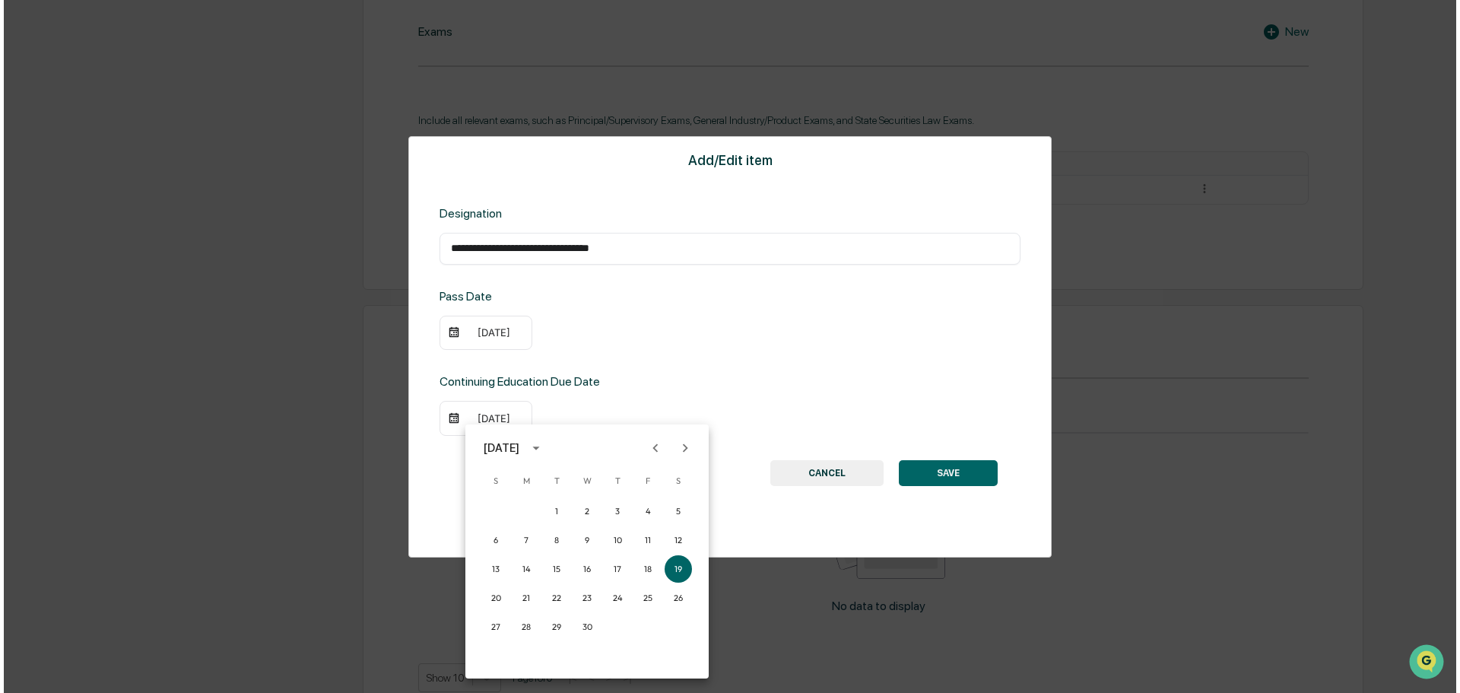
scroll to position [742, 0]
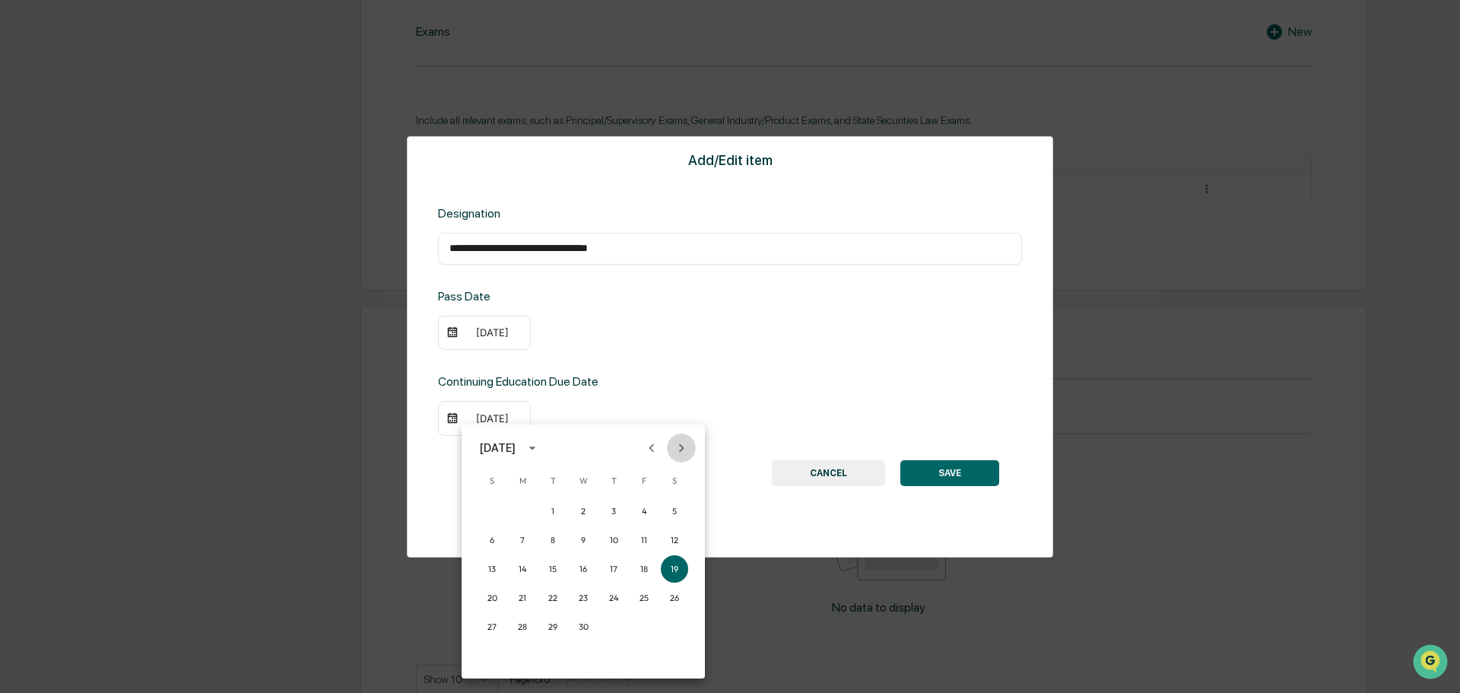
click at [677, 445] on icon "Next month" at bounding box center [681, 448] width 17 height 17
click at [608, 628] on button "31" at bounding box center [613, 626] width 27 height 27
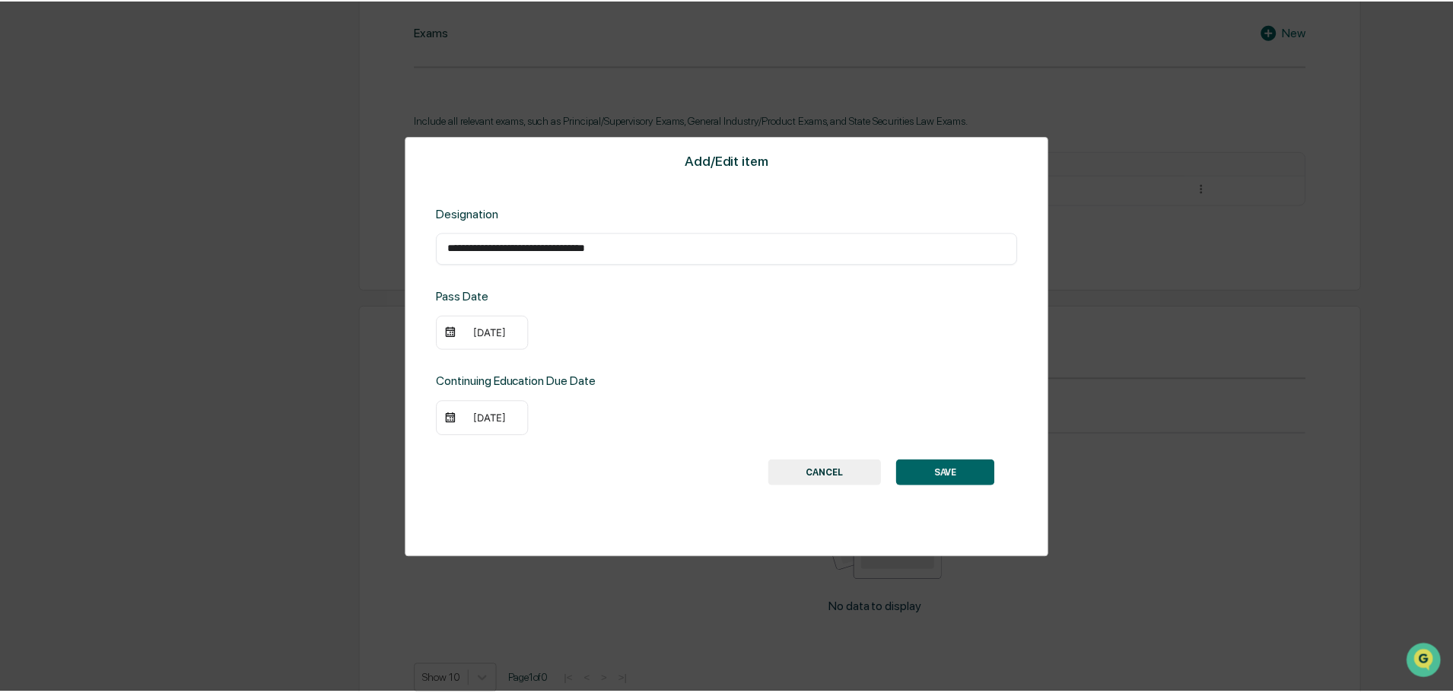
scroll to position [742, 0]
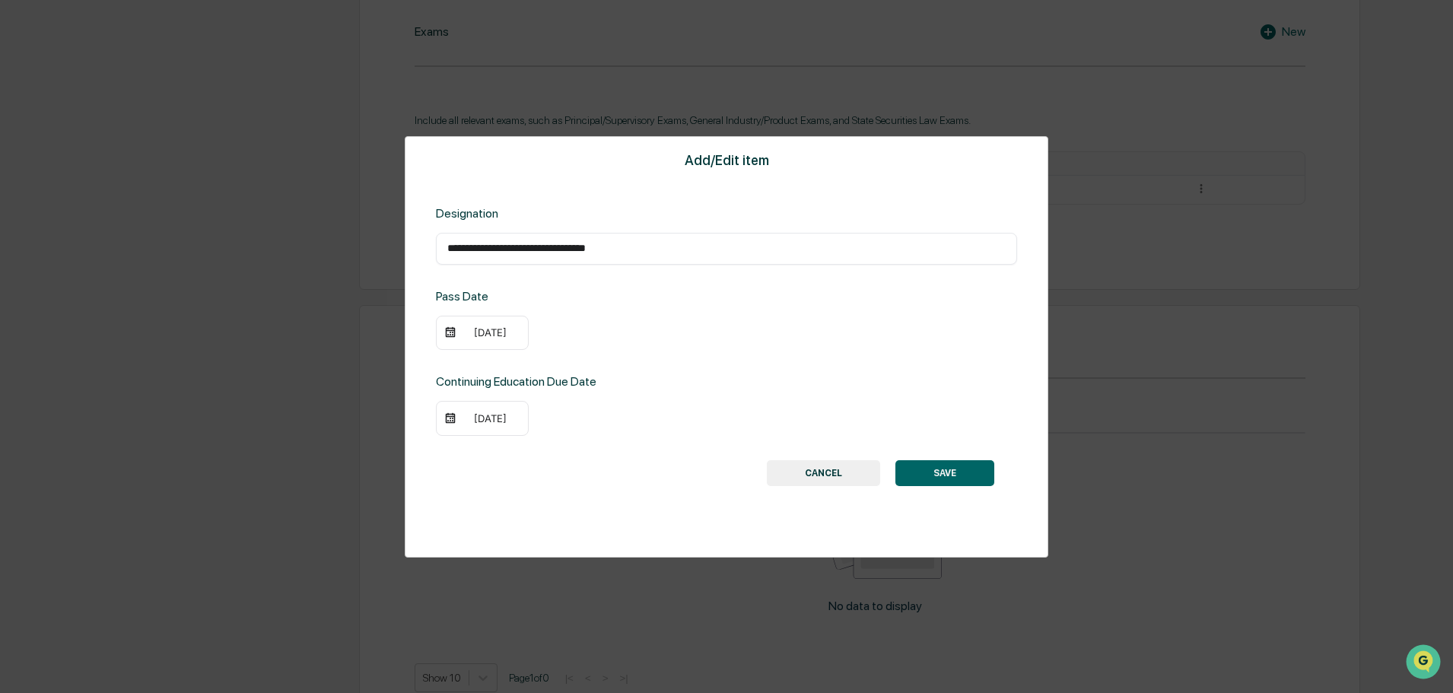
click at [956, 478] on button "SAVE" at bounding box center [944, 473] width 99 height 26
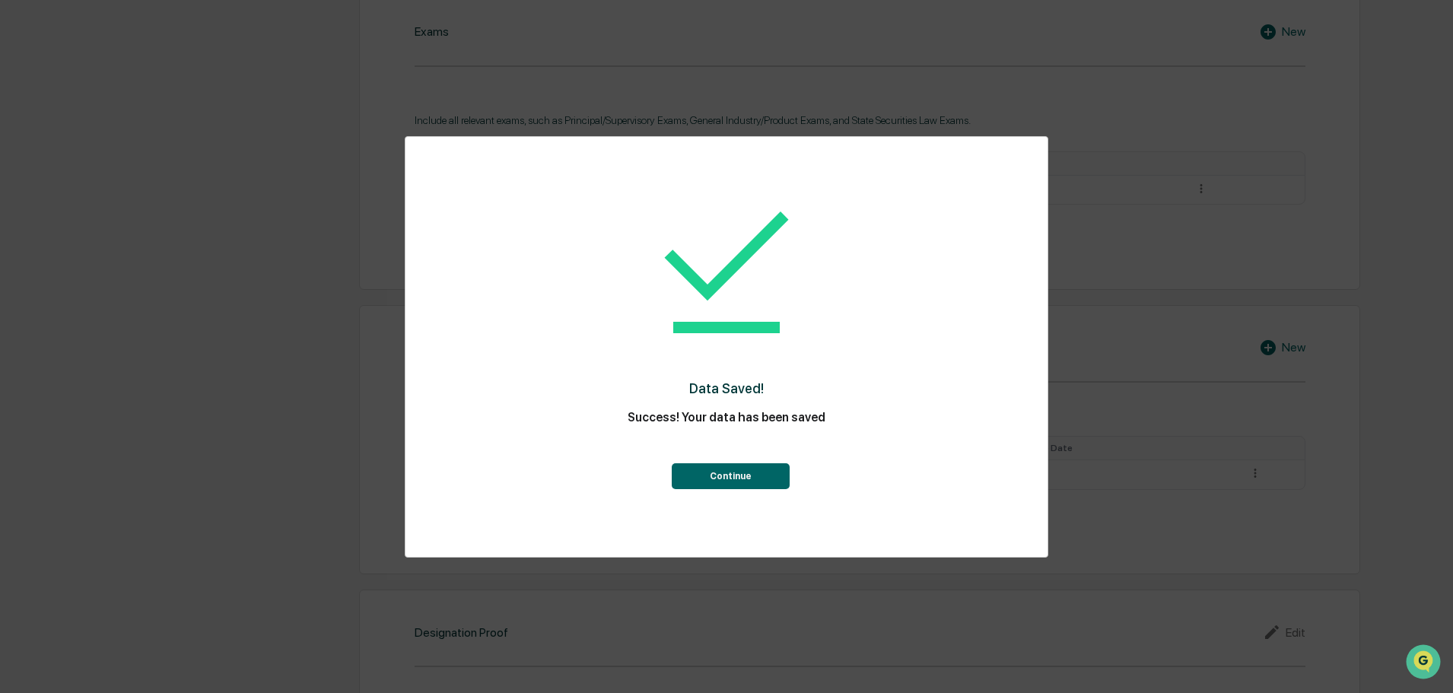
click at [749, 472] on button "Continue" at bounding box center [731, 476] width 118 height 26
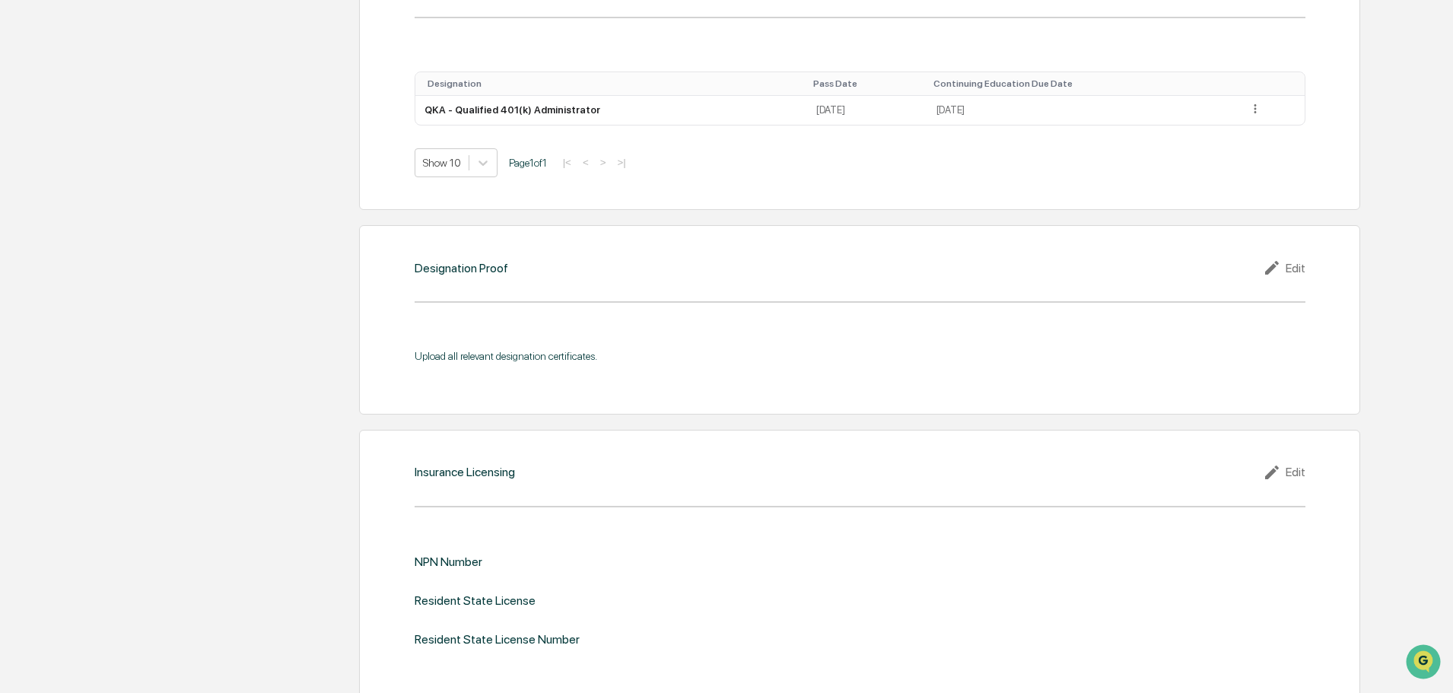
scroll to position [1110, 0]
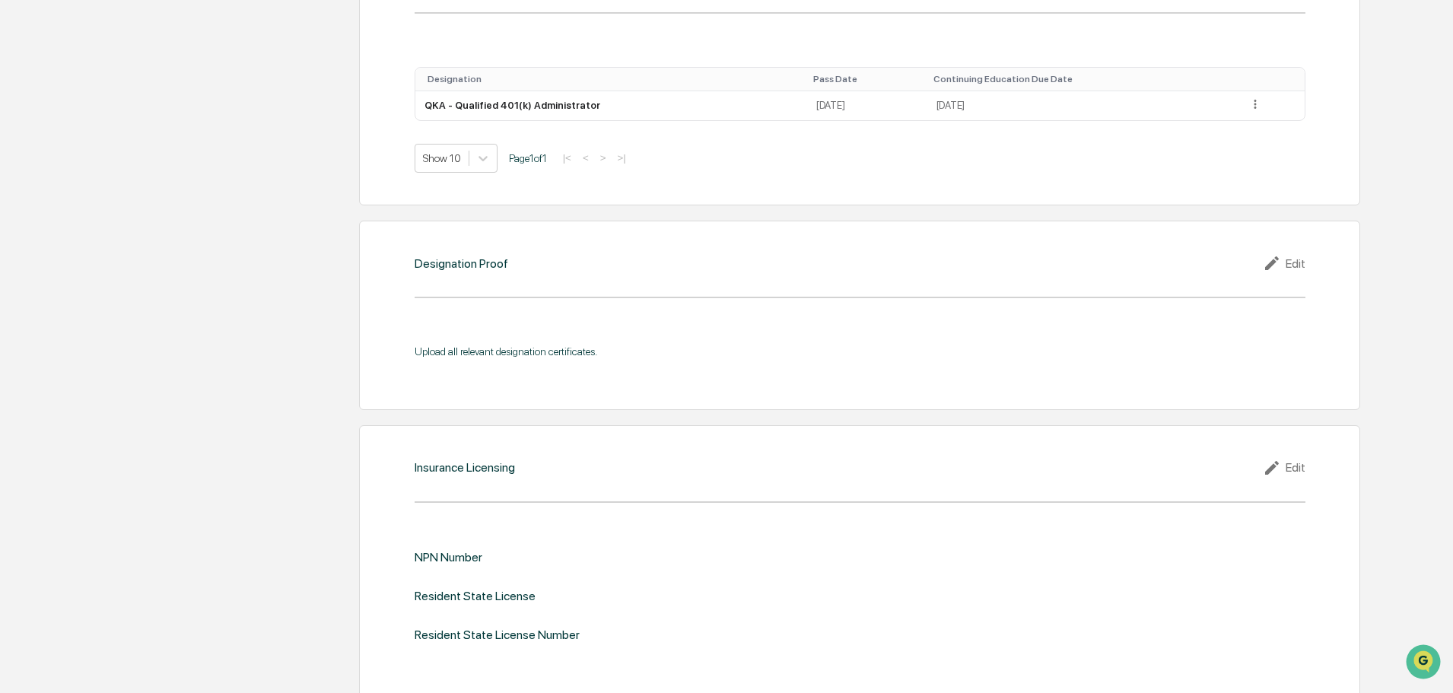
click at [1273, 265] on icon at bounding box center [1274, 263] width 23 height 18
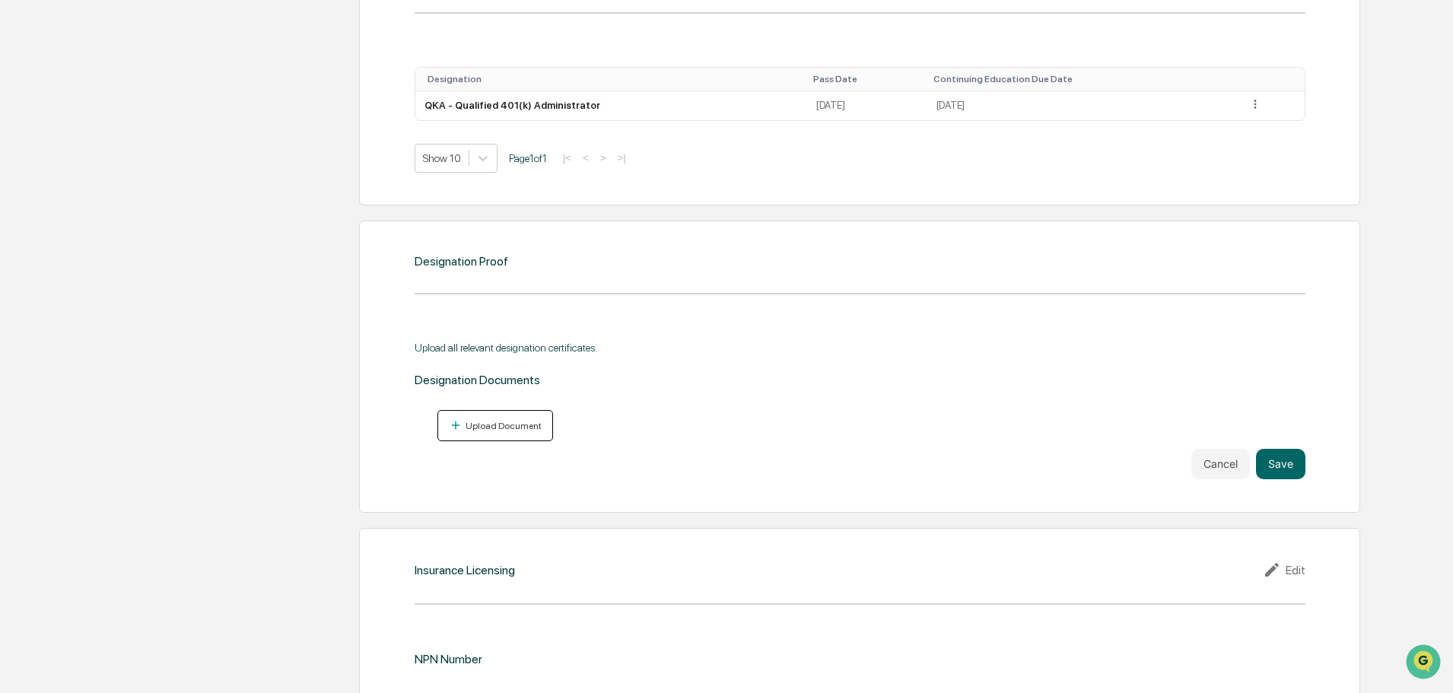
click at [505, 417] on button "Upload Document" at bounding box center [495, 425] width 116 height 31
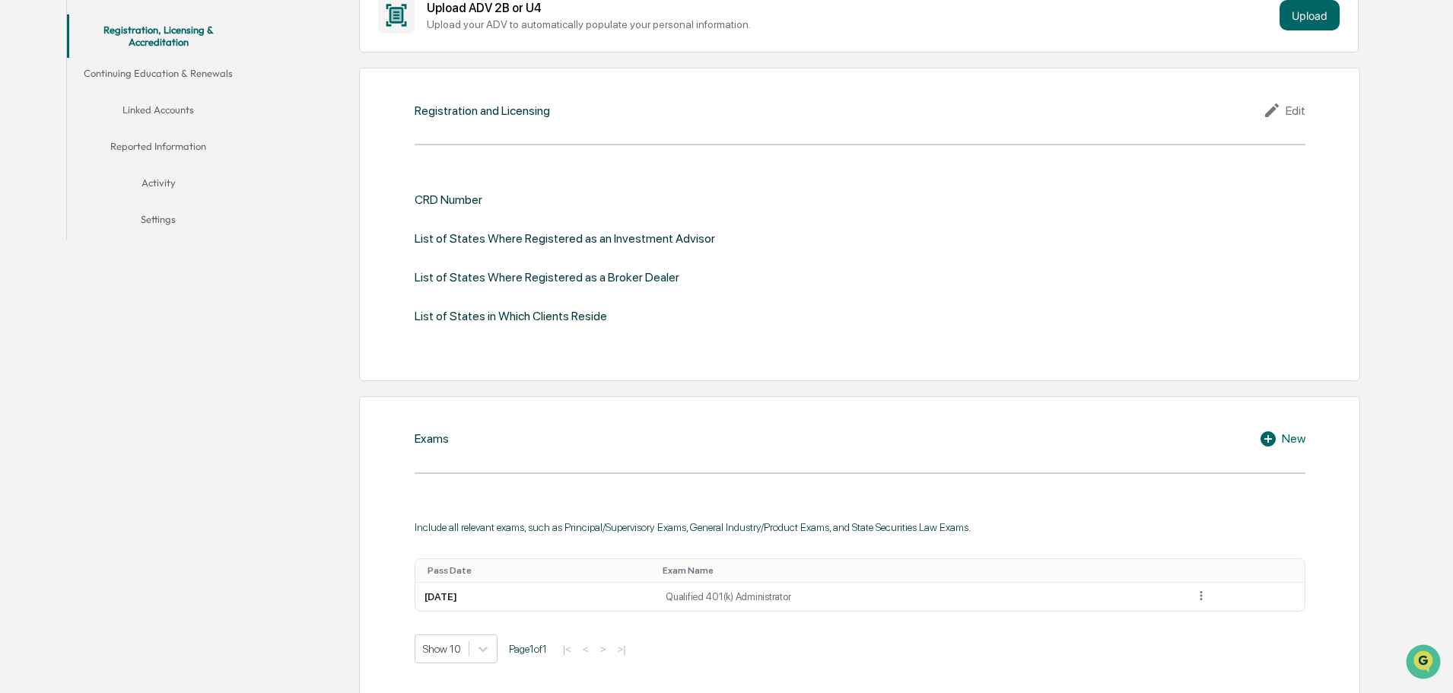
scroll to position [258, 0]
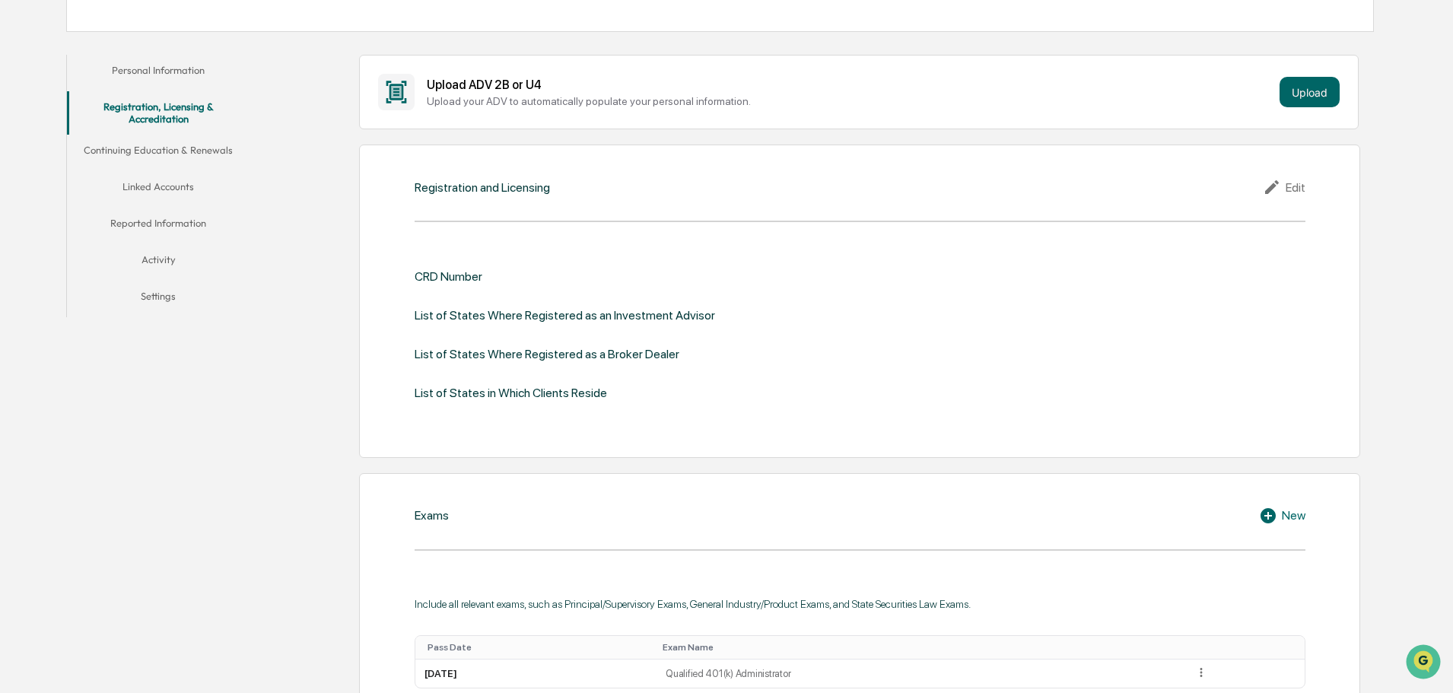
click at [167, 151] on button "Continuing Education & Renewals" at bounding box center [158, 153] width 183 height 37
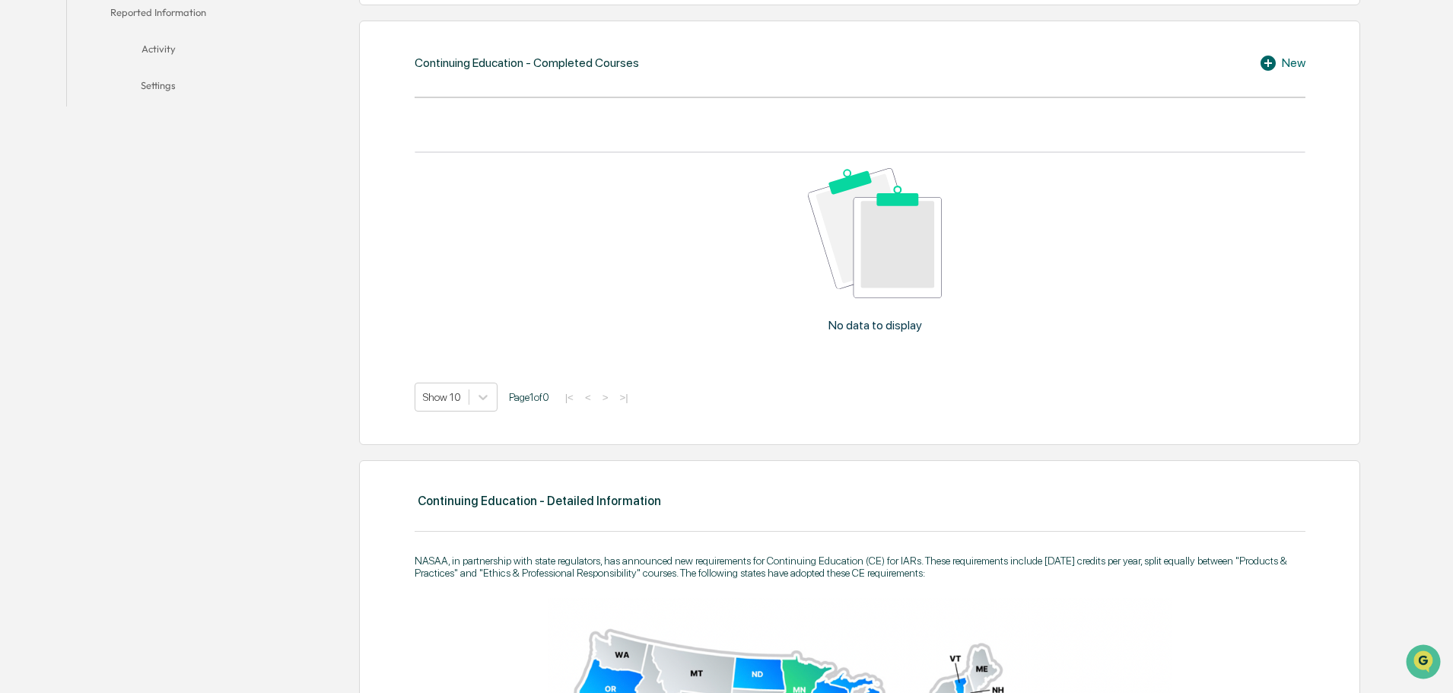
scroll to position [473, 0]
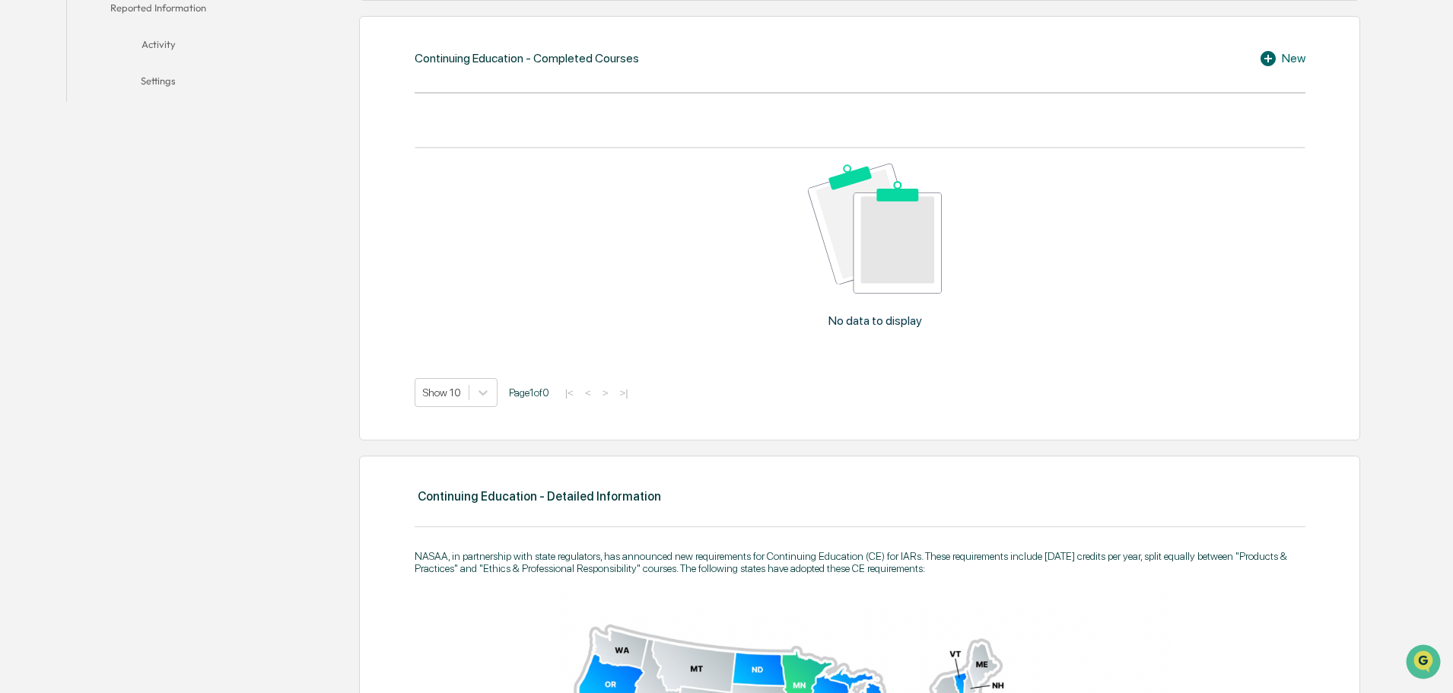
click at [1273, 54] on icon at bounding box center [1267, 58] width 15 height 15
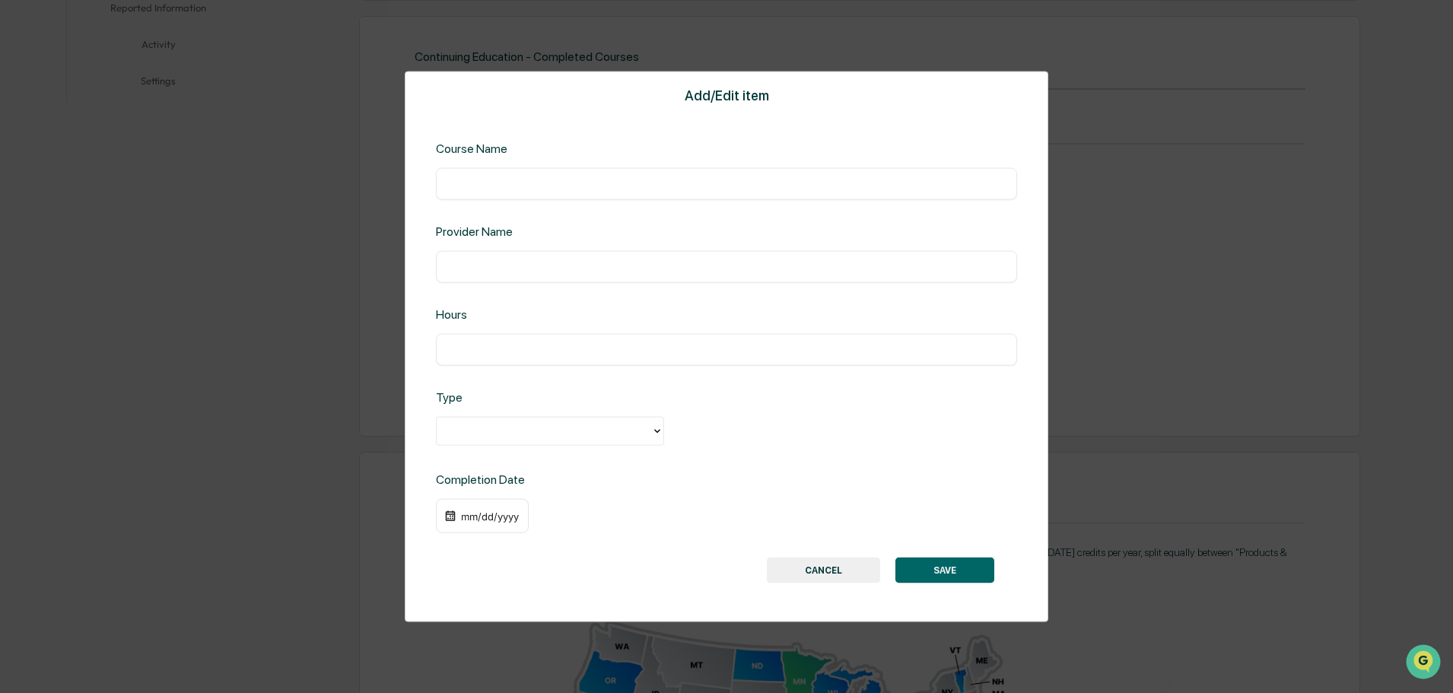
click at [808, 582] on button "CANCEL" at bounding box center [823, 571] width 113 height 26
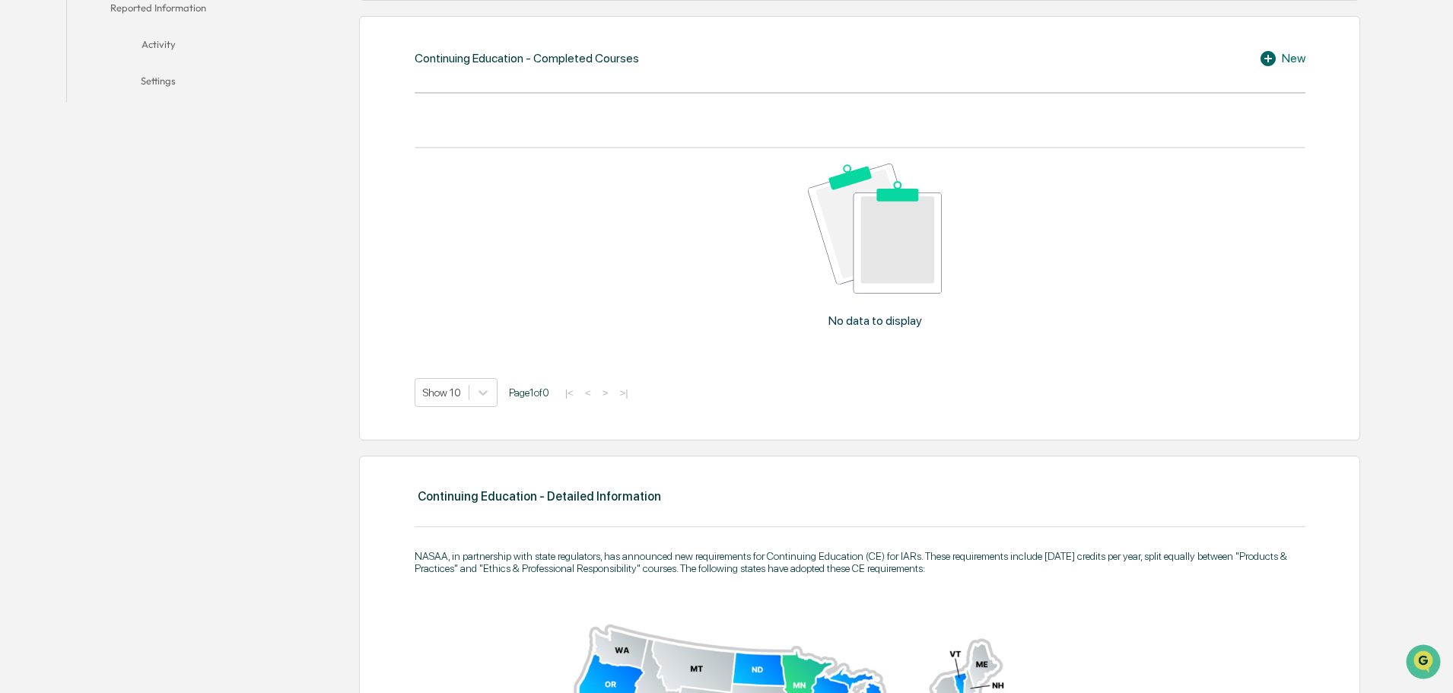
scroll to position [0, 0]
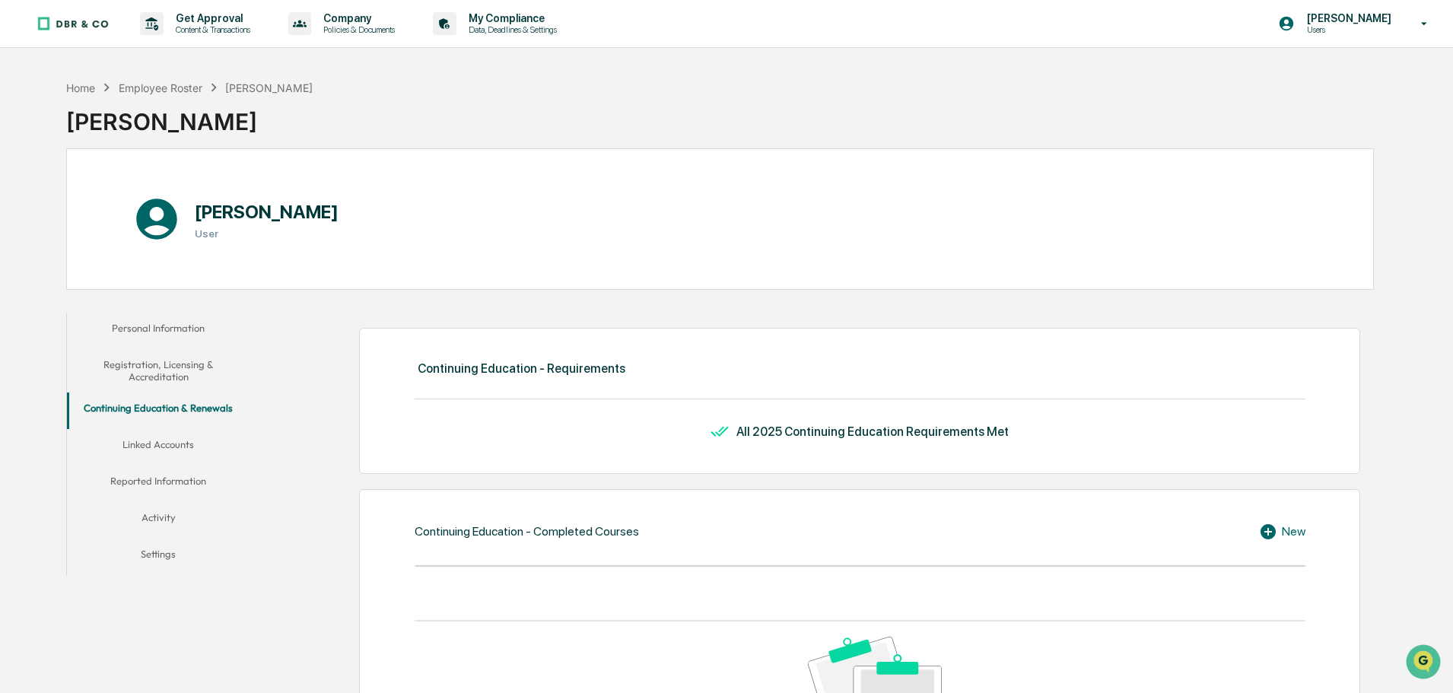
click at [162, 445] on button "Linked Accounts" at bounding box center [158, 447] width 183 height 37
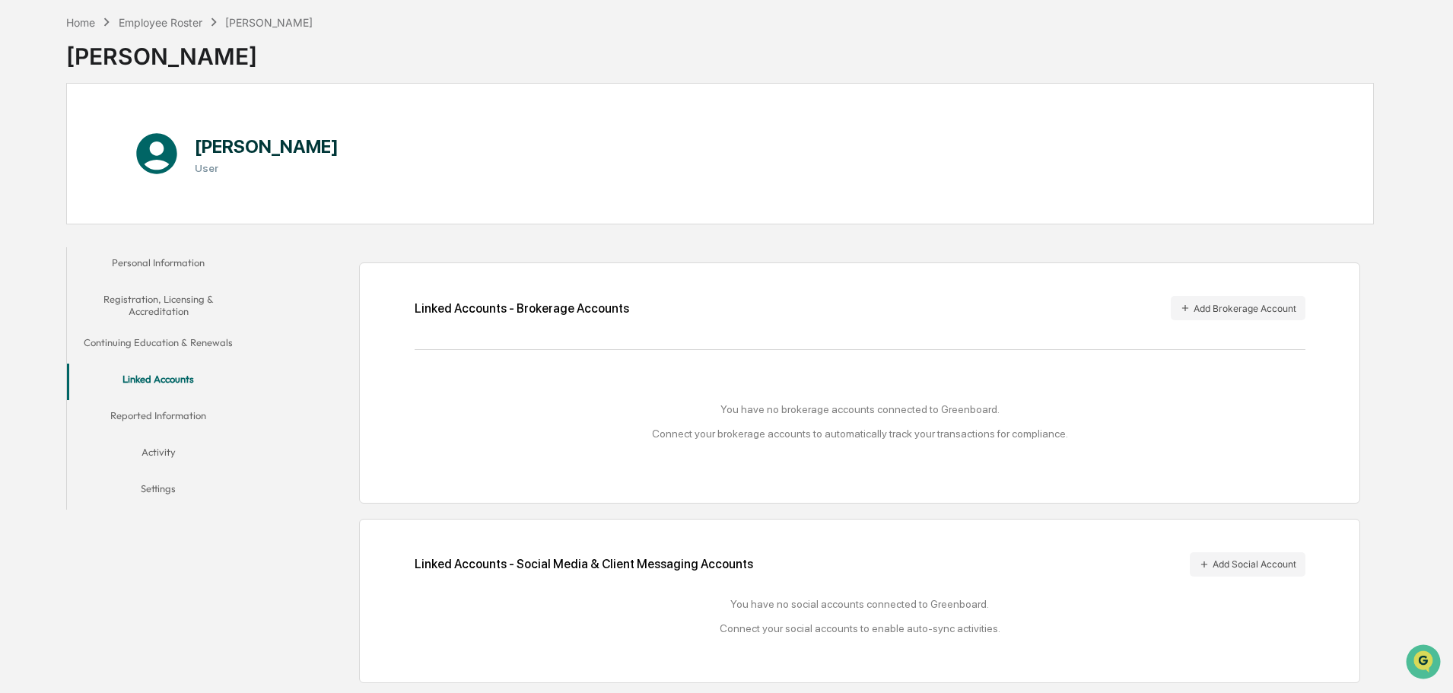
scroll to position [72, 0]
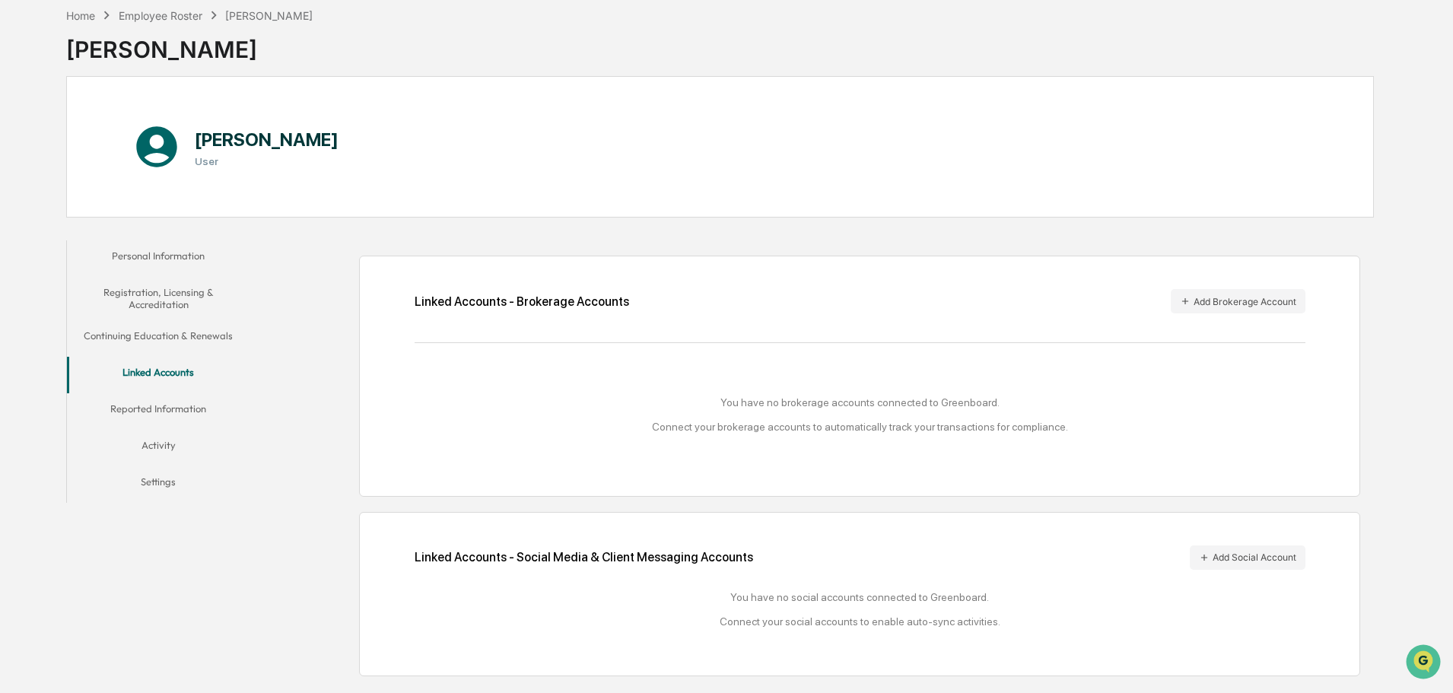
click at [151, 402] on button "Reported Information" at bounding box center [158, 411] width 183 height 37
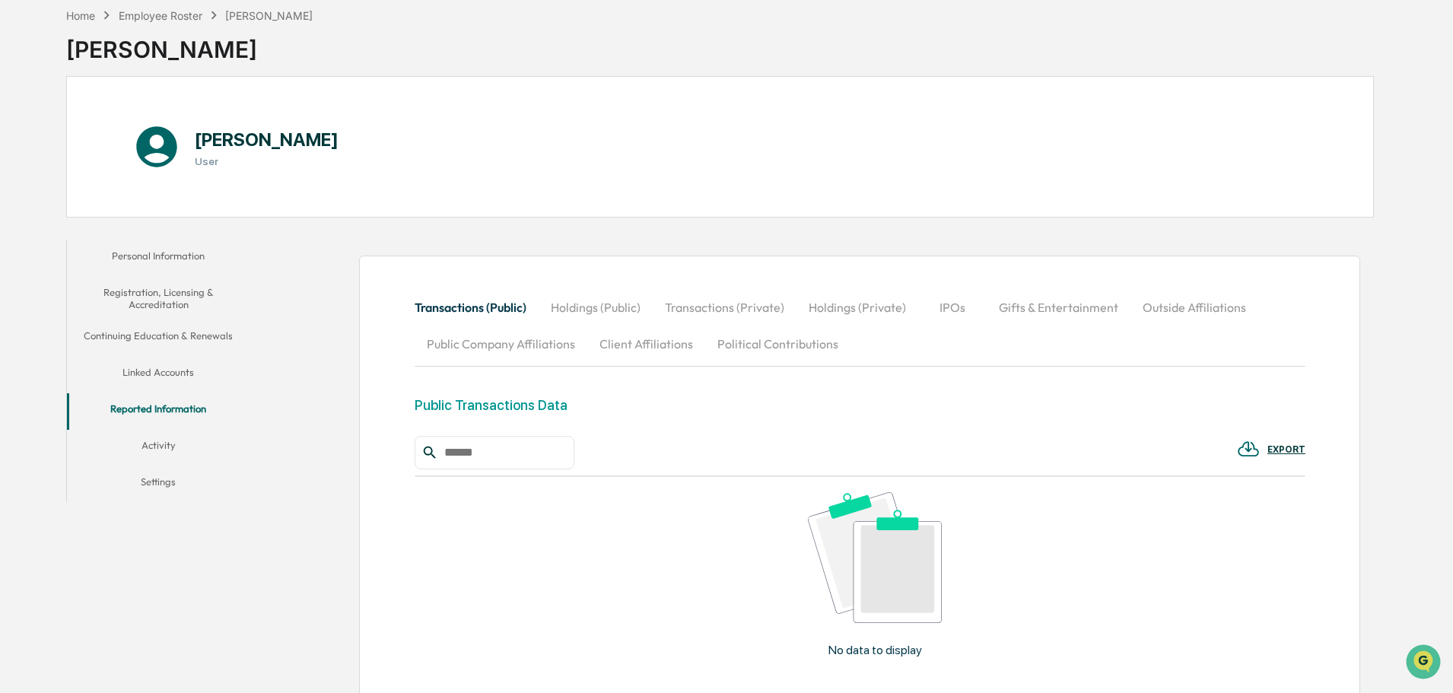
click at [157, 449] on button "Activity" at bounding box center [158, 448] width 183 height 37
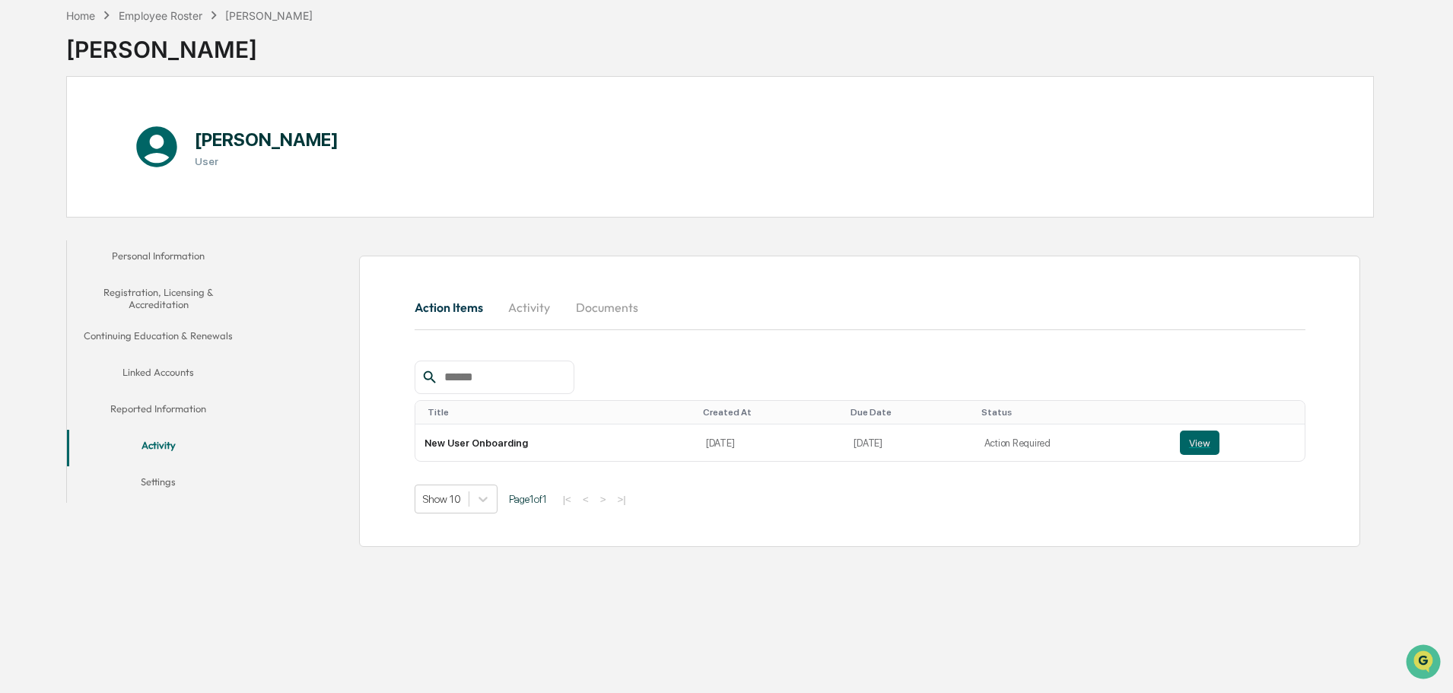
click at [522, 303] on button "Activity" at bounding box center [529, 307] width 68 height 37
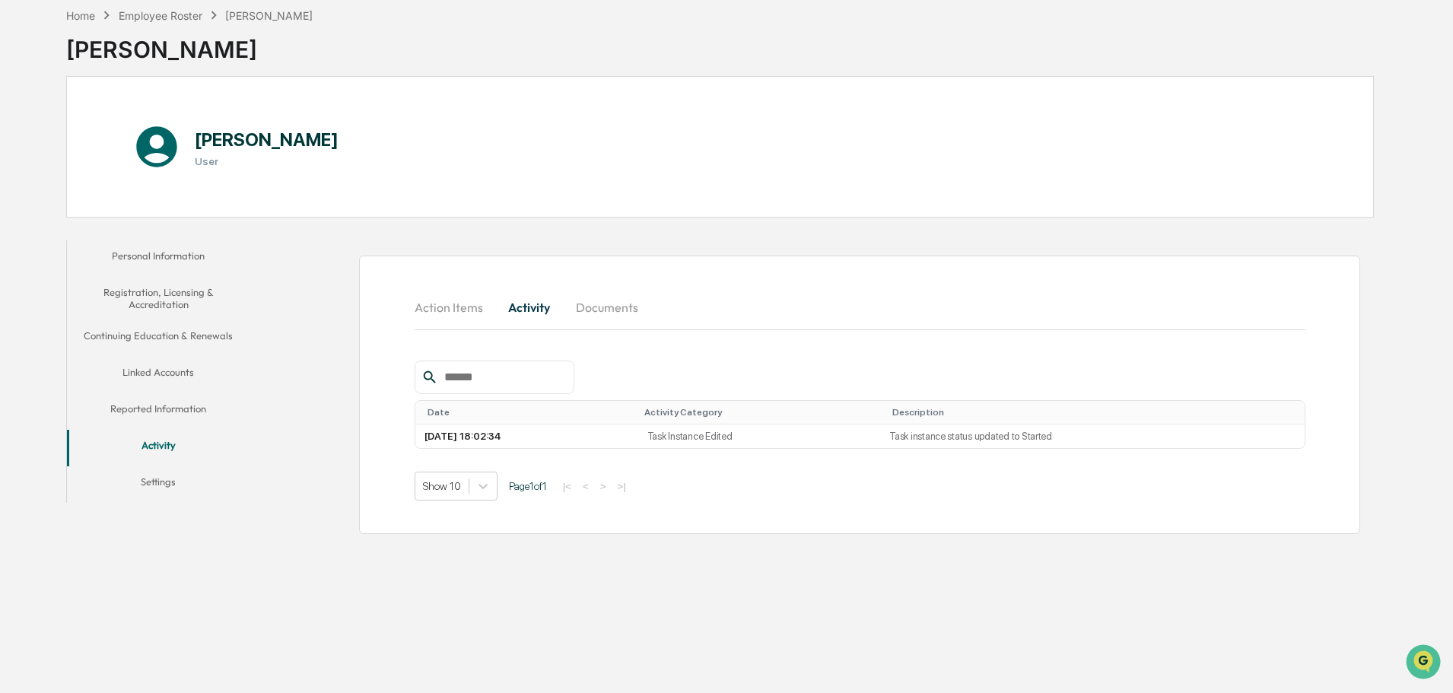
click at [612, 309] on button "Documents" at bounding box center [607, 307] width 87 height 37
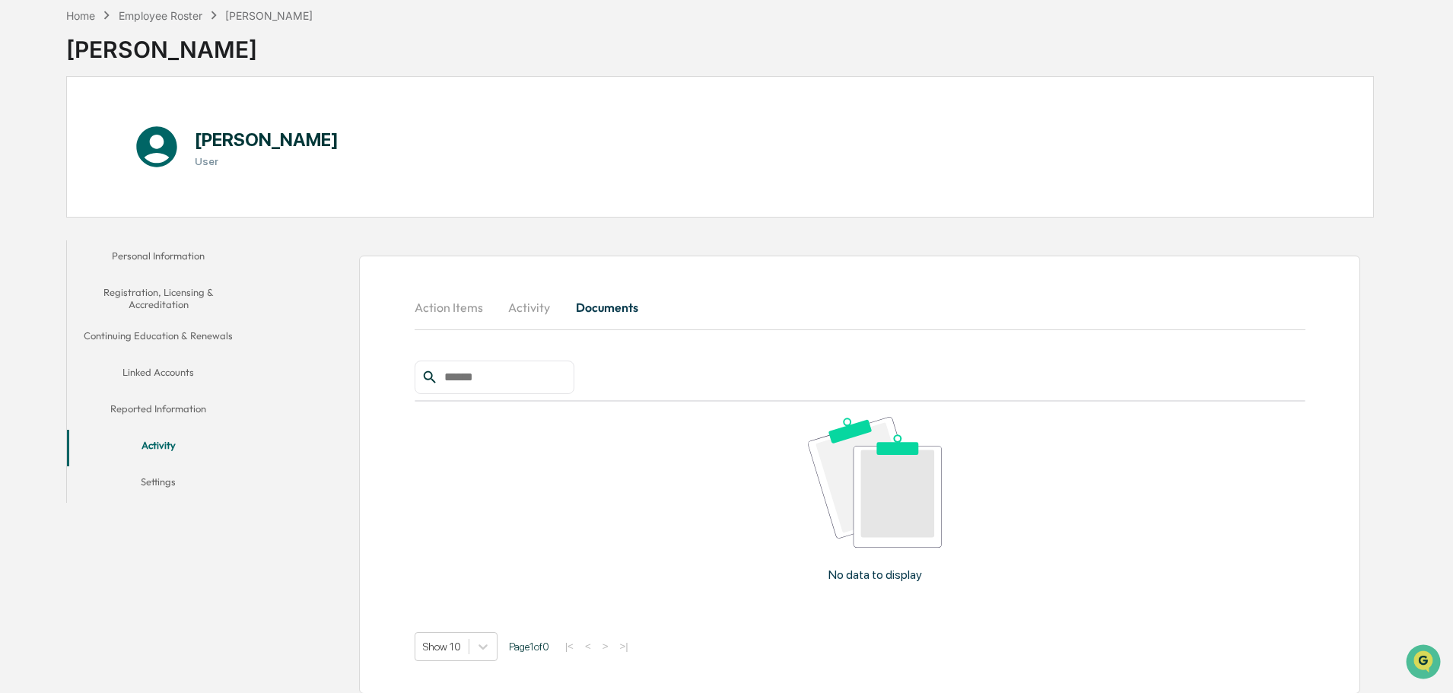
click at [162, 475] on button "Settings" at bounding box center [158, 484] width 183 height 37
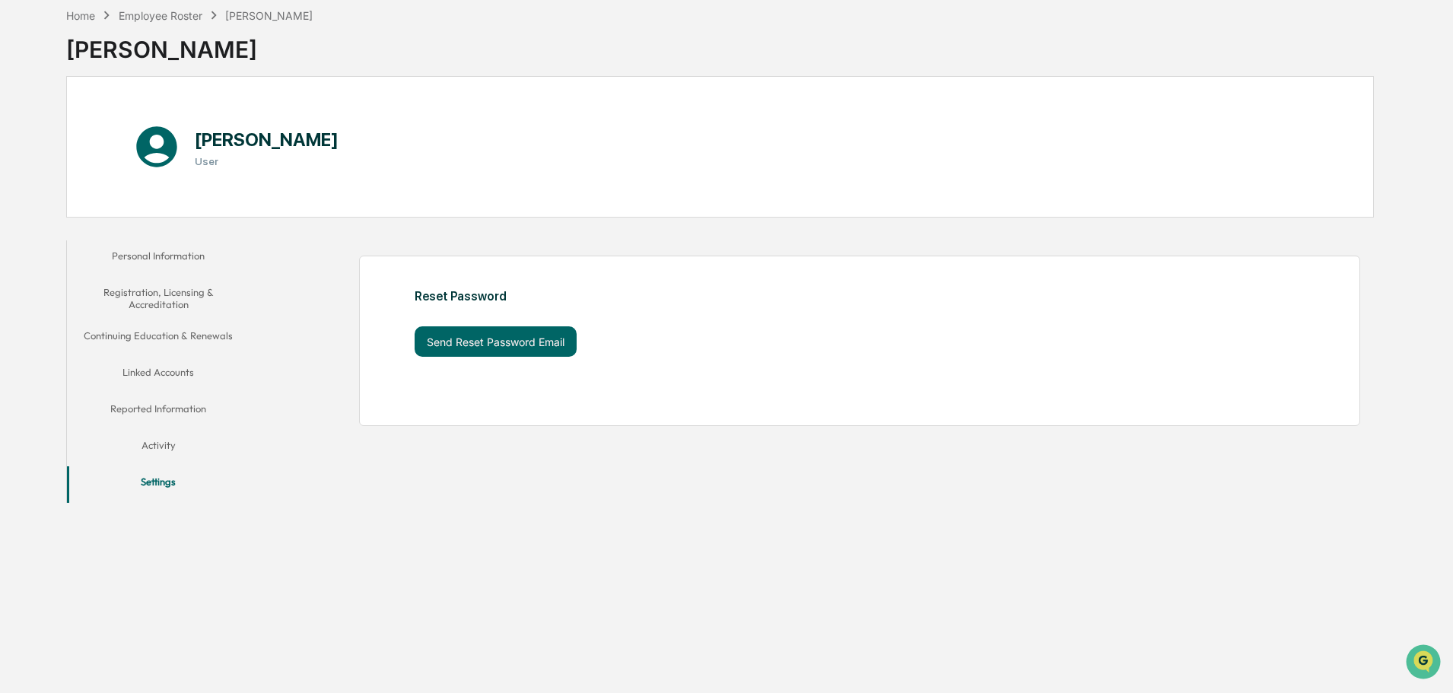
click at [138, 265] on button "Personal Information" at bounding box center [158, 258] width 183 height 37
